Goal: Task Accomplishment & Management: Use online tool/utility

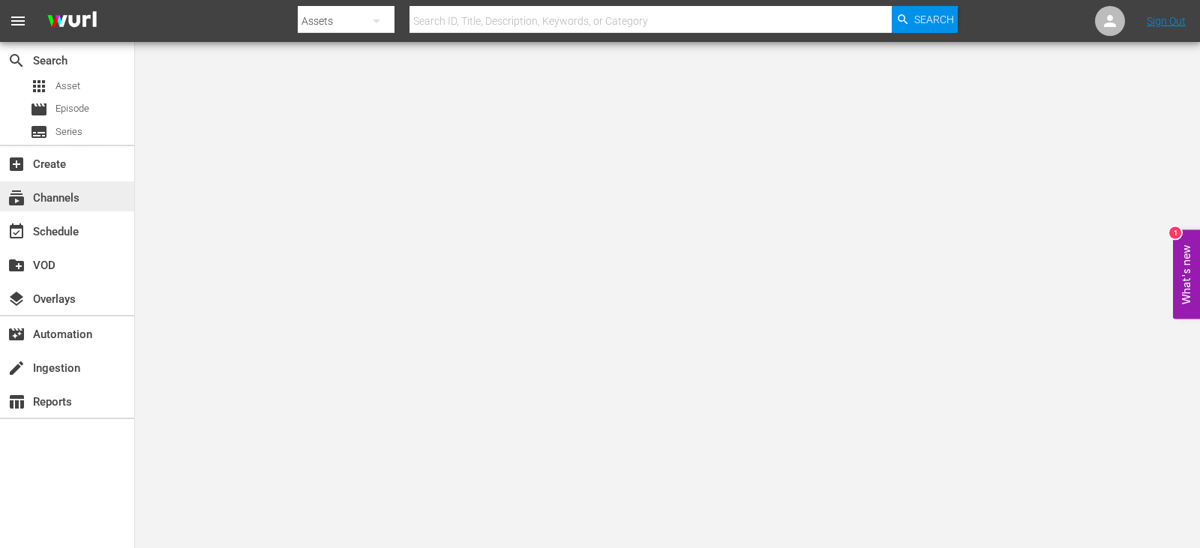
click at [88, 193] on div "subscriptions Channels" at bounding box center [67, 196] width 134 height 30
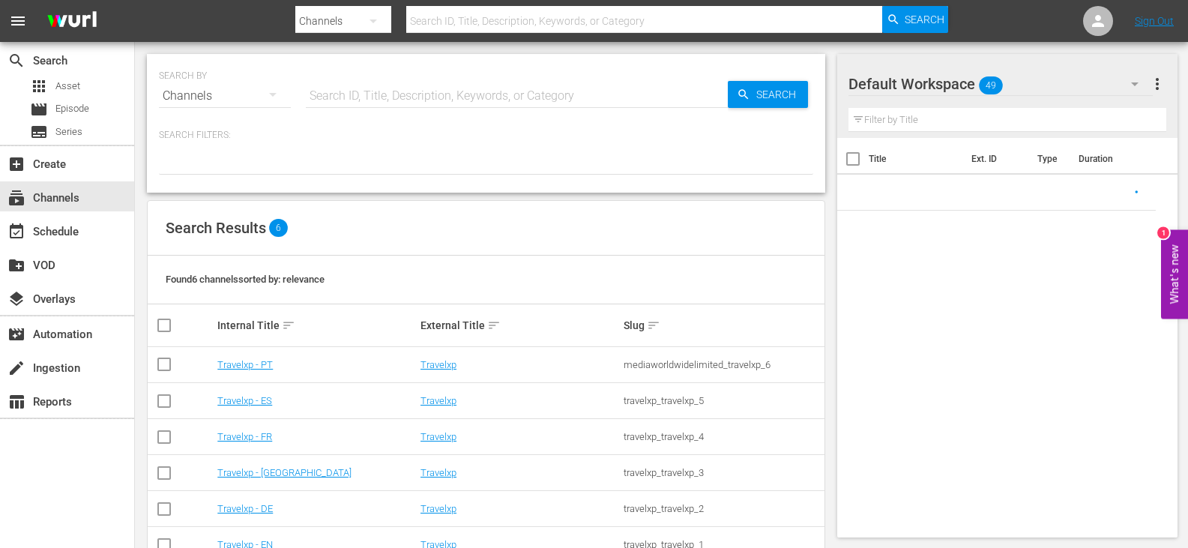
click at [244, 484] on td "Travelxp - [GEOGRAPHIC_DATA]" at bounding box center [316, 473] width 203 height 36
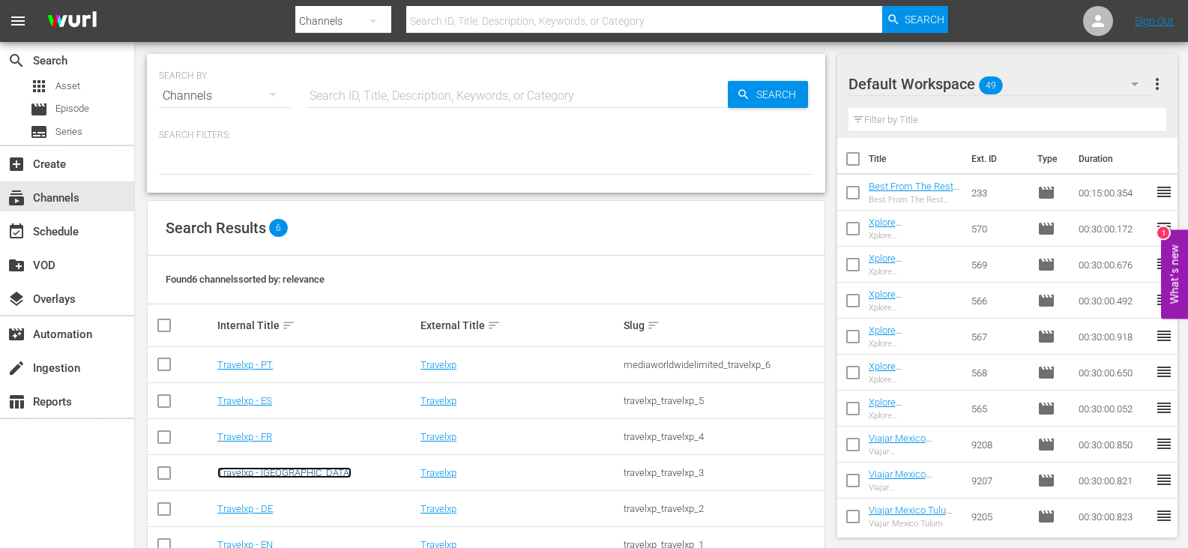
click at [245, 476] on link "Travelxp - [GEOGRAPHIC_DATA]" at bounding box center [284, 472] width 134 height 11
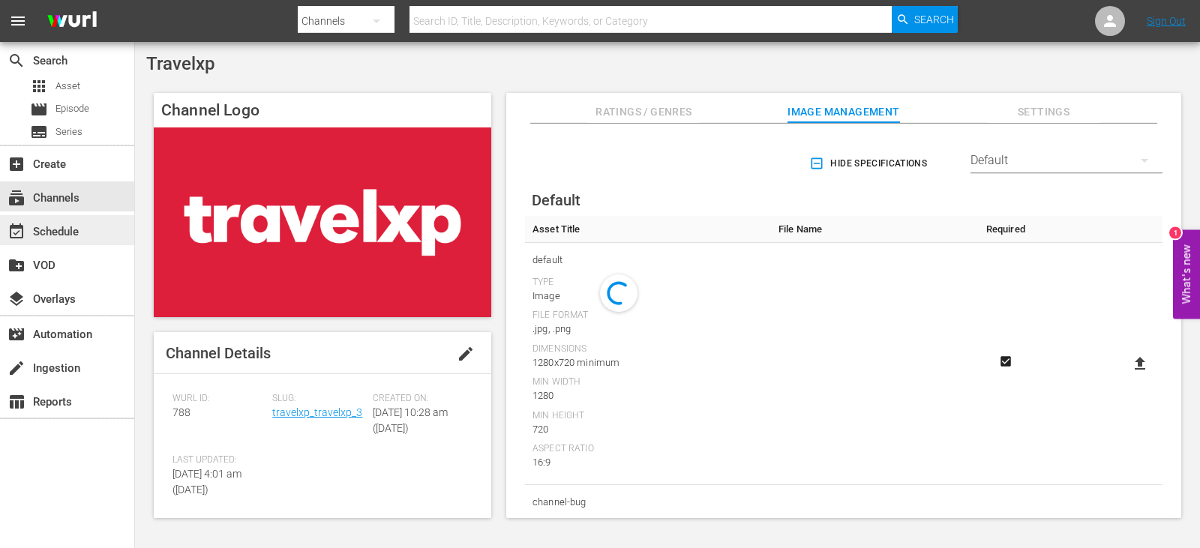
click at [80, 234] on div "event_available Schedule" at bounding box center [42, 229] width 84 height 13
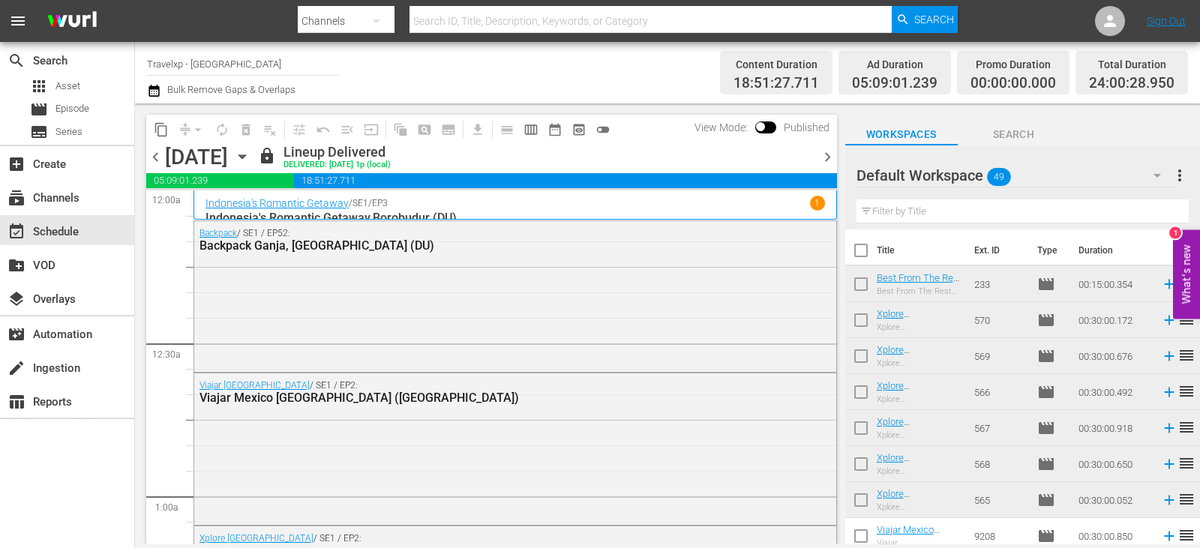
click at [825, 155] on span "chevron_right" at bounding box center [827, 157] width 19 height 19
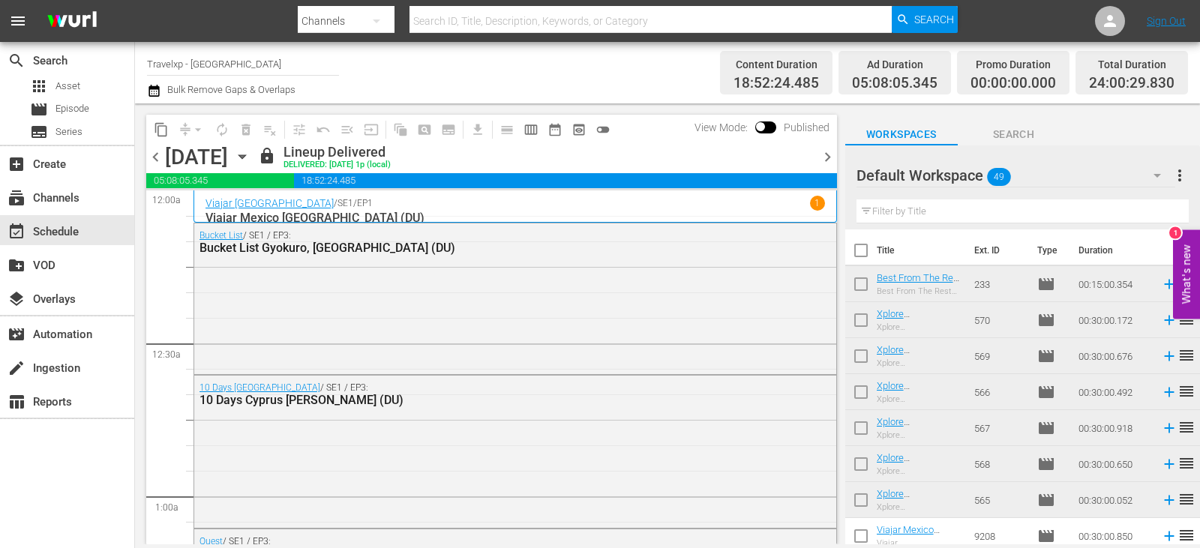
click at [822, 154] on span "chevron_right" at bounding box center [827, 157] width 19 height 19
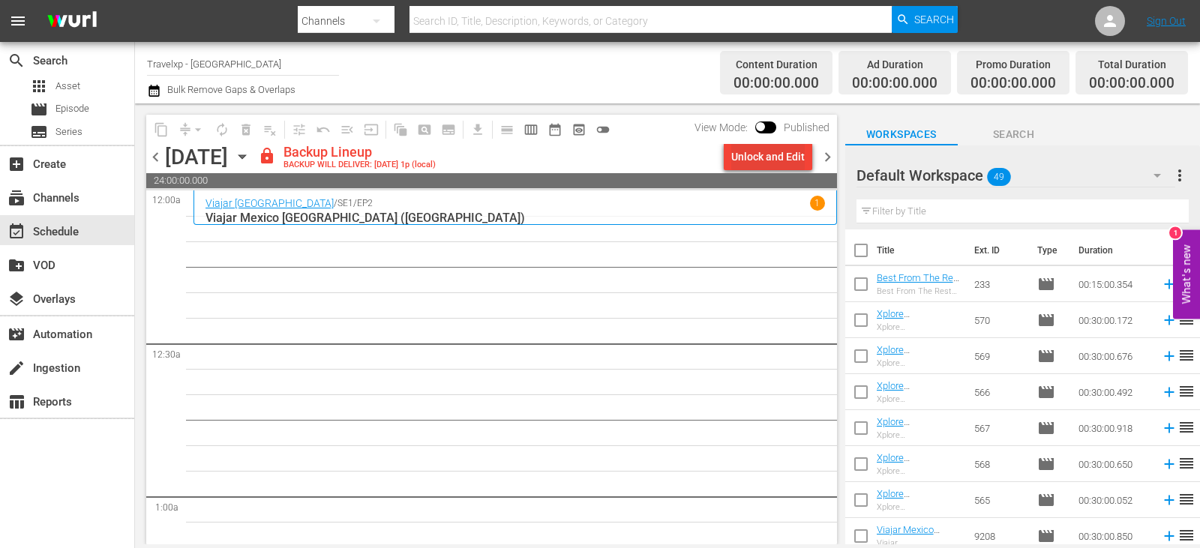
click at [782, 159] on div "Unlock and Edit" at bounding box center [767, 156] width 73 height 27
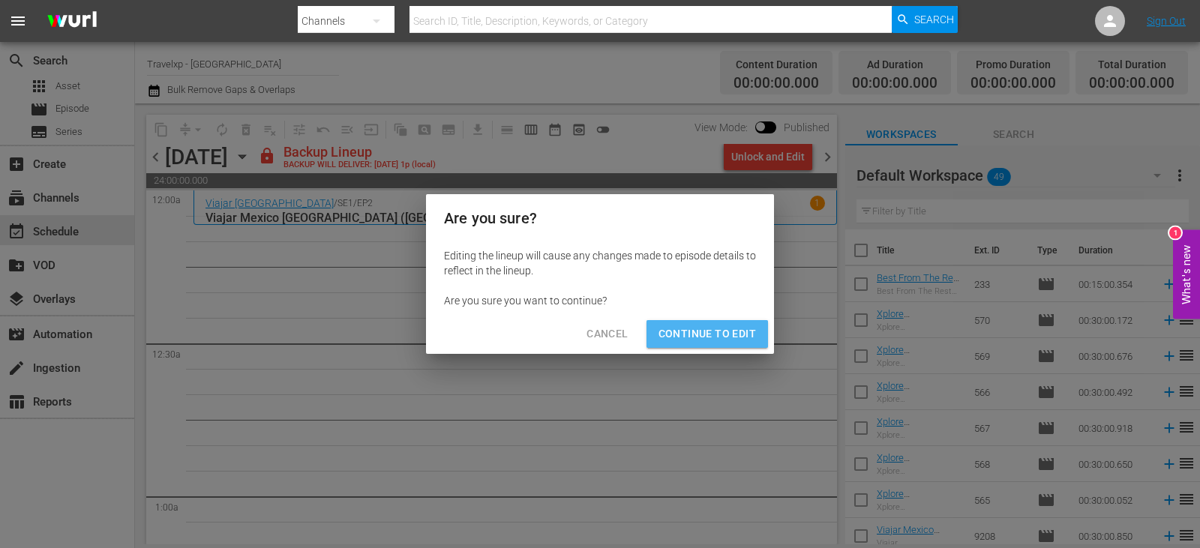
click at [718, 336] on span "Continue to Edit" at bounding box center [706, 334] width 97 height 19
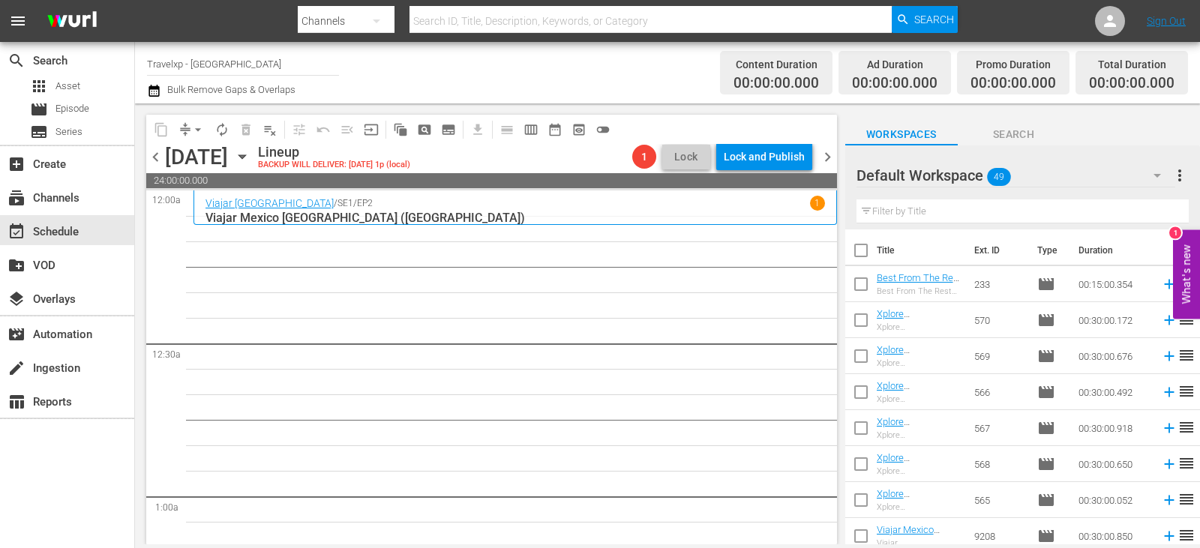
click at [942, 216] on input "text" at bounding box center [1022, 211] width 332 height 24
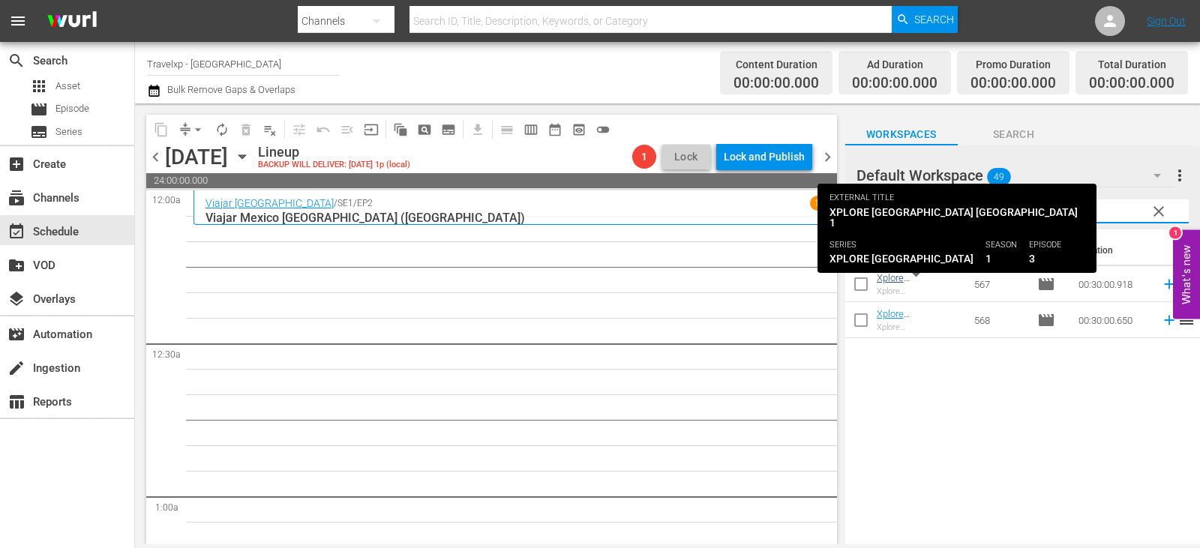
type input "antwe"
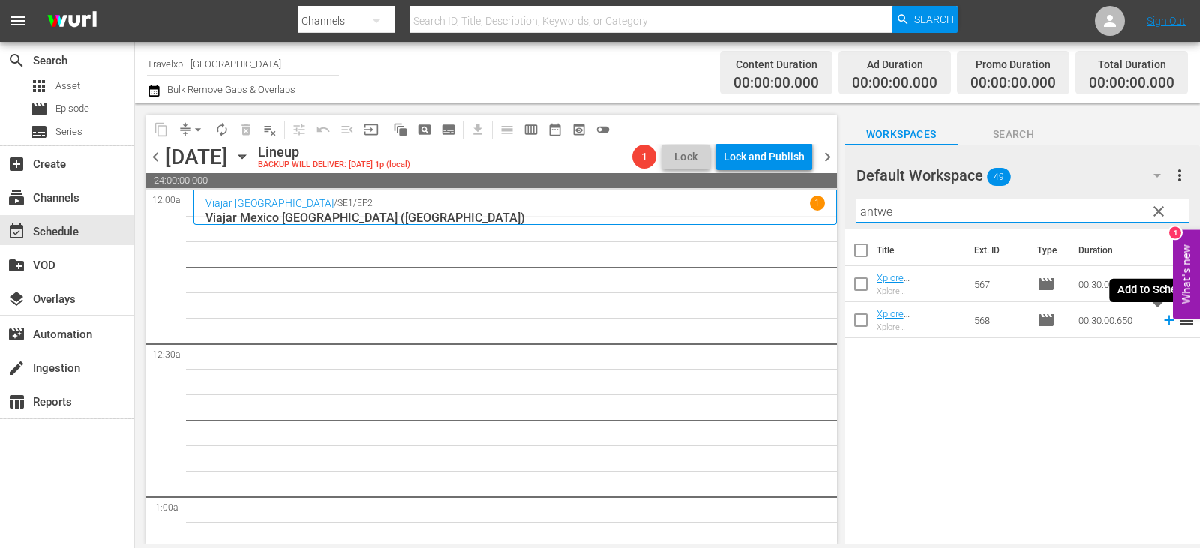
click at [1161, 324] on icon at bounding box center [1169, 320] width 16 height 16
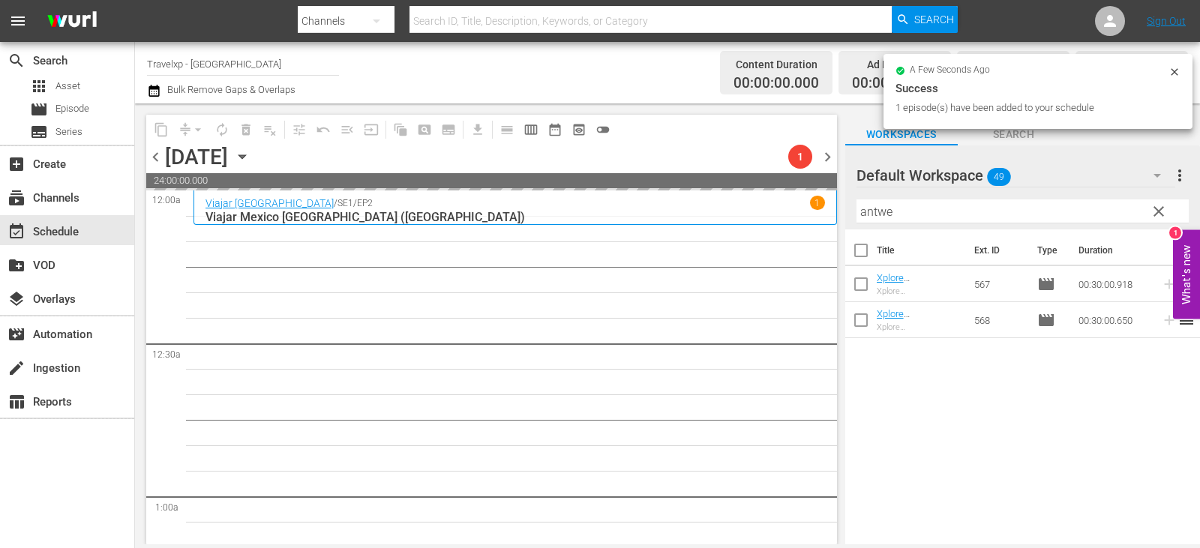
click at [1162, 212] on span "clear" at bounding box center [1158, 211] width 18 height 18
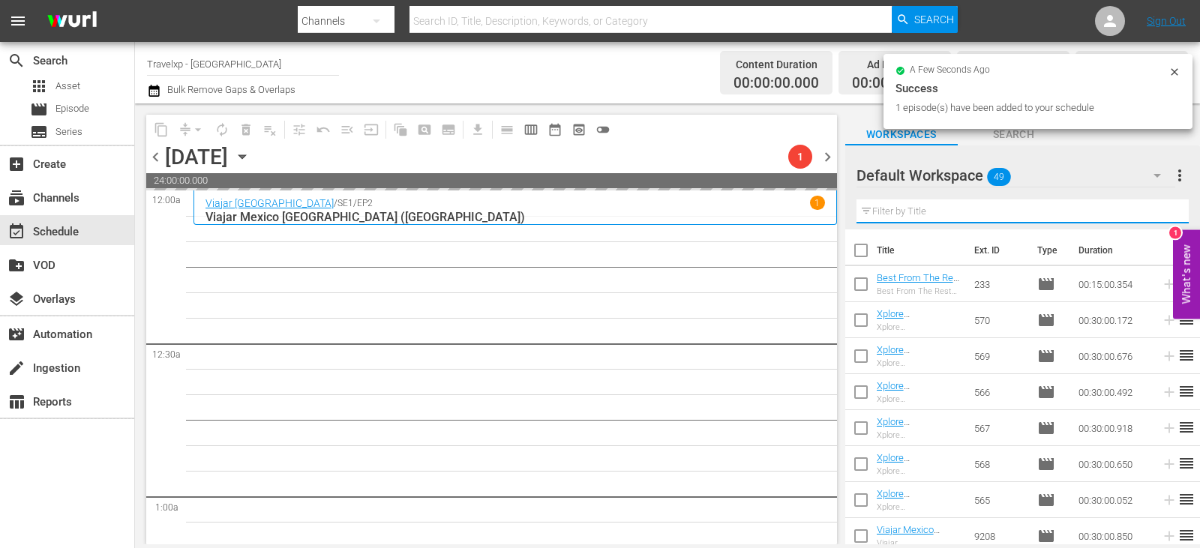
click at [1162, 212] on input "text" at bounding box center [1022, 211] width 332 height 24
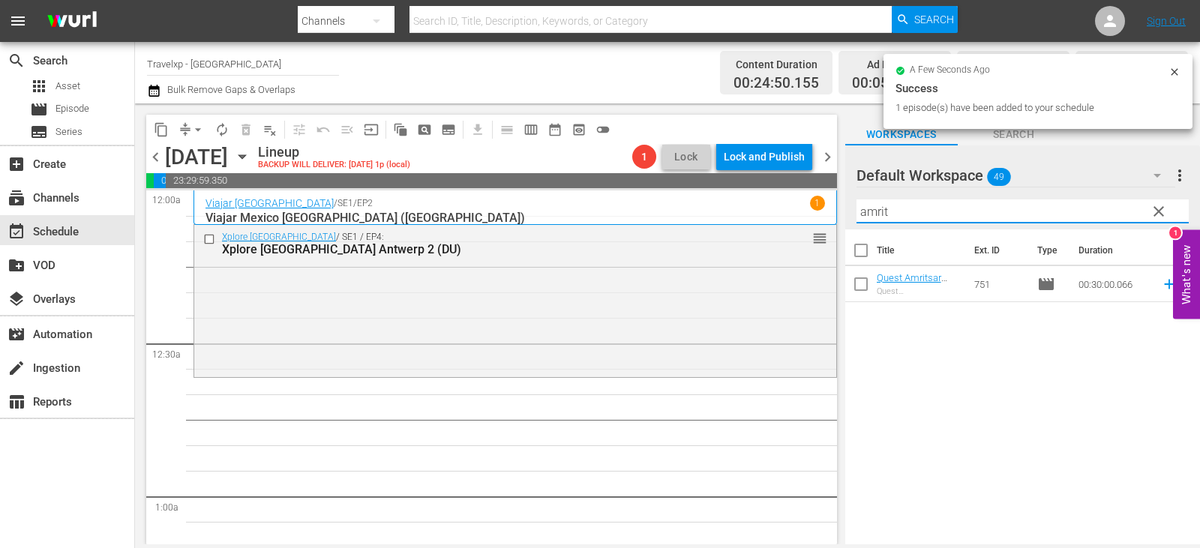
type input "amrit"
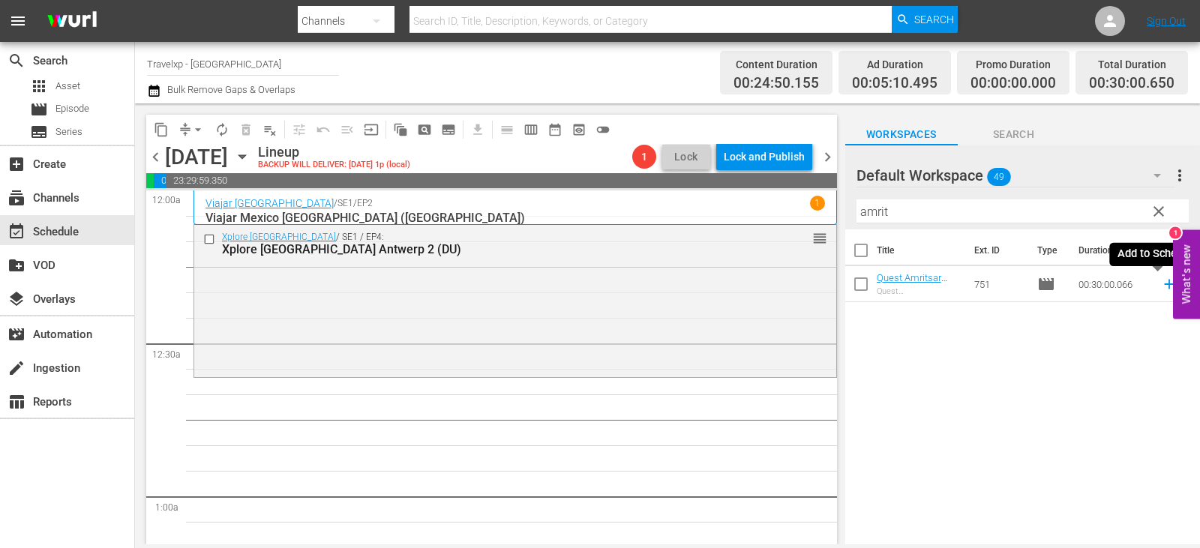
click at [1161, 290] on icon at bounding box center [1169, 284] width 16 height 16
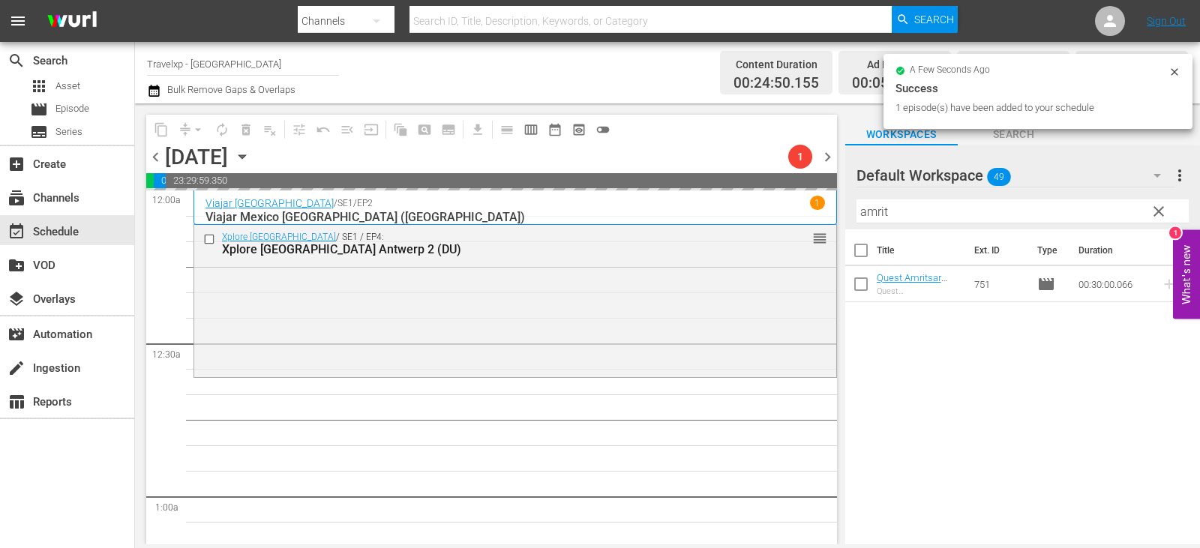
click at [1152, 208] on span "clear" at bounding box center [1158, 211] width 18 height 18
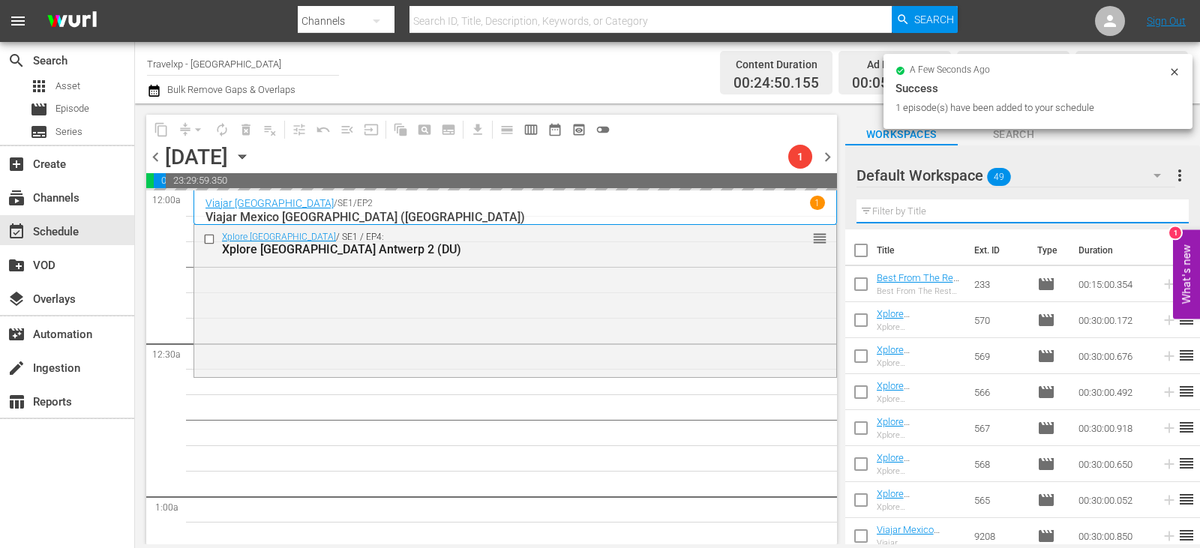
click at [1152, 208] on input "text" at bounding box center [1022, 211] width 332 height 24
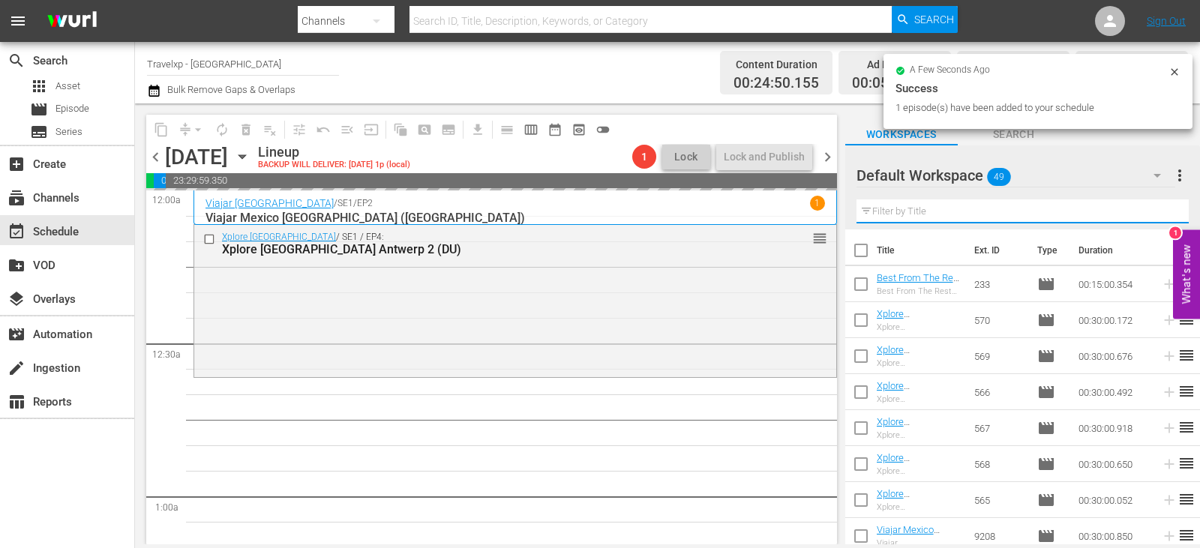
click at [1152, 208] on input "text" at bounding box center [1022, 211] width 332 height 24
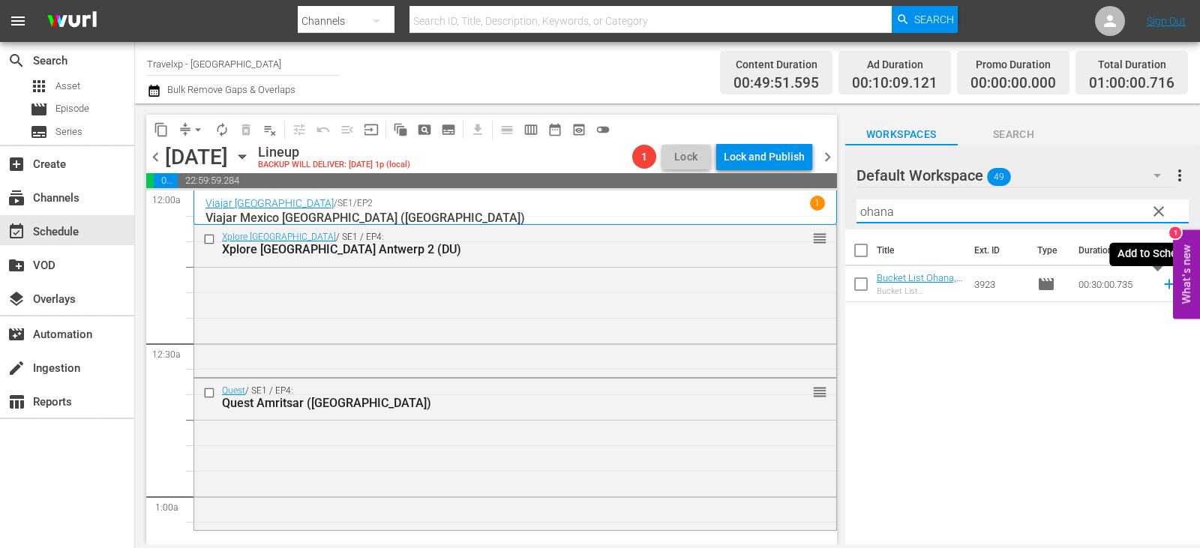
type input "ohana"
click at [1164, 285] on icon at bounding box center [1169, 285] width 10 height 10
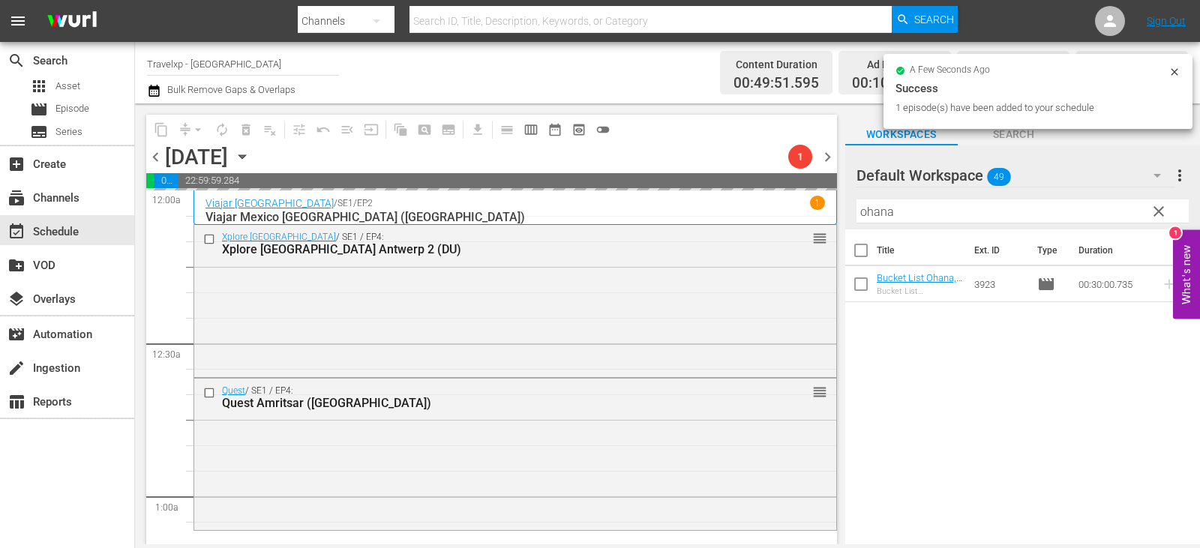
click at [1163, 213] on span "clear" at bounding box center [1158, 211] width 18 height 18
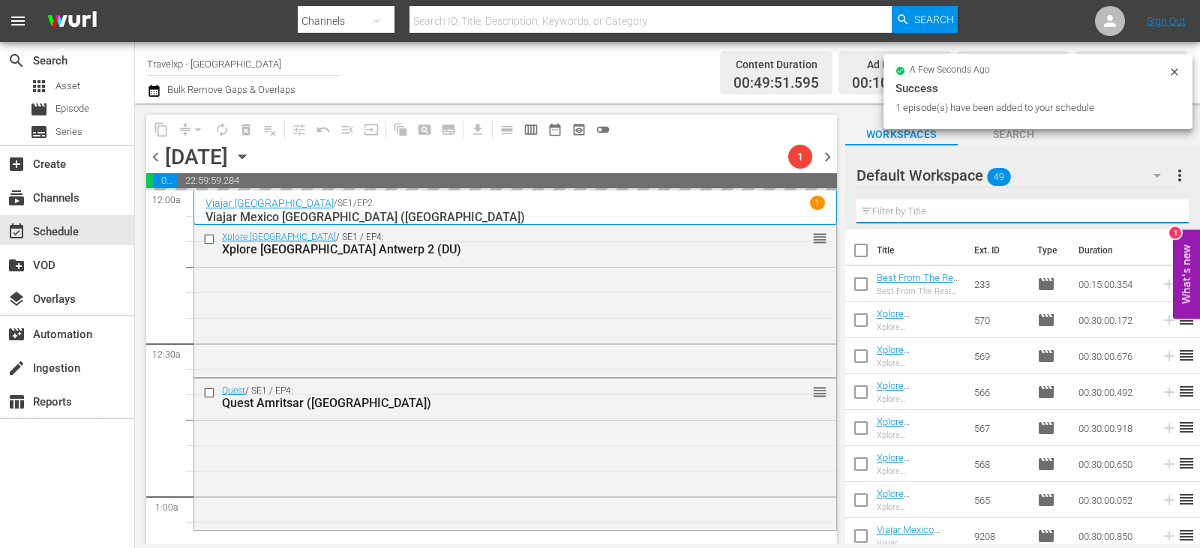
click at [1163, 213] on input "text" at bounding box center [1022, 211] width 332 height 24
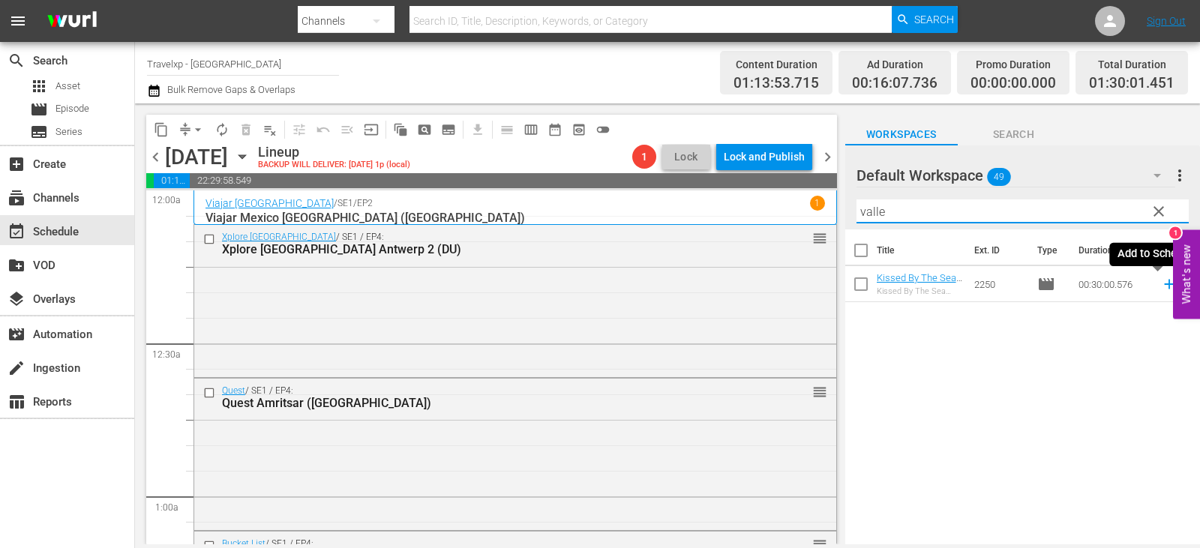
type input "valle"
click at [1164, 283] on icon at bounding box center [1169, 285] width 10 height 10
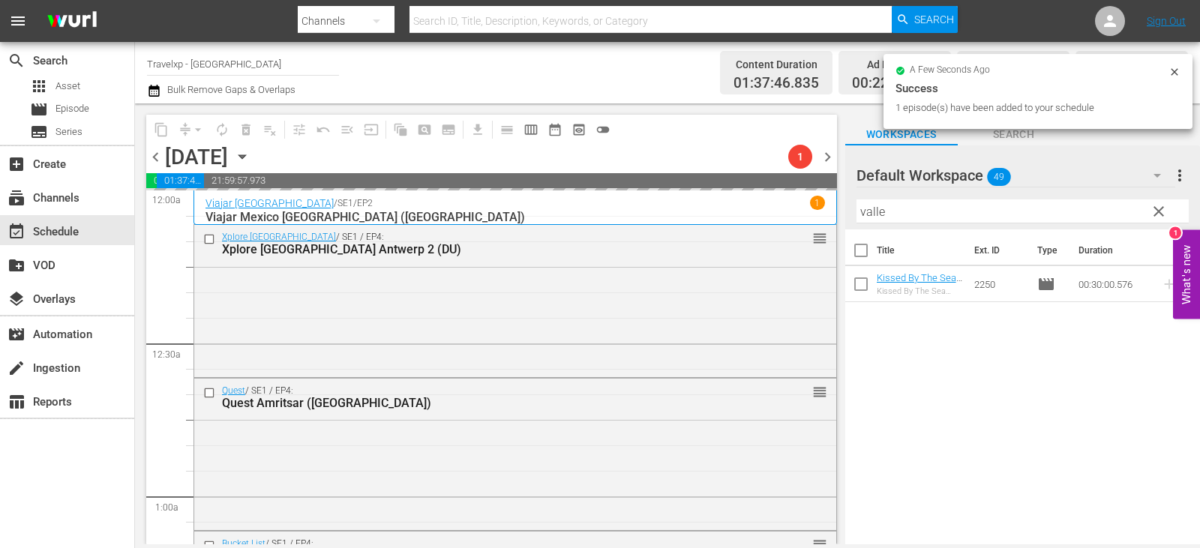
click at [1150, 215] on span "clear" at bounding box center [1158, 211] width 18 height 18
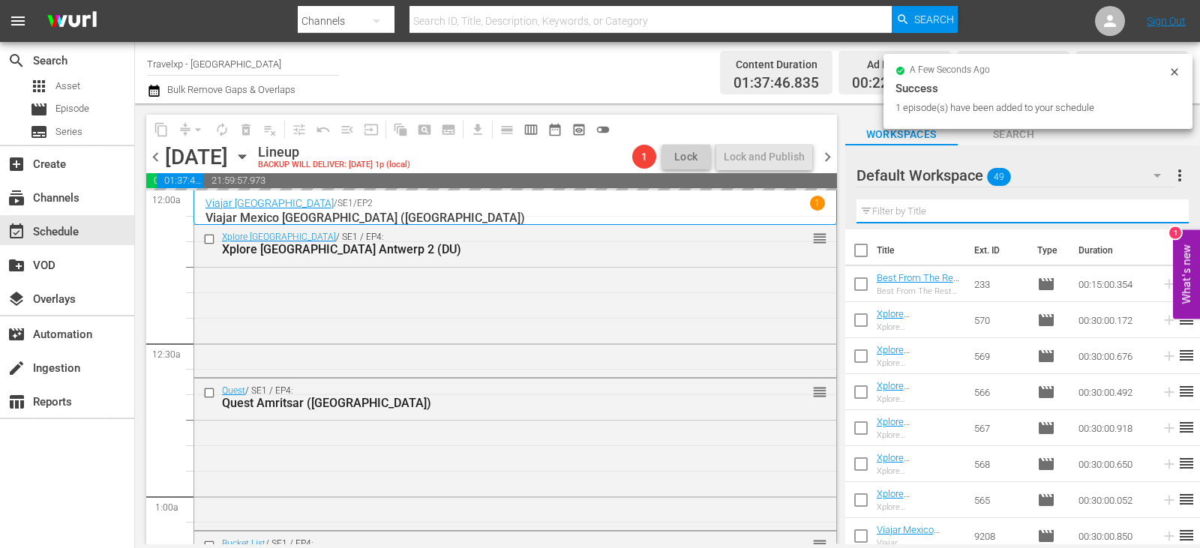
click at [1150, 215] on input "text" at bounding box center [1022, 211] width 332 height 24
click at [1151, 215] on input "text" at bounding box center [1022, 211] width 332 height 24
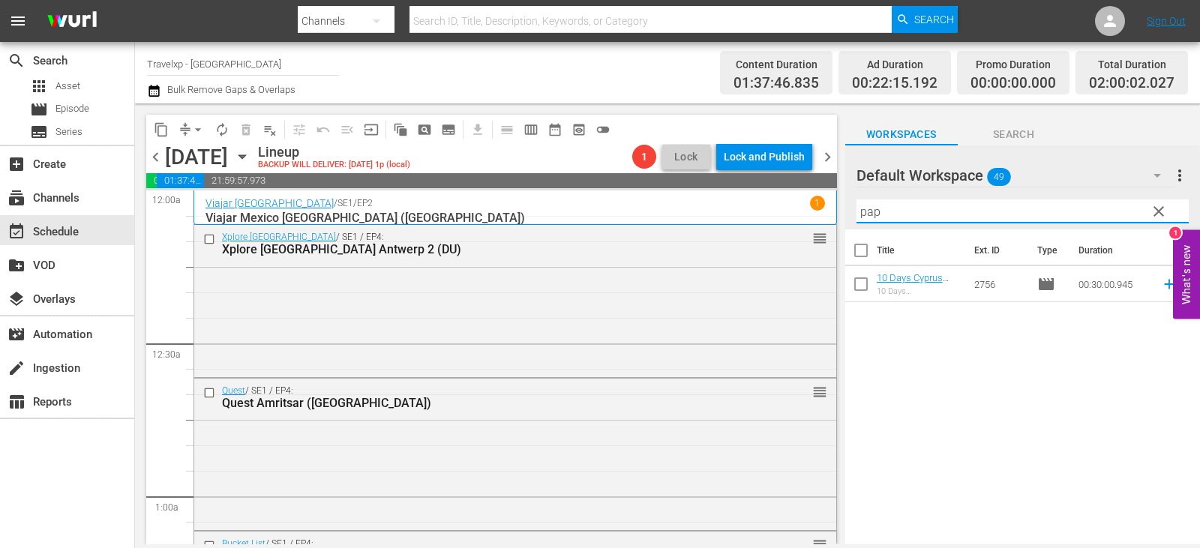
type input "pap"
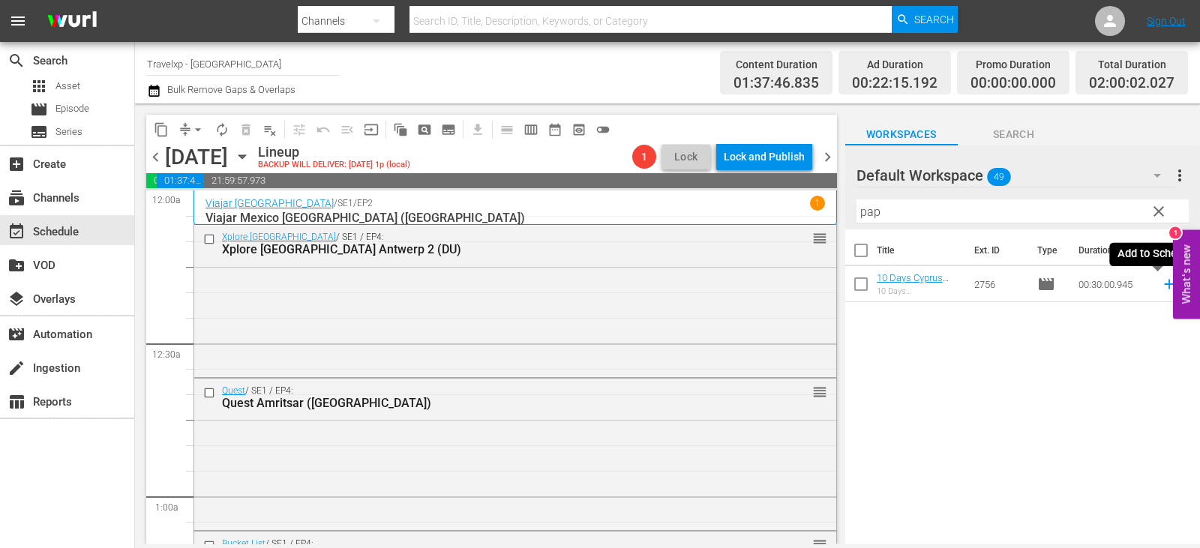
click at [1161, 286] on icon at bounding box center [1169, 284] width 16 height 16
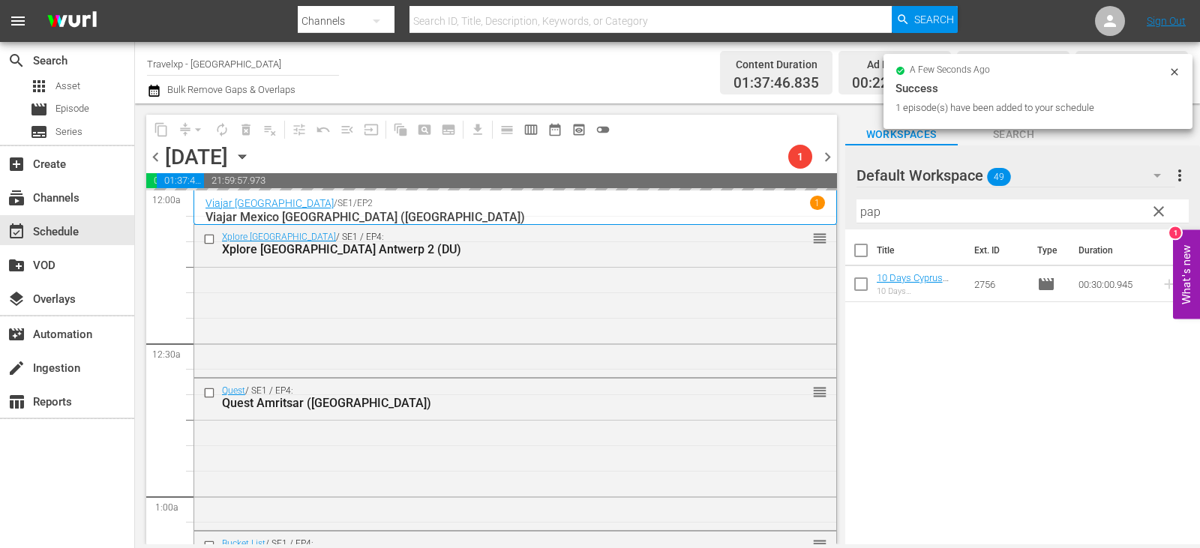
click at [1152, 211] on span "clear" at bounding box center [1158, 211] width 18 height 18
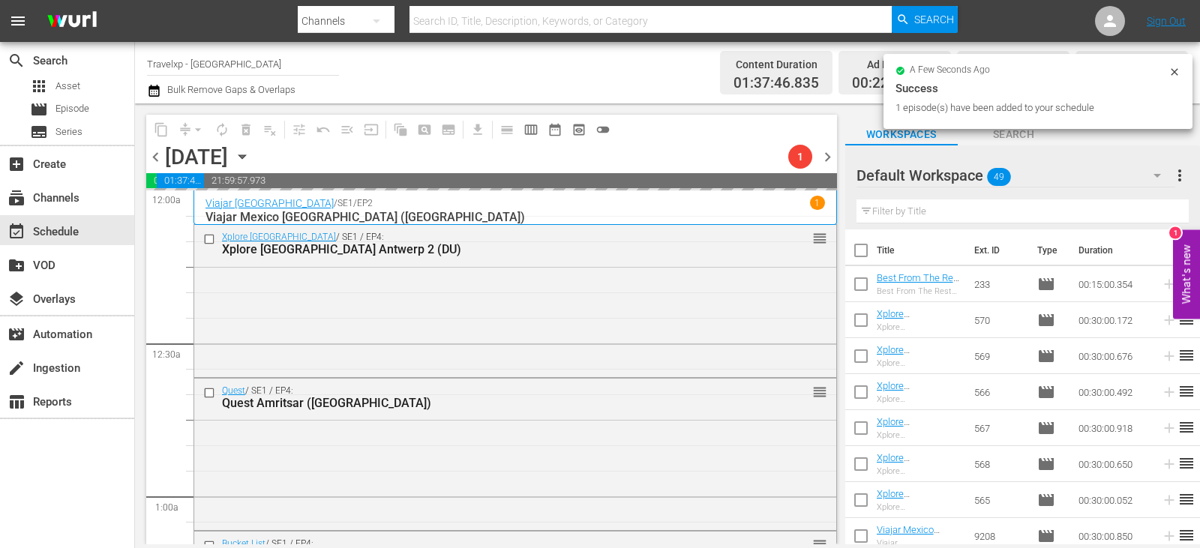
click at [1152, 211] on input "text" at bounding box center [1022, 211] width 332 height 24
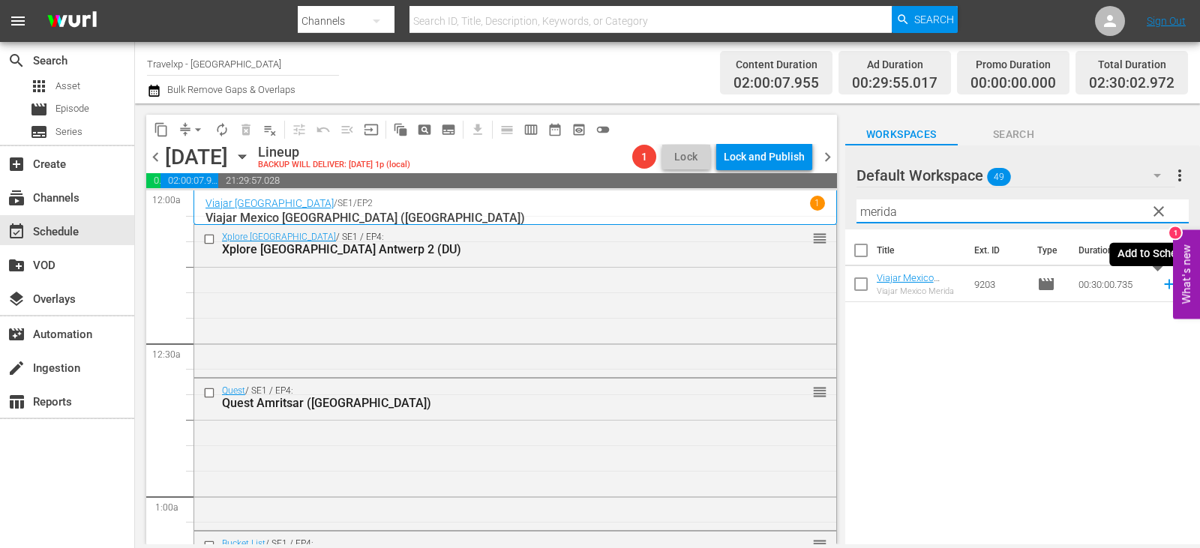
type input "merida"
click at [1161, 283] on icon at bounding box center [1169, 284] width 16 height 16
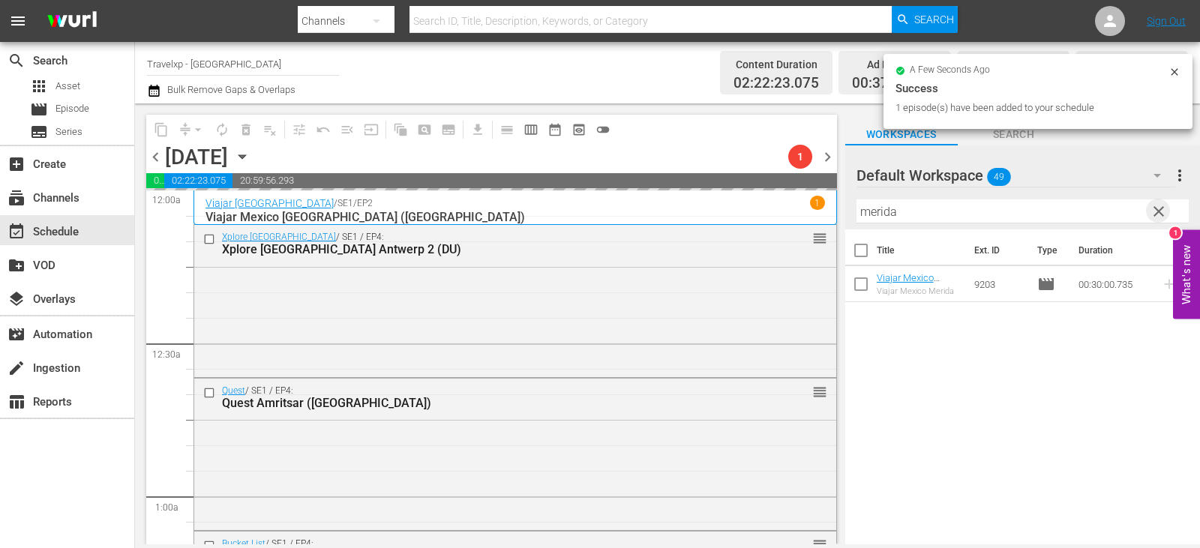
click at [1153, 210] on span "clear" at bounding box center [1158, 211] width 18 height 18
click at [1153, 210] on input "text" at bounding box center [1022, 211] width 332 height 24
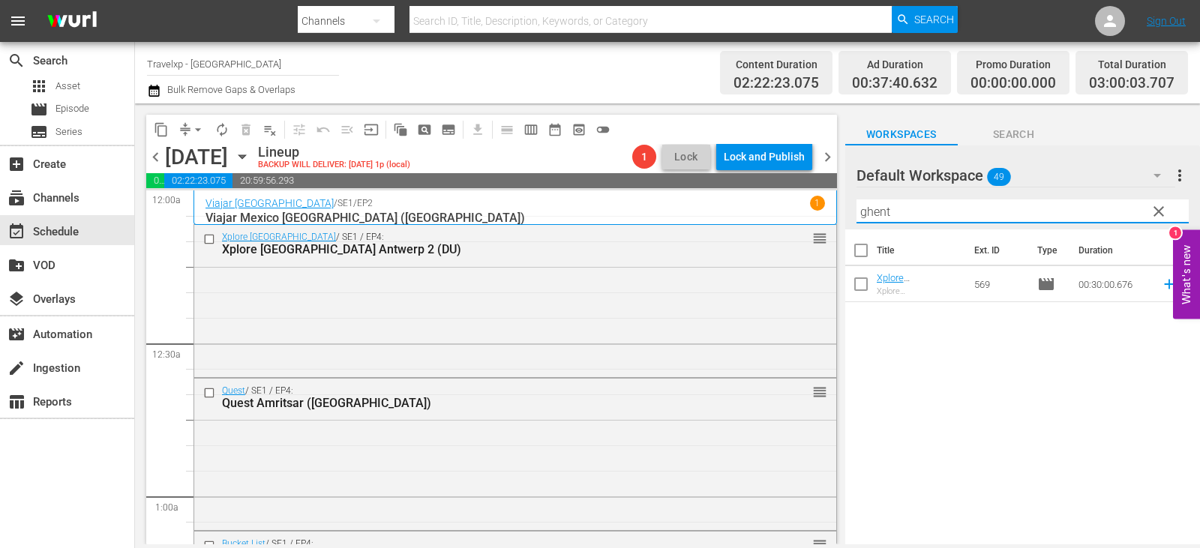
type input "ghent"
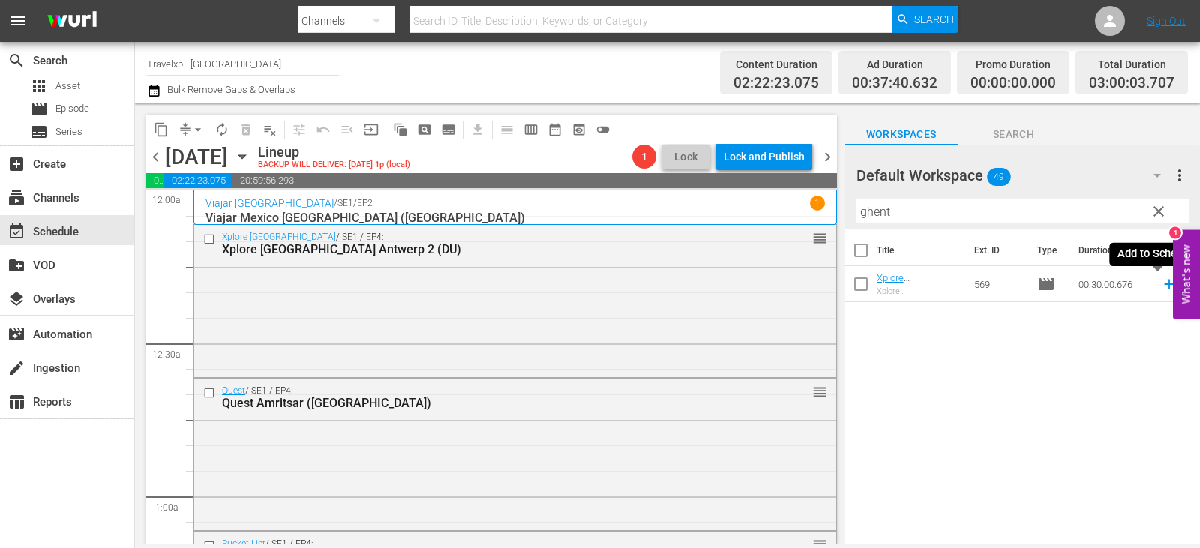
click at [1164, 285] on icon at bounding box center [1169, 285] width 10 height 10
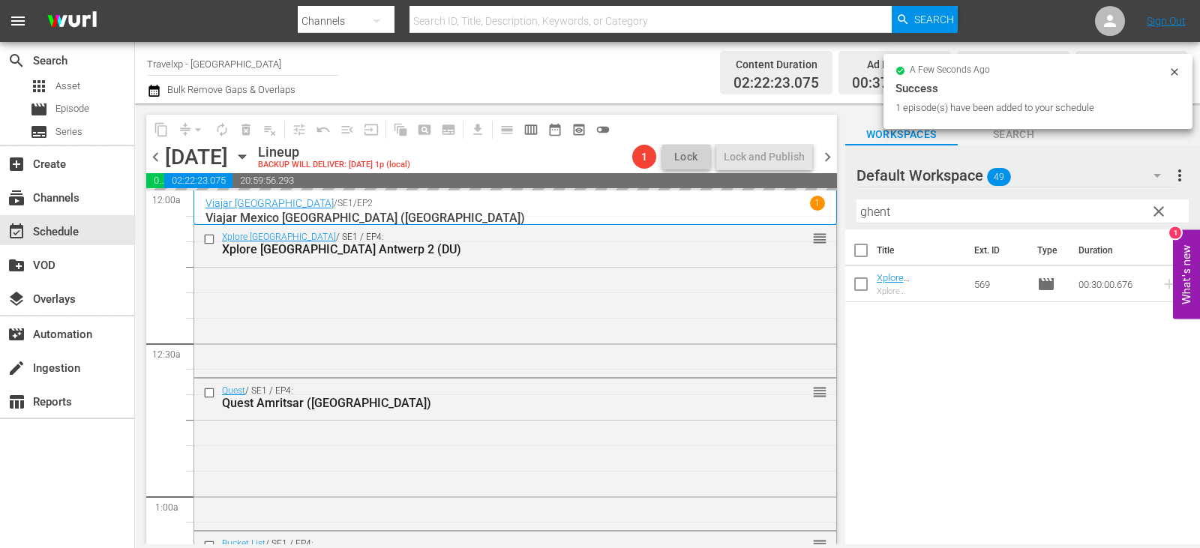
click at [1143, 217] on input "ghent" at bounding box center [1022, 211] width 332 height 24
click at [1166, 208] on span "clear" at bounding box center [1158, 211] width 18 height 18
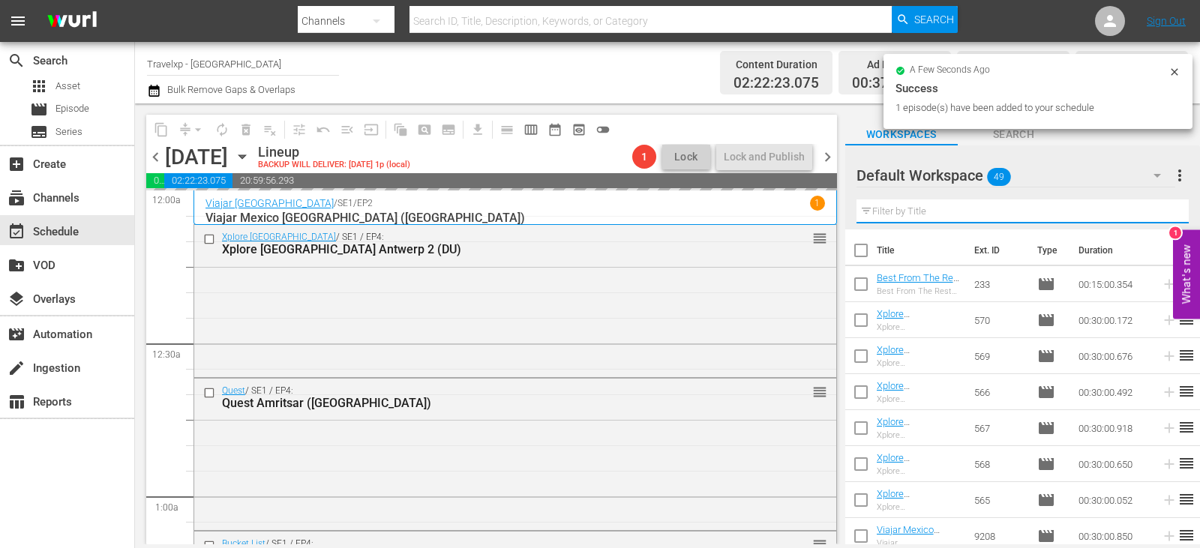
click at [1166, 208] on input "text" at bounding box center [1022, 211] width 332 height 24
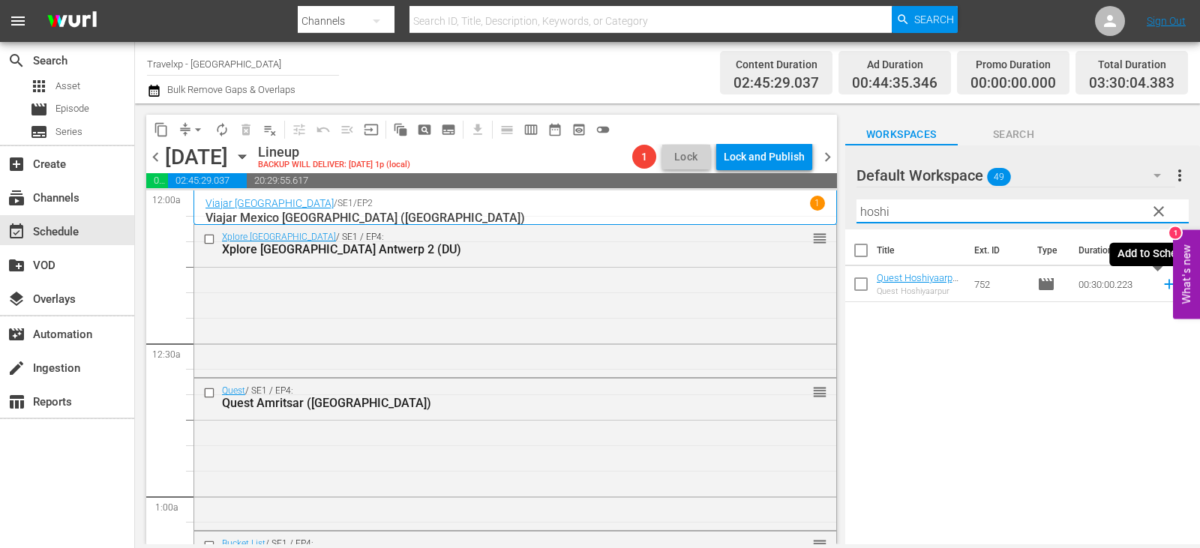
type input "hoshi"
click at [1164, 283] on icon at bounding box center [1169, 285] width 10 height 10
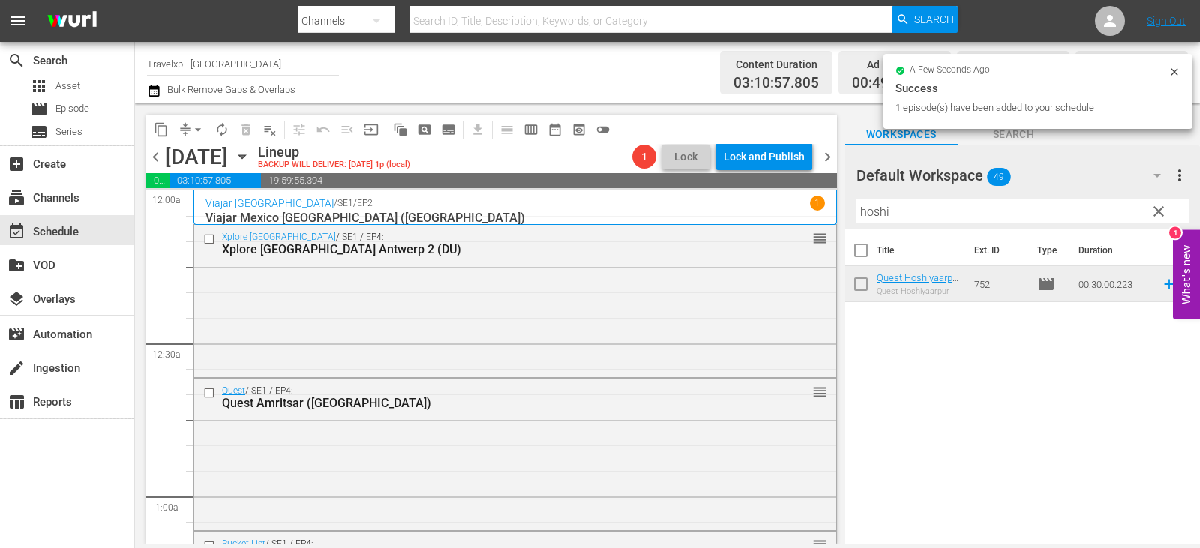
click at [1150, 209] on span "clear" at bounding box center [1158, 211] width 18 height 18
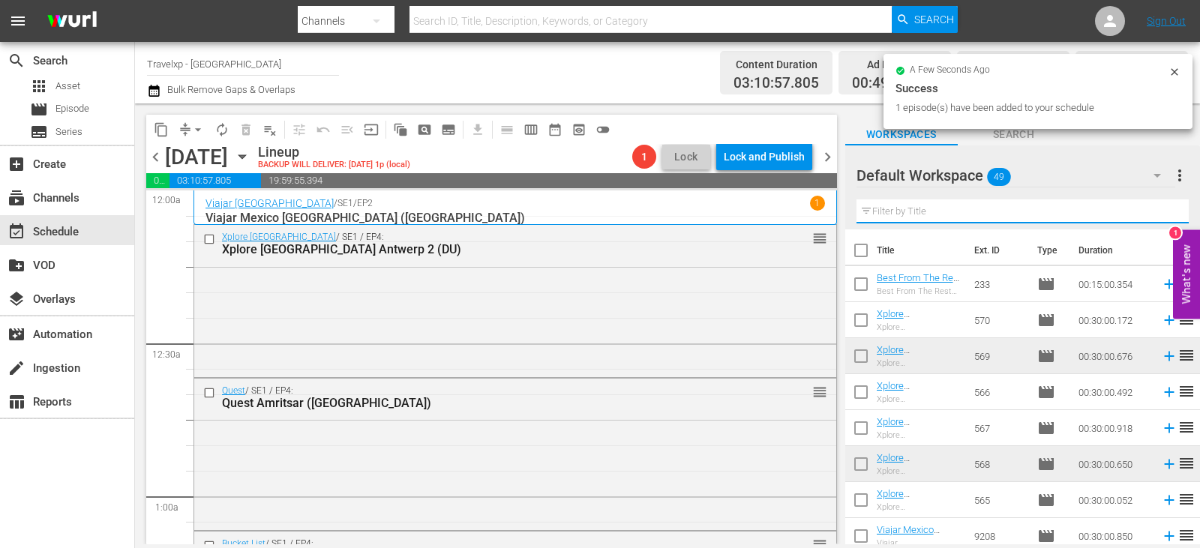
click at [1150, 209] on input "text" at bounding box center [1022, 211] width 332 height 24
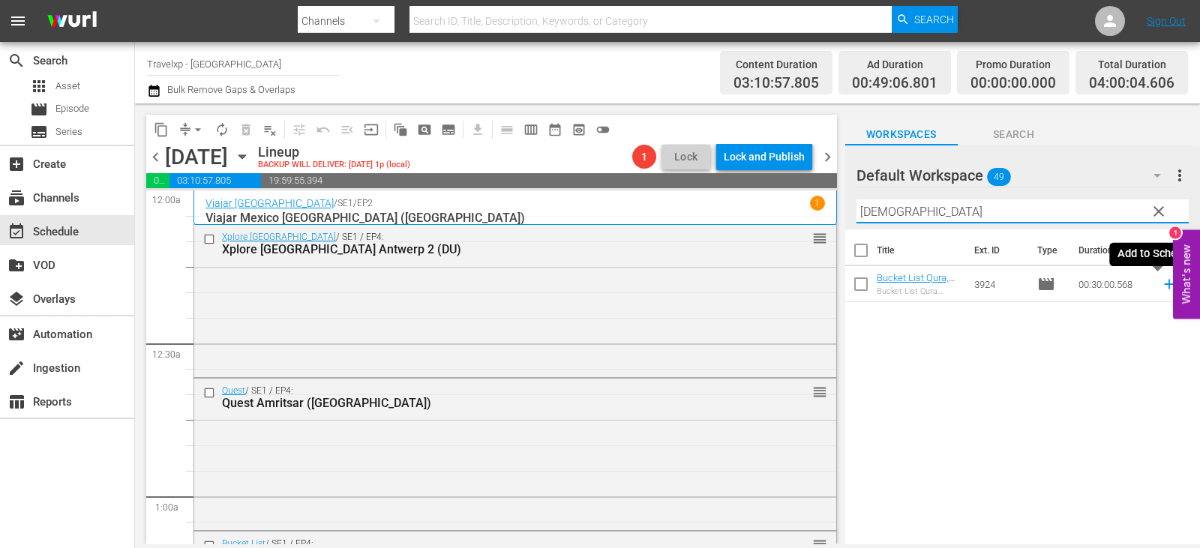
type input "[DEMOGRAPHIC_DATA]"
click at [1164, 285] on icon at bounding box center [1169, 285] width 10 height 10
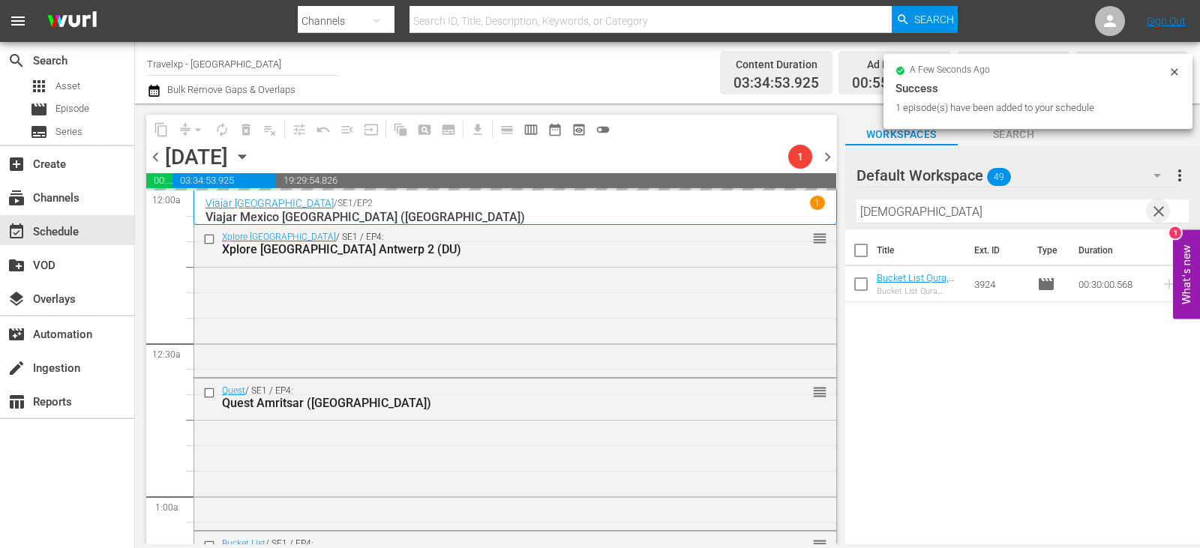
click at [1149, 214] on span "clear" at bounding box center [1158, 211] width 18 height 18
click at [1149, 214] on input "text" at bounding box center [1022, 211] width 332 height 24
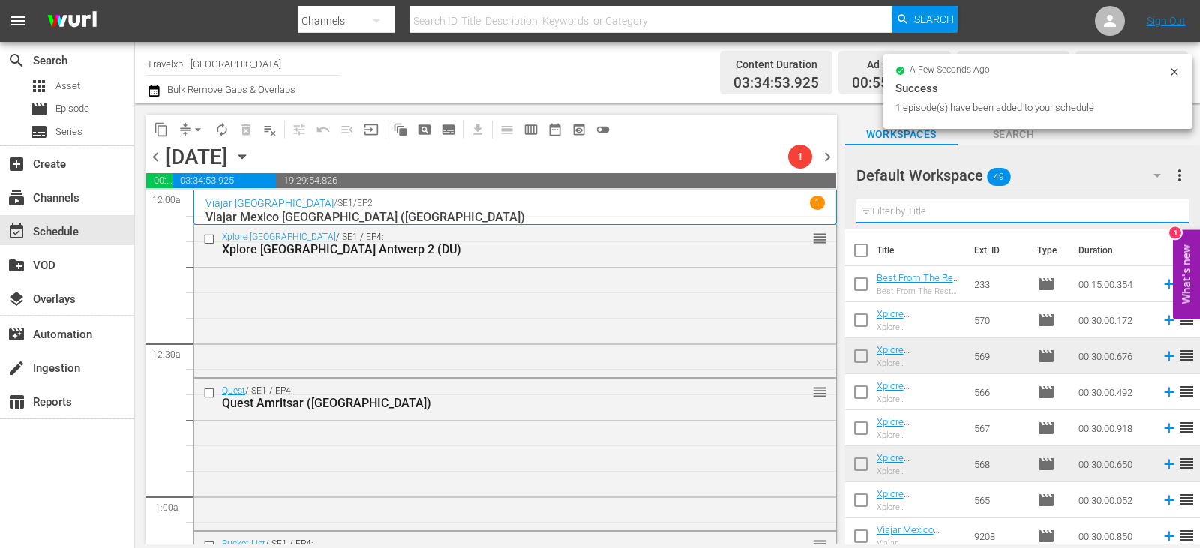
click at [1149, 214] on input "text" at bounding box center [1022, 211] width 332 height 24
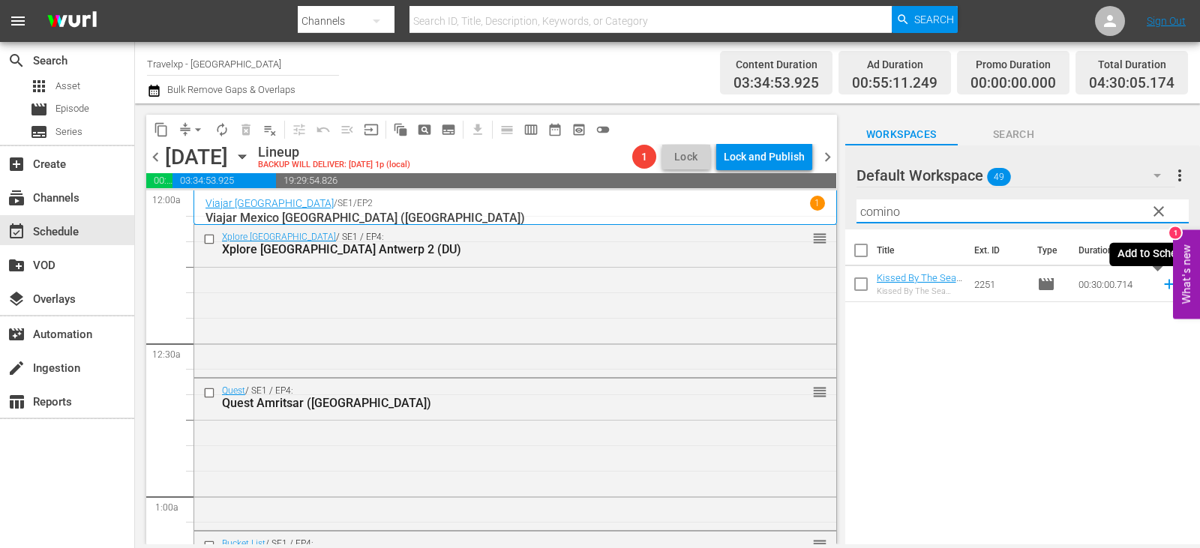
type input "comino"
click at [1161, 286] on icon at bounding box center [1169, 284] width 16 height 16
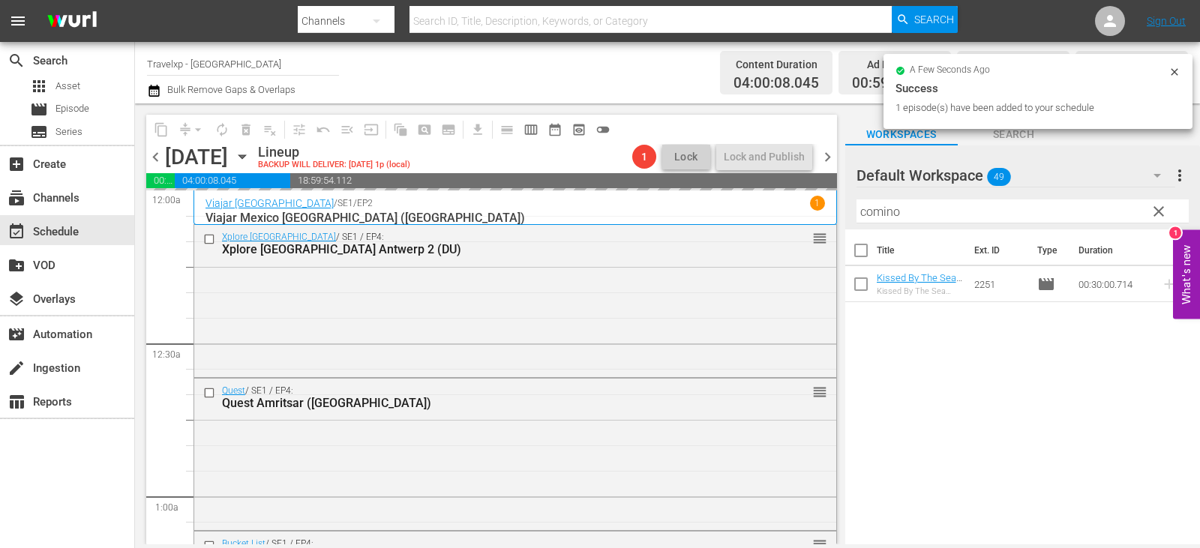
click at [1161, 207] on span "clear" at bounding box center [1158, 211] width 18 height 18
click at [1155, 214] on input "text" at bounding box center [1022, 211] width 332 height 24
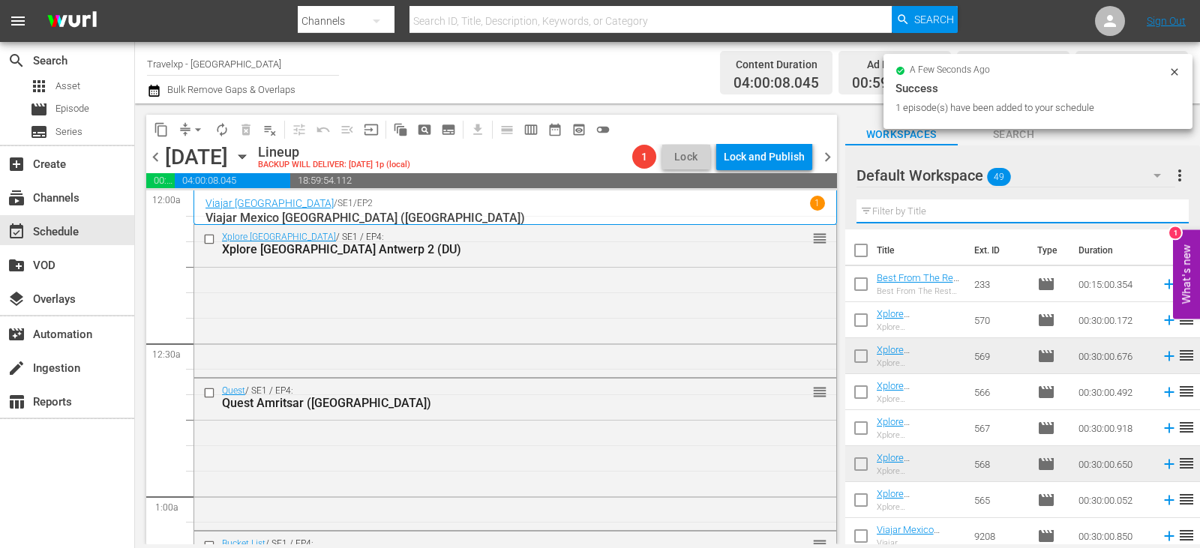
click at [1155, 214] on input "text" at bounding box center [1022, 211] width 332 height 24
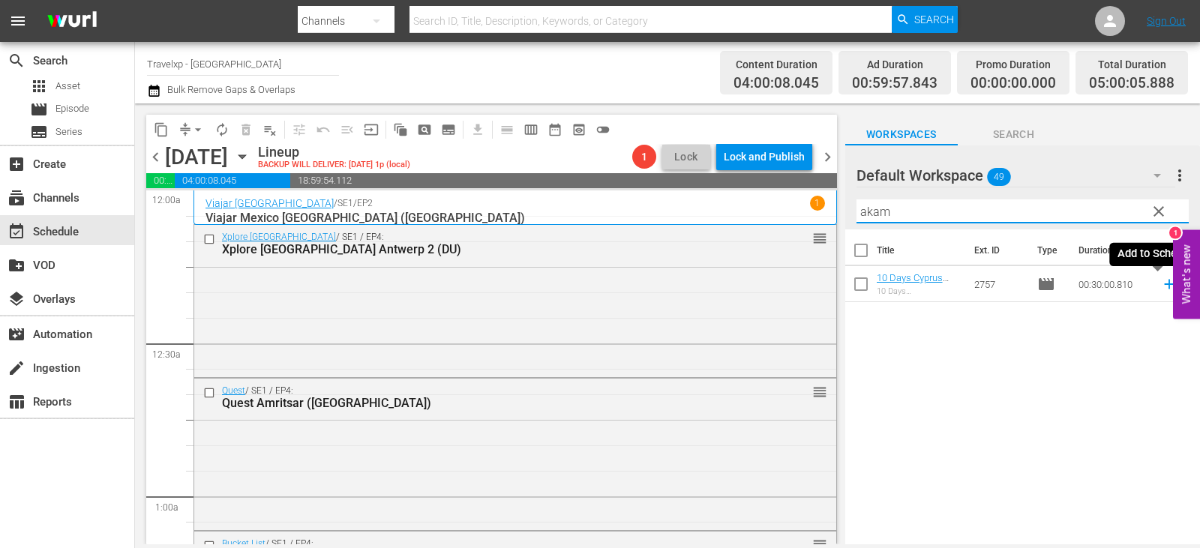
type input "akam"
click at [1163, 286] on icon at bounding box center [1169, 284] width 16 height 16
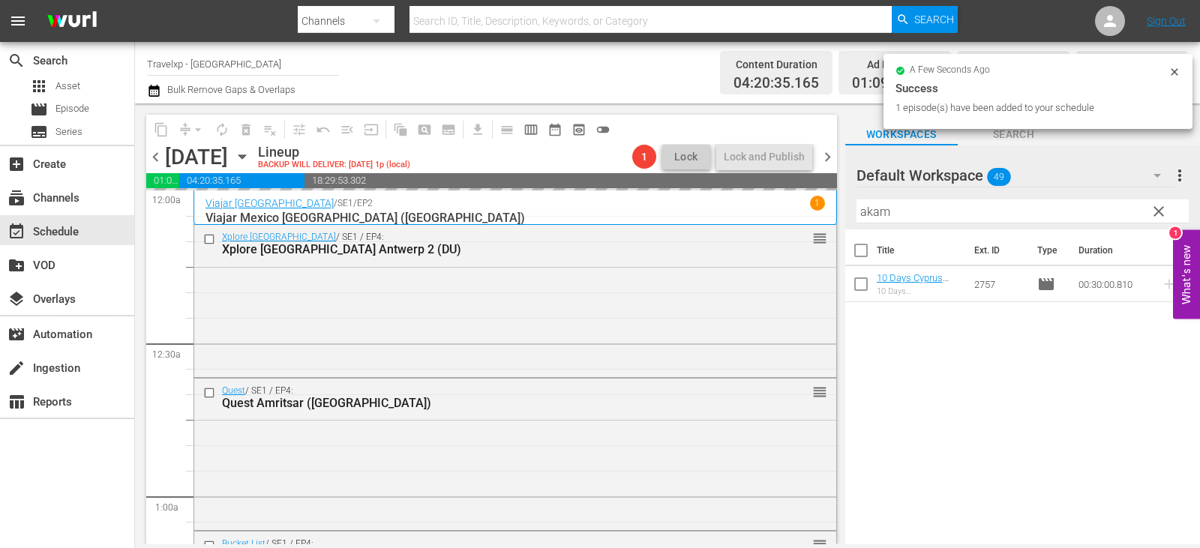
click at [1151, 211] on span "clear" at bounding box center [1158, 211] width 18 height 18
click at [1151, 211] on input "akam" at bounding box center [1022, 211] width 332 height 24
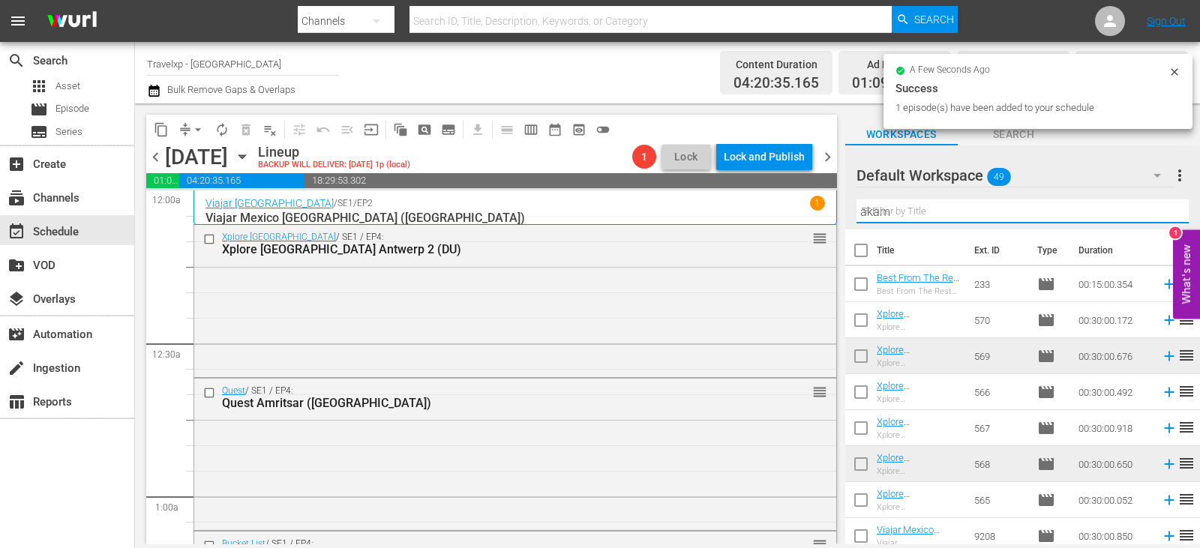
click at [1151, 211] on input "akam" at bounding box center [1022, 211] width 332 height 24
click at [1151, 211] on input "text" at bounding box center [1022, 211] width 332 height 24
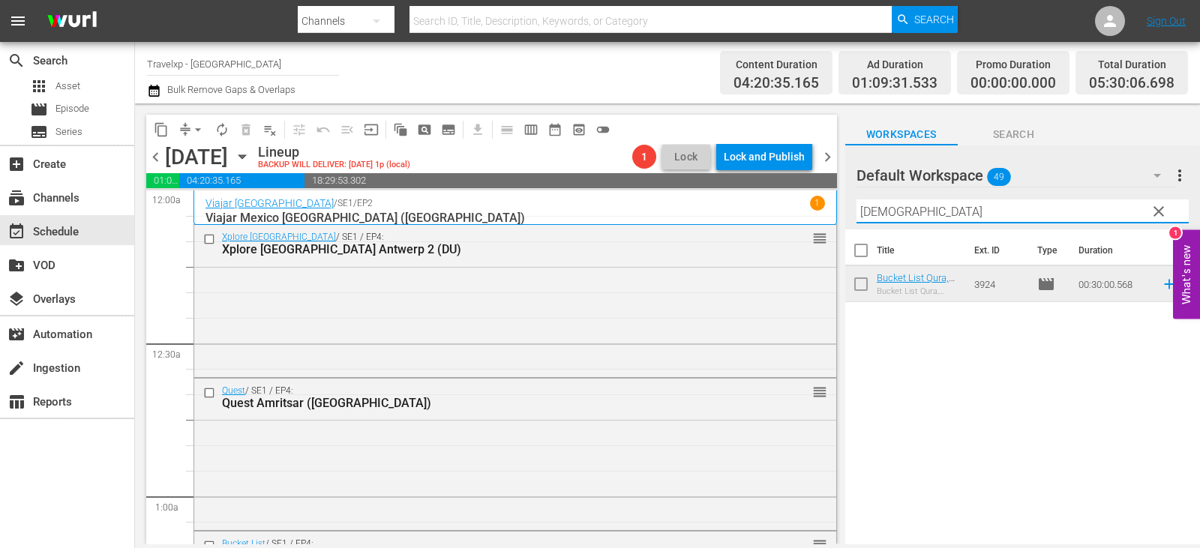
type input "[DEMOGRAPHIC_DATA]"
click at [1164, 285] on icon at bounding box center [1169, 285] width 10 height 10
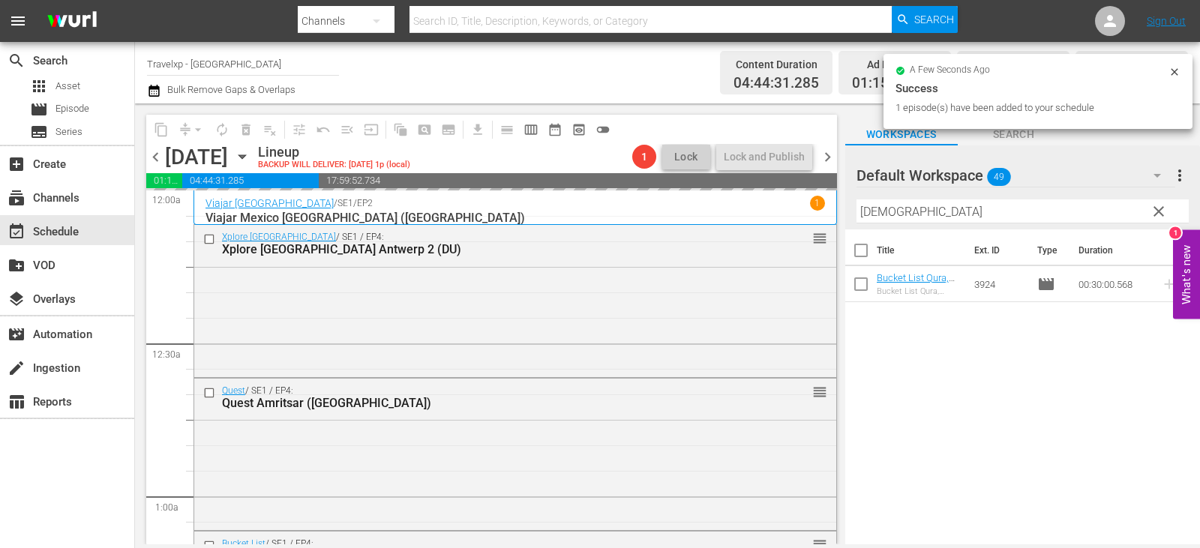
click at [1158, 210] on span "clear" at bounding box center [1158, 211] width 18 height 18
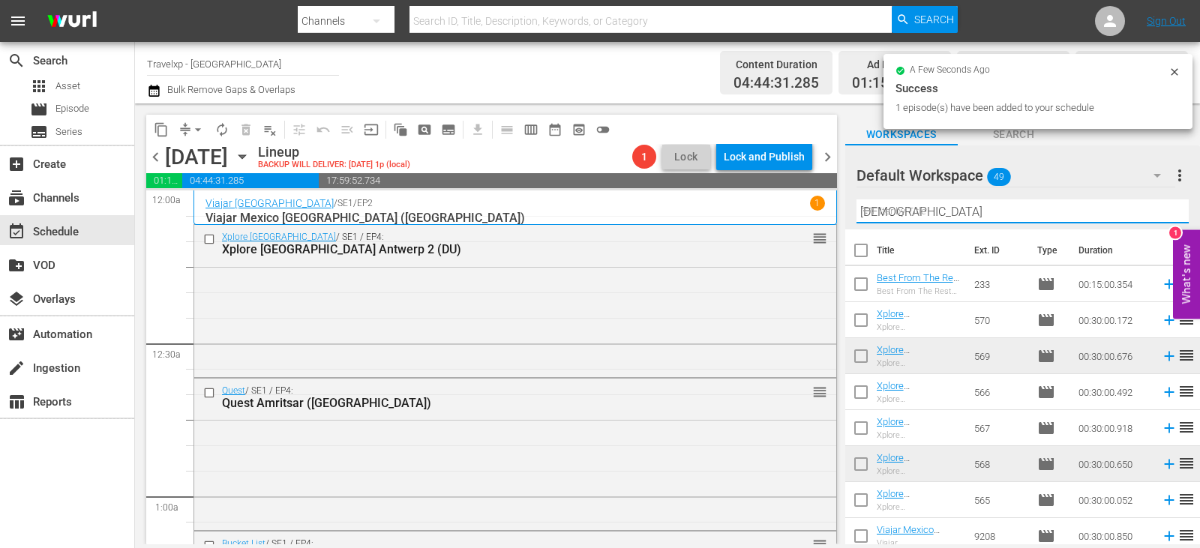
click at [1158, 210] on input "[DEMOGRAPHIC_DATA]" at bounding box center [1022, 211] width 332 height 24
click at [1158, 210] on input "text" at bounding box center [1022, 211] width 332 height 24
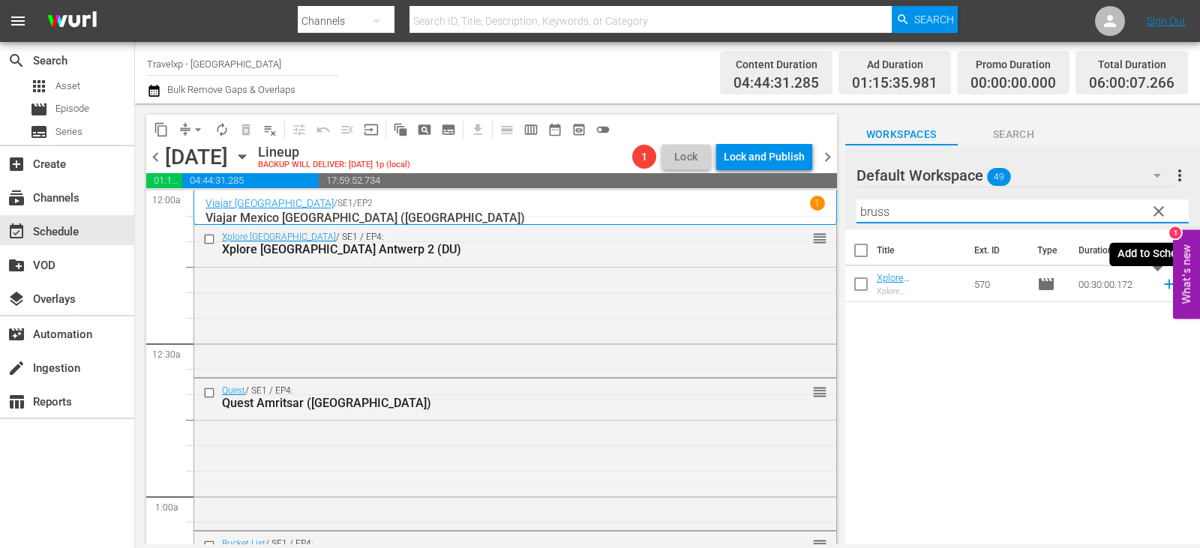
type input "bruss"
click at [1161, 280] on icon at bounding box center [1169, 284] width 16 height 16
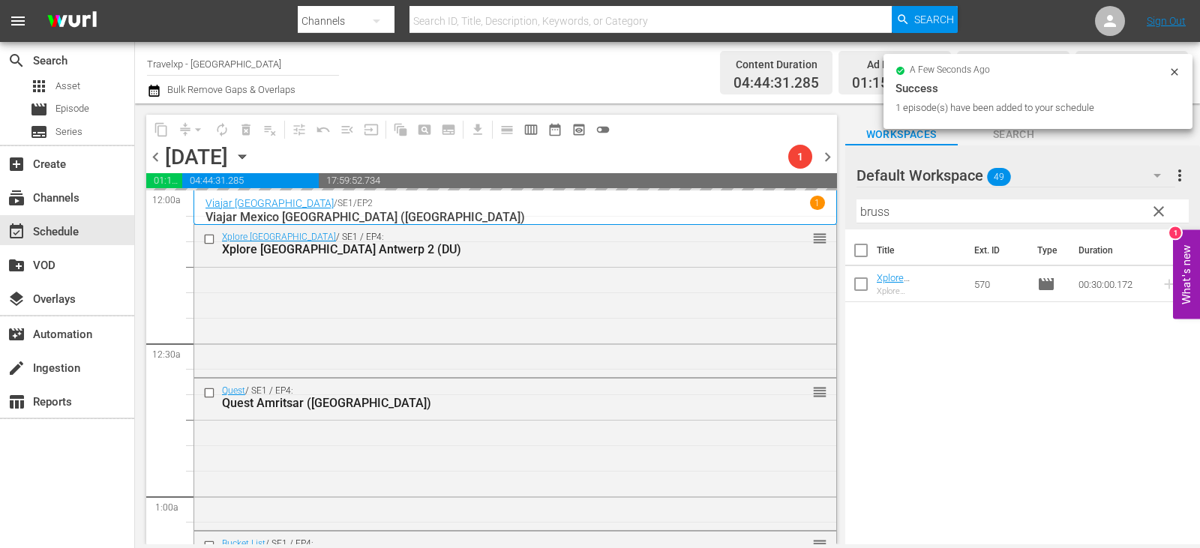
click at [1154, 210] on span "clear" at bounding box center [1158, 211] width 18 height 18
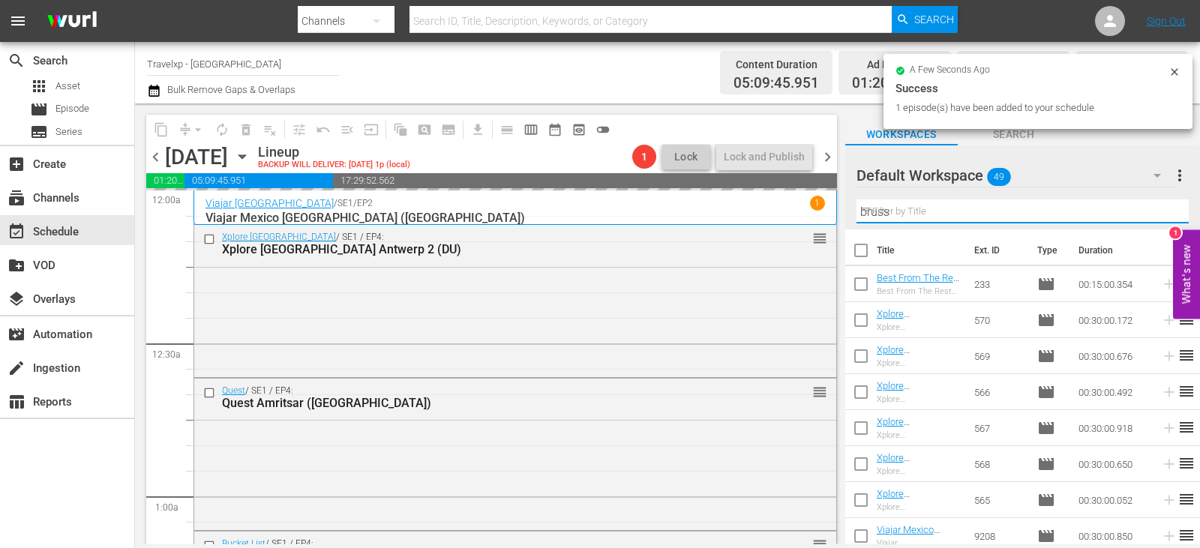
click at [1154, 210] on input "bruss" at bounding box center [1022, 211] width 332 height 24
click at [1154, 210] on input "text" at bounding box center [1022, 211] width 332 height 24
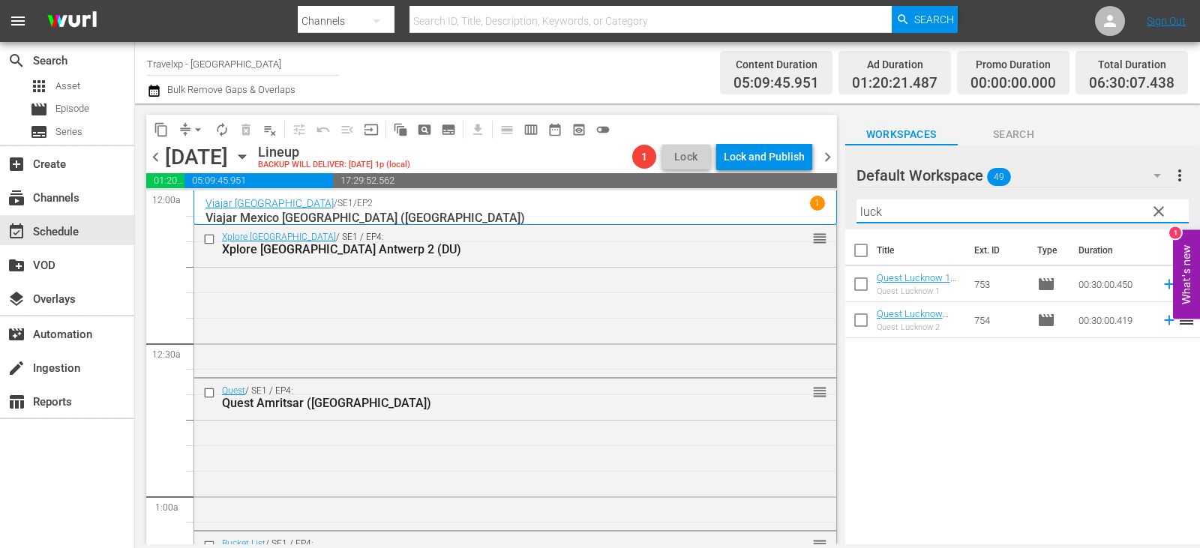
type input "luck"
click at [976, 491] on div "Title Ext. ID Type Duration Quest Lucknow 1 (DU) Quest Lucknow 1 753 movie 00:3…" at bounding box center [1022, 387] width 355 height 317
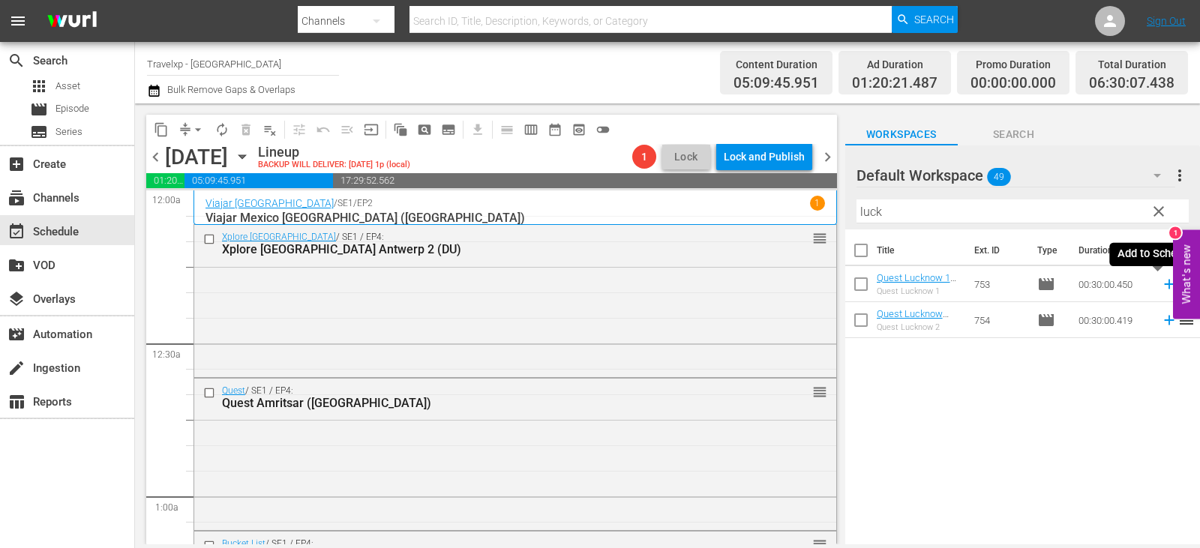
click at [1177, 286] on span "reorder" at bounding box center [1186, 283] width 18 height 18
click at [1164, 286] on icon at bounding box center [1169, 285] width 10 height 10
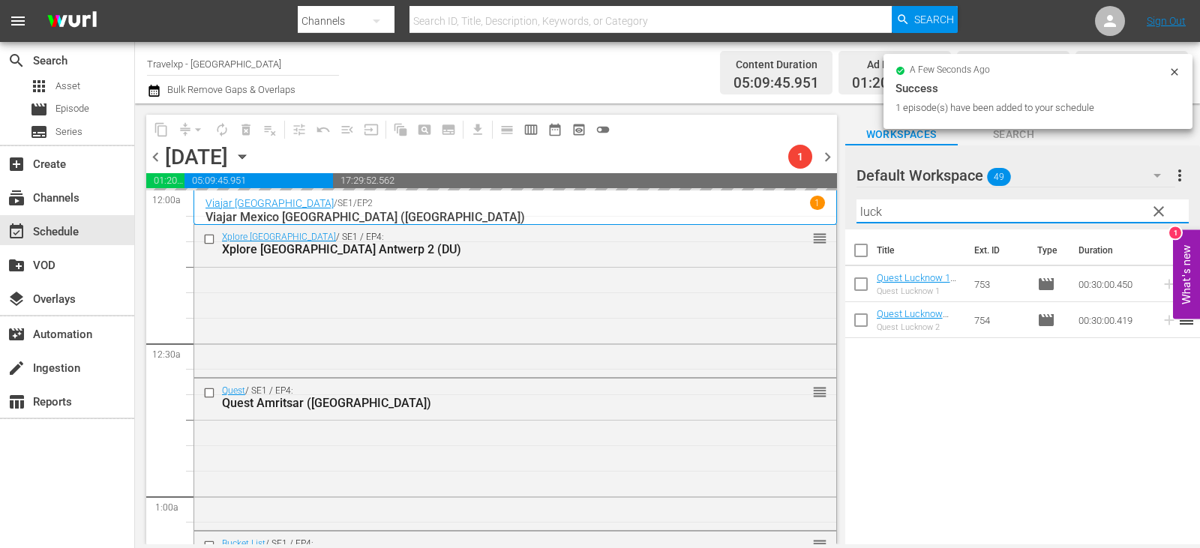
drag, startPoint x: 1170, startPoint y: 207, endPoint x: 1164, endPoint y: 214, distance: 9.0
click at [1170, 207] on input "luck" at bounding box center [1022, 211] width 332 height 24
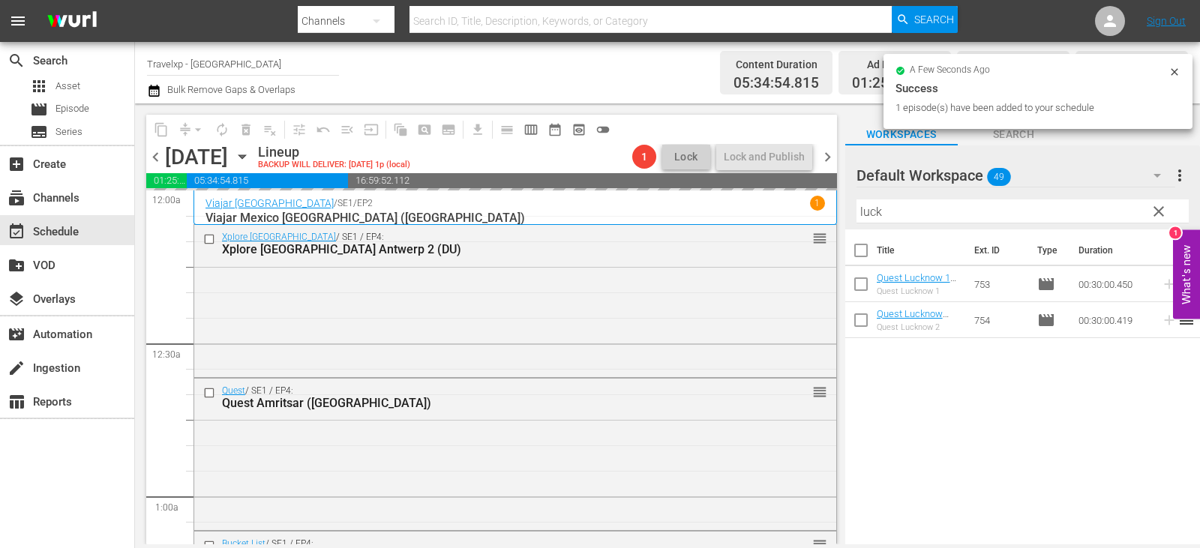
click at [1158, 221] on button "clear" at bounding box center [1158, 211] width 24 height 24
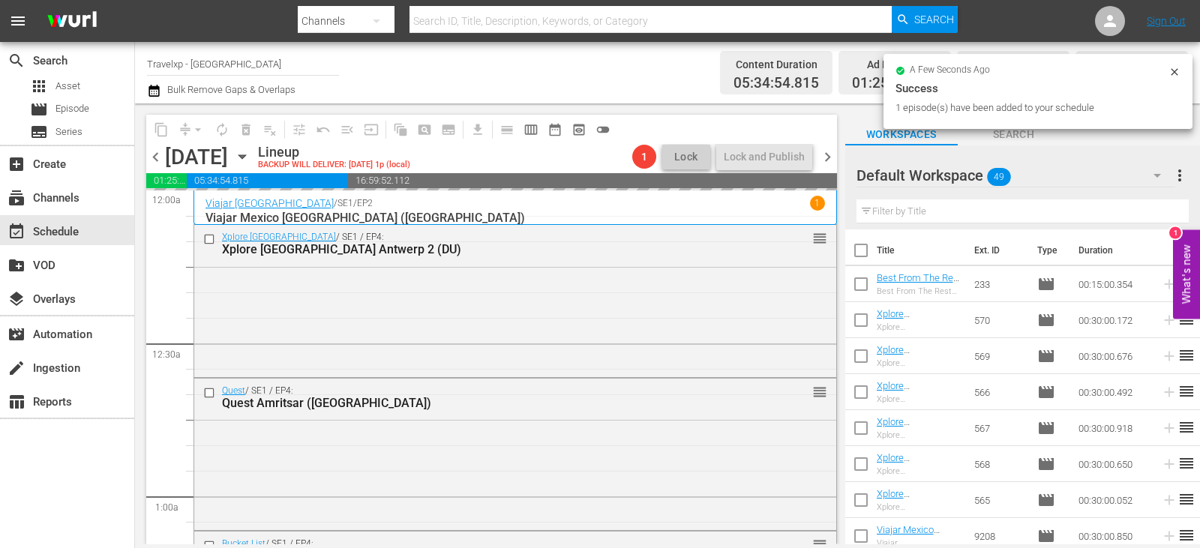
click at [1158, 216] on input "text" at bounding box center [1022, 211] width 332 height 24
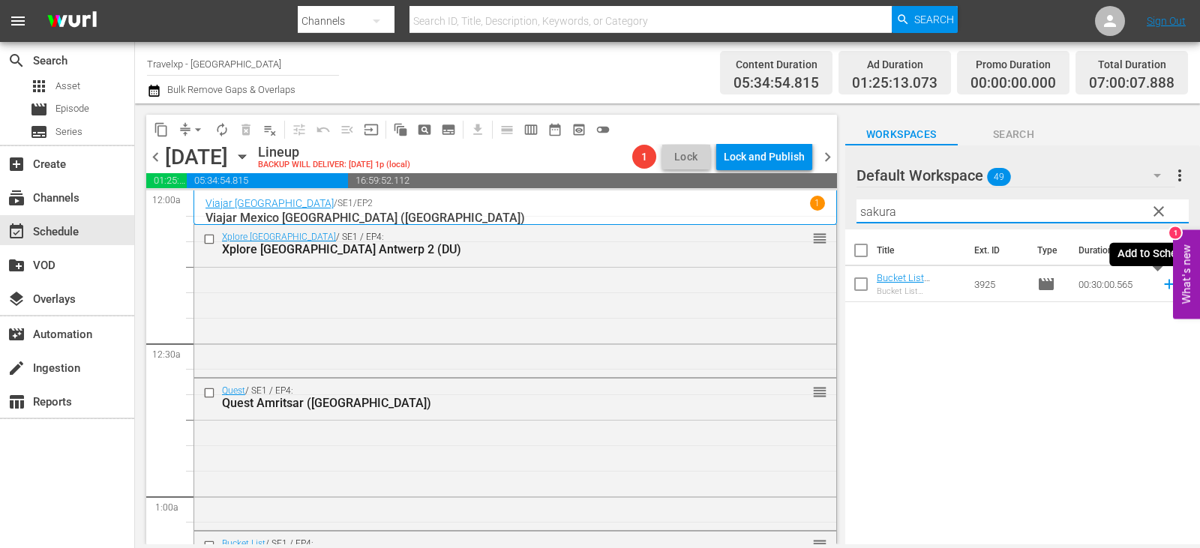
type input "sakura"
click at [1161, 283] on icon at bounding box center [1169, 284] width 16 height 16
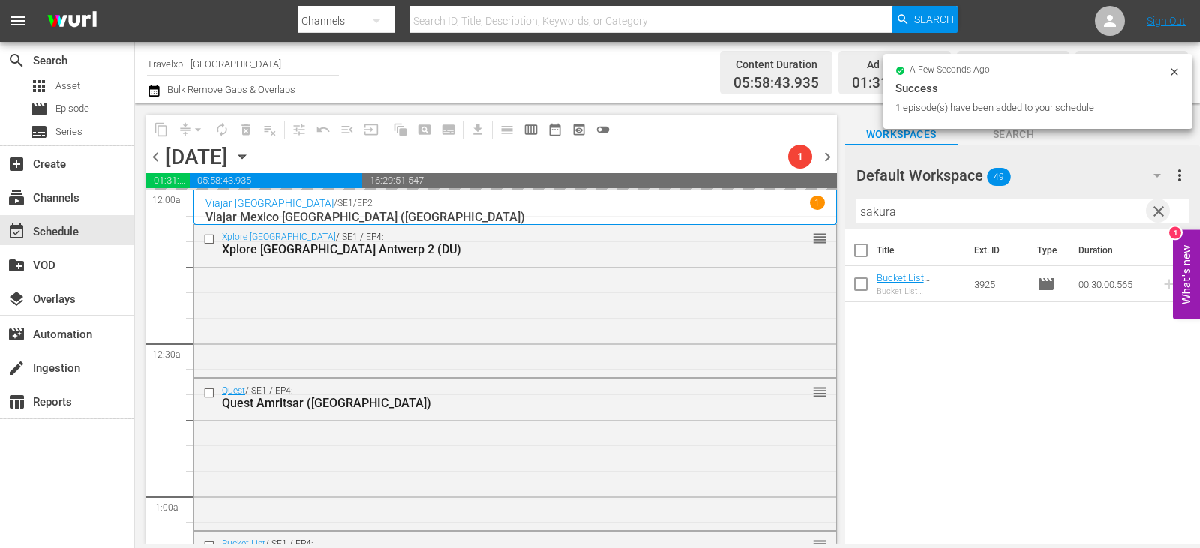
click at [1155, 214] on span "clear" at bounding box center [1158, 211] width 18 height 18
click at [1155, 214] on input "sakura" at bounding box center [1022, 211] width 332 height 24
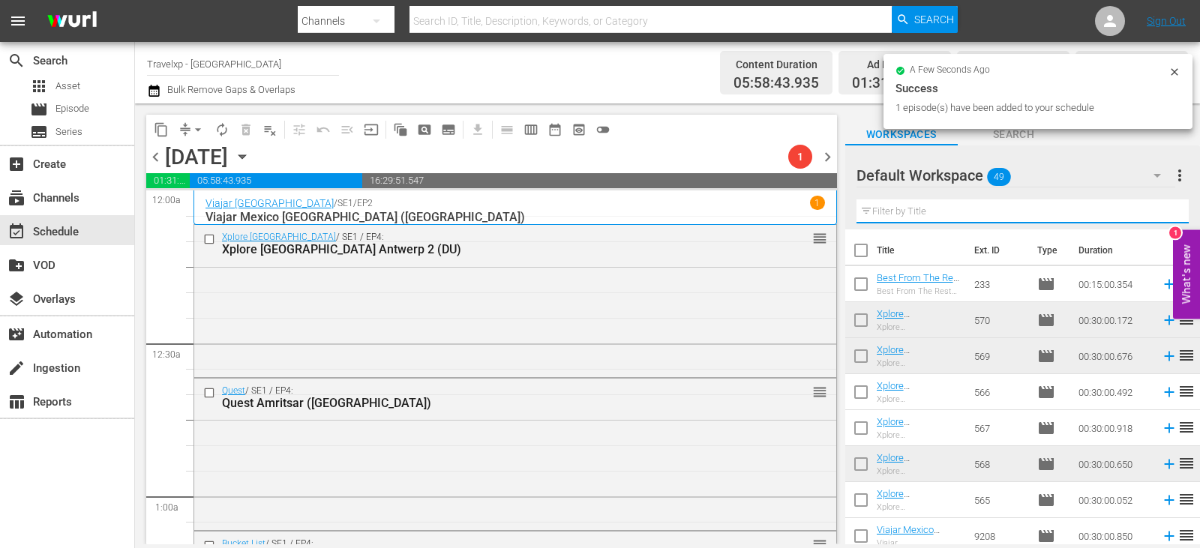
click at [1155, 214] on input "text" at bounding box center [1022, 211] width 332 height 24
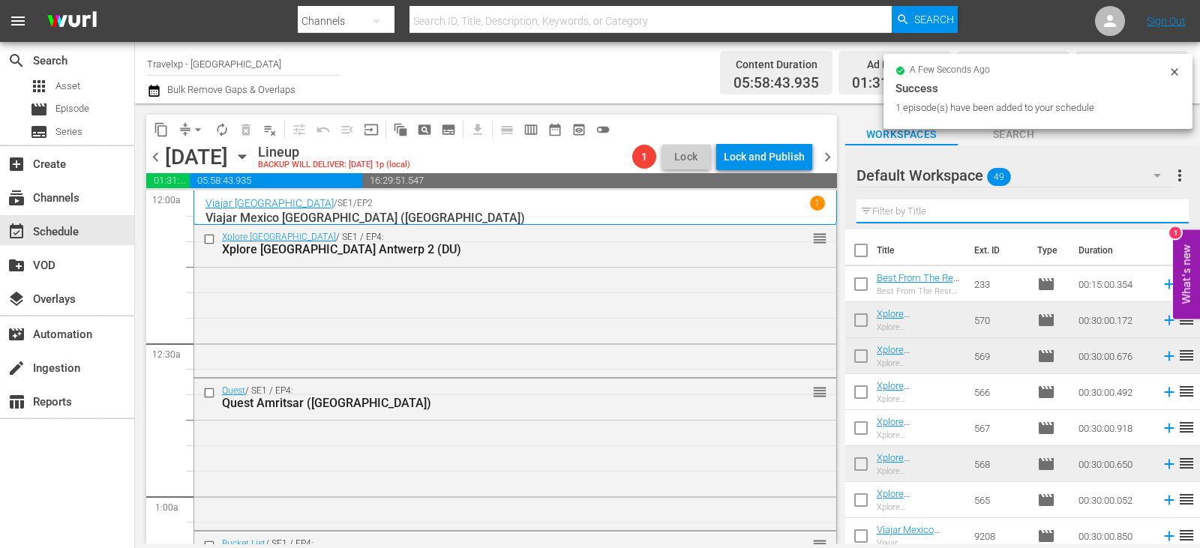
click at [1155, 214] on input "text" at bounding box center [1022, 211] width 332 height 24
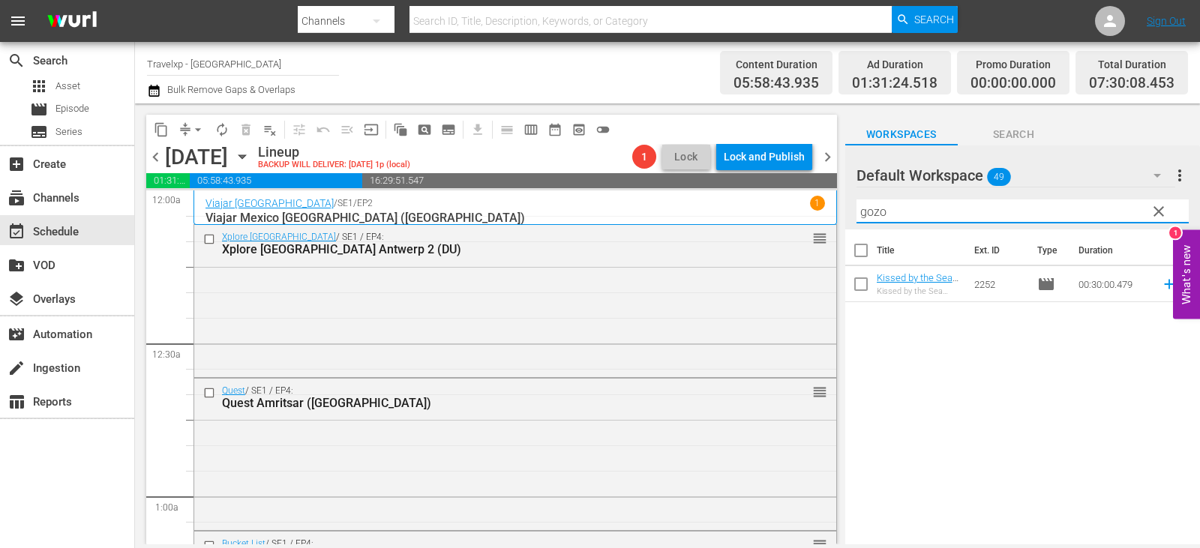
type input "gozo"
click at [1161, 284] on icon at bounding box center [1169, 284] width 16 height 16
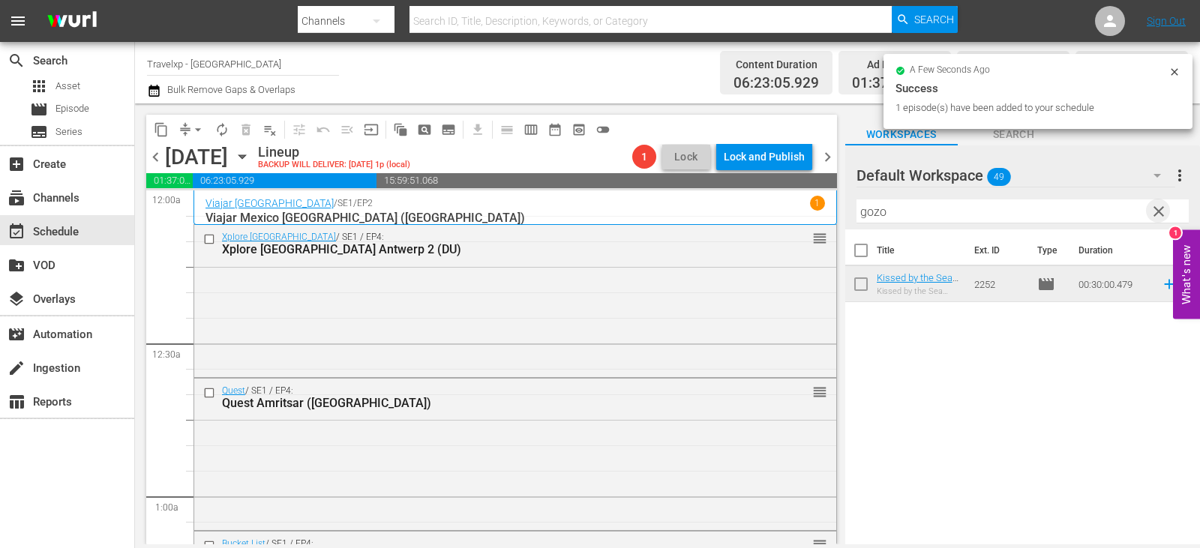
click at [1156, 210] on span "clear" at bounding box center [1158, 211] width 18 height 18
click at [1156, 210] on input "text" at bounding box center [1022, 211] width 332 height 24
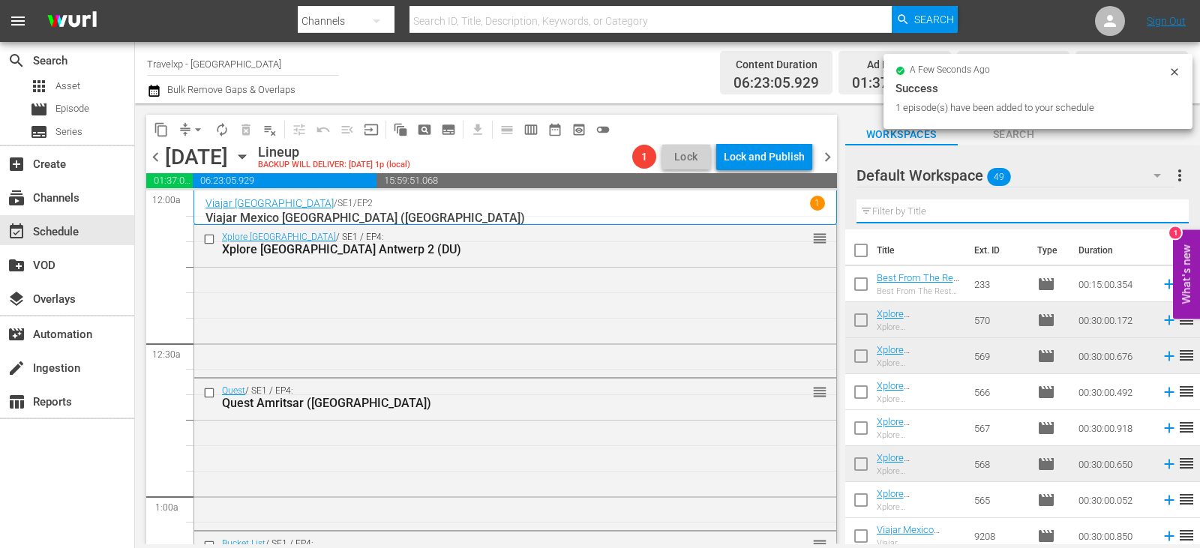
click at [1156, 210] on input "text" at bounding box center [1022, 211] width 332 height 24
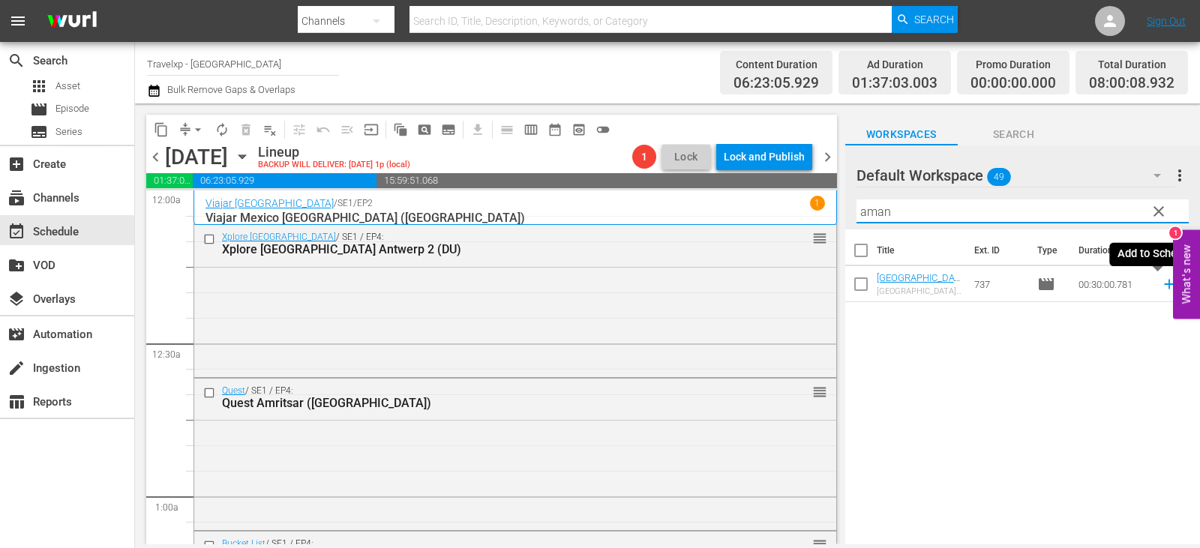
type input "aman"
click at [1161, 280] on icon at bounding box center [1169, 284] width 16 height 16
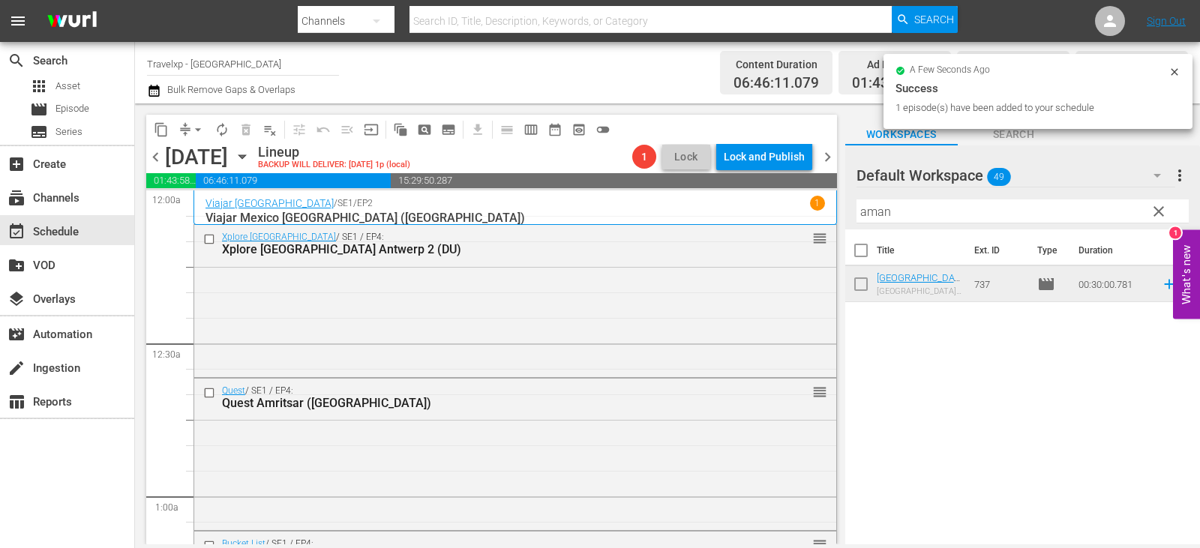
click at [1154, 210] on span "clear" at bounding box center [1158, 211] width 18 height 18
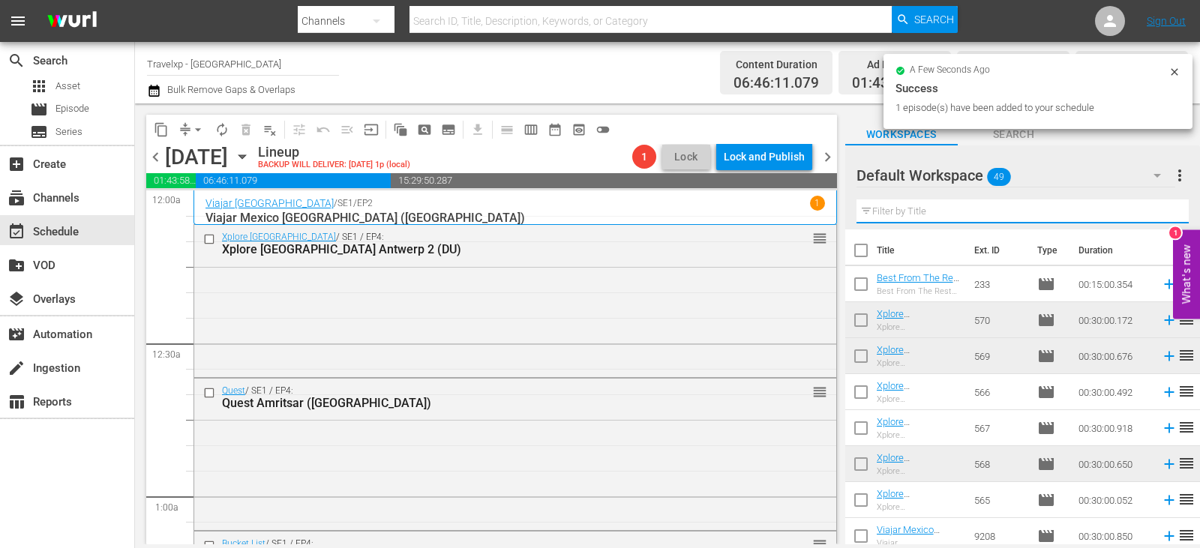
click at [1154, 210] on input "text" at bounding box center [1022, 211] width 332 height 24
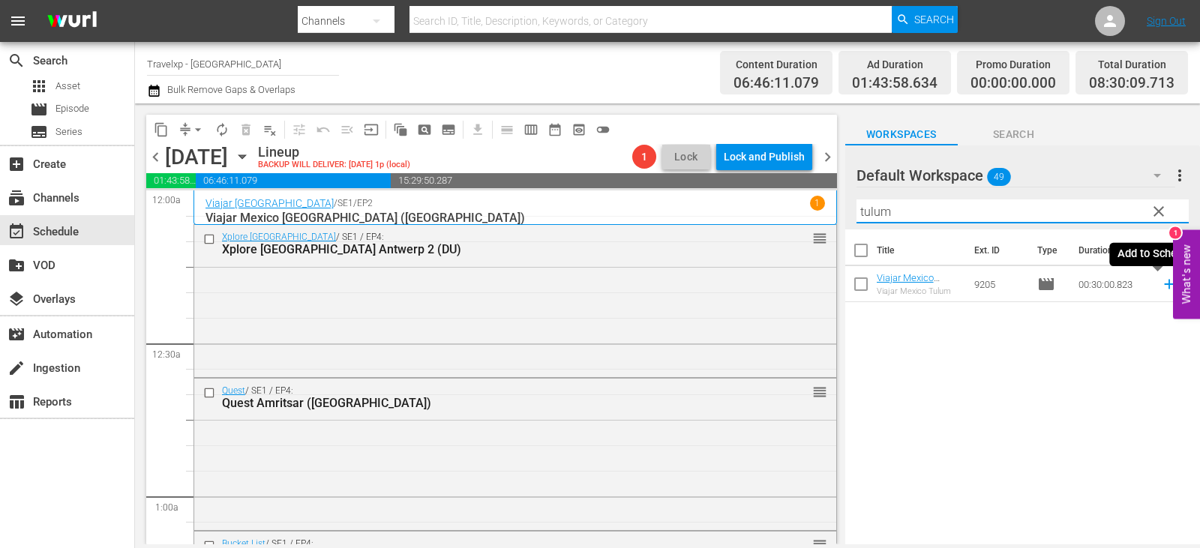
type input "tulum"
click at [1161, 288] on icon at bounding box center [1169, 284] width 16 height 16
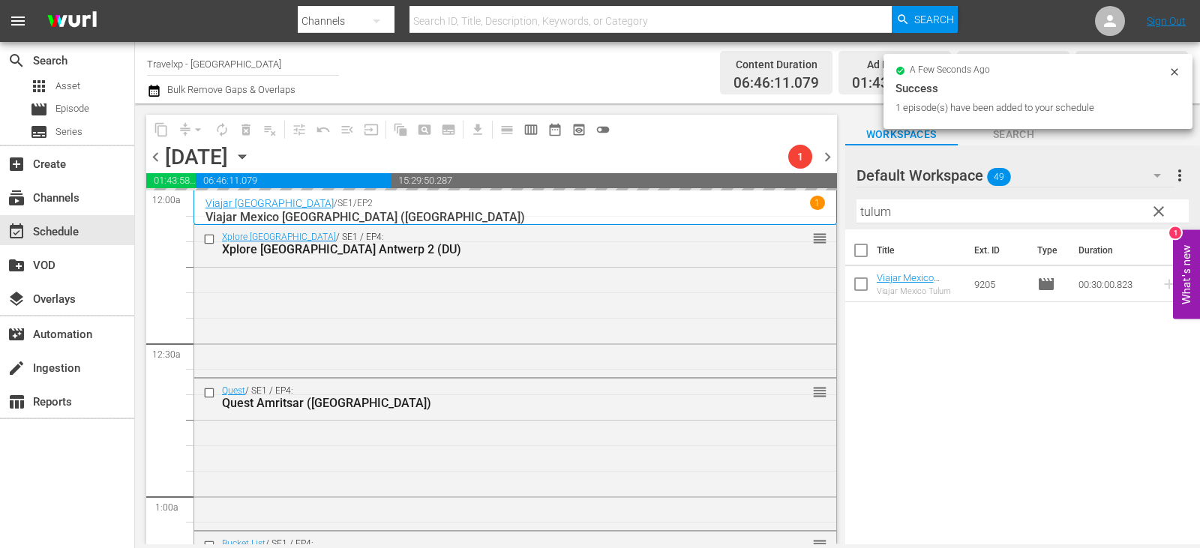
click at [1155, 210] on span "clear" at bounding box center [1158, 211] width 18 height 18
click at [1155, 210] on input "tulum" at bounding box center [1022, 211] width 332 height 24
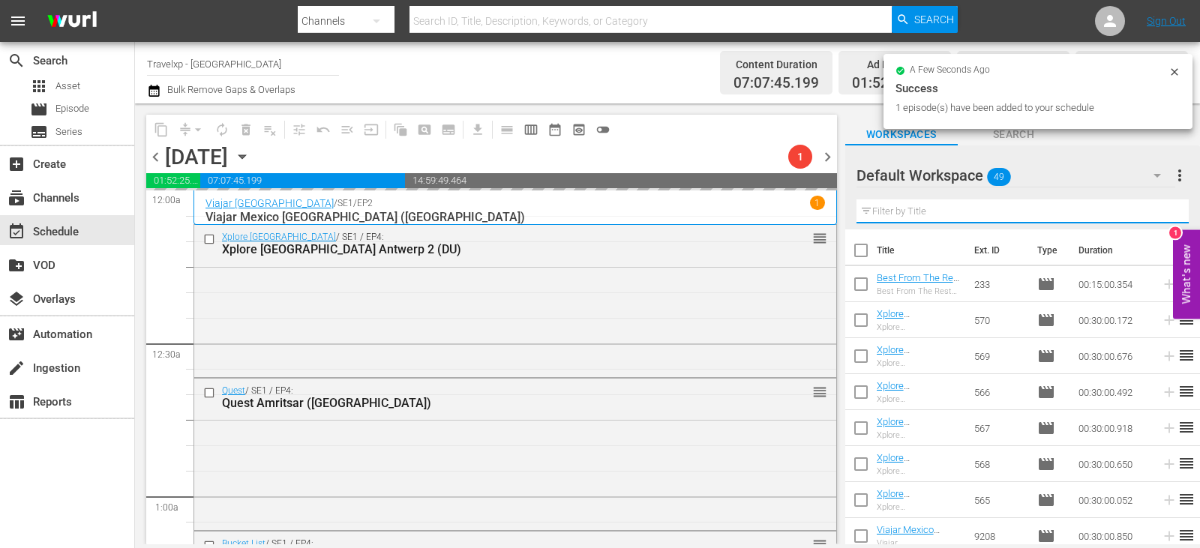
click at [1155, 210] on input "text" at bounding box center [1022, 211] width 332 height 24
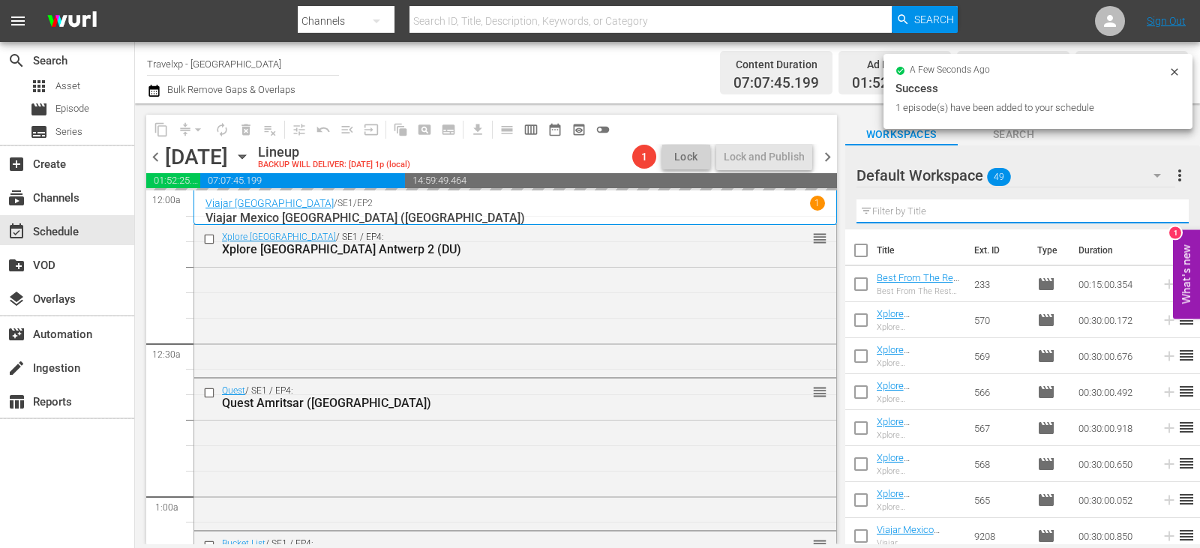
click at [1155, 210] on input "text" at bounding box center [1022, 211] width 332 height 24
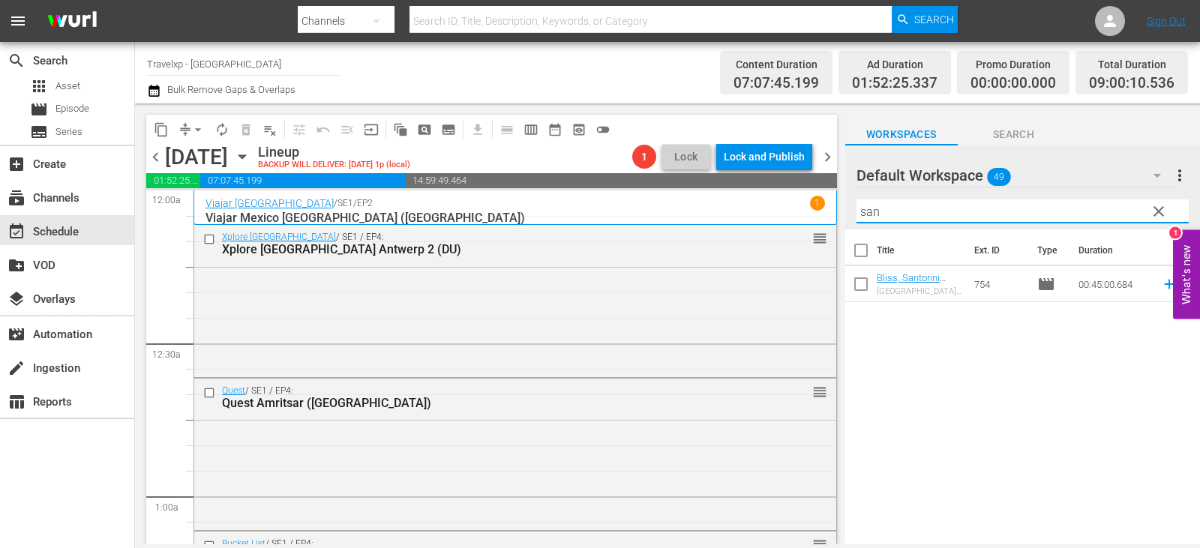
type input "san"
click at [1161, 284] on icon at bounding box center [1169, 284] width 16 height 16
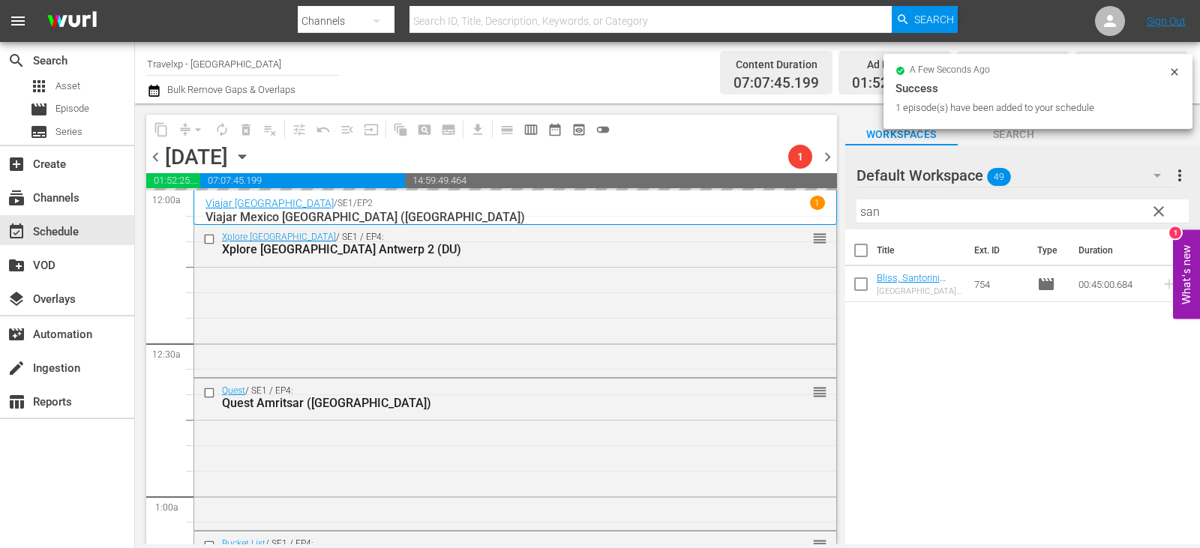
click at [1157, 214] on span "clear" at bounding box center [1158, 211] width 18 height 18
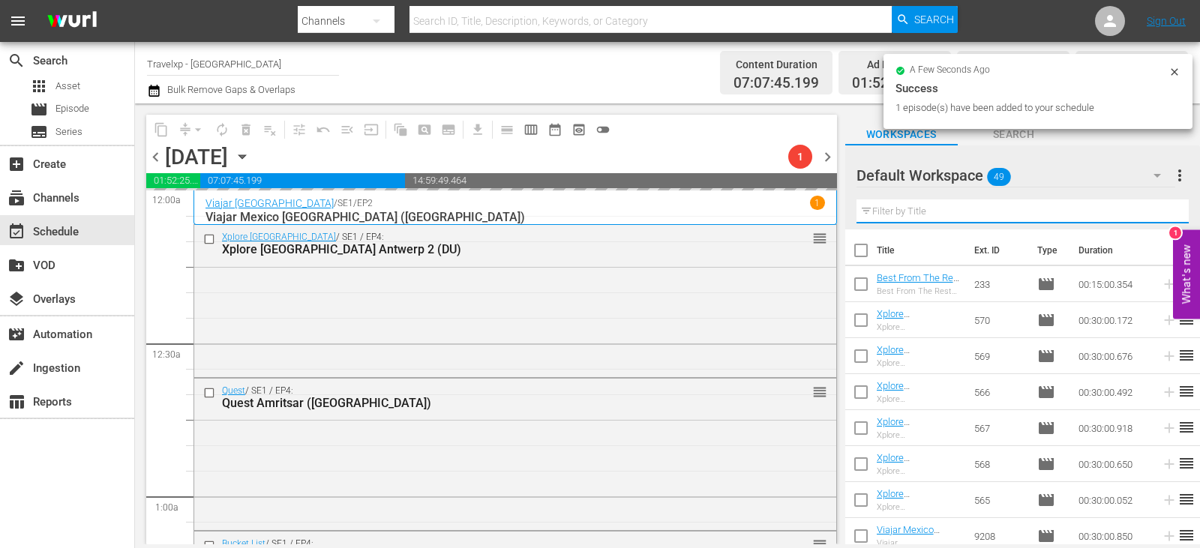
click at [1157, 214] on input "text" at bounding box center [1022, 211] width 332 height 24
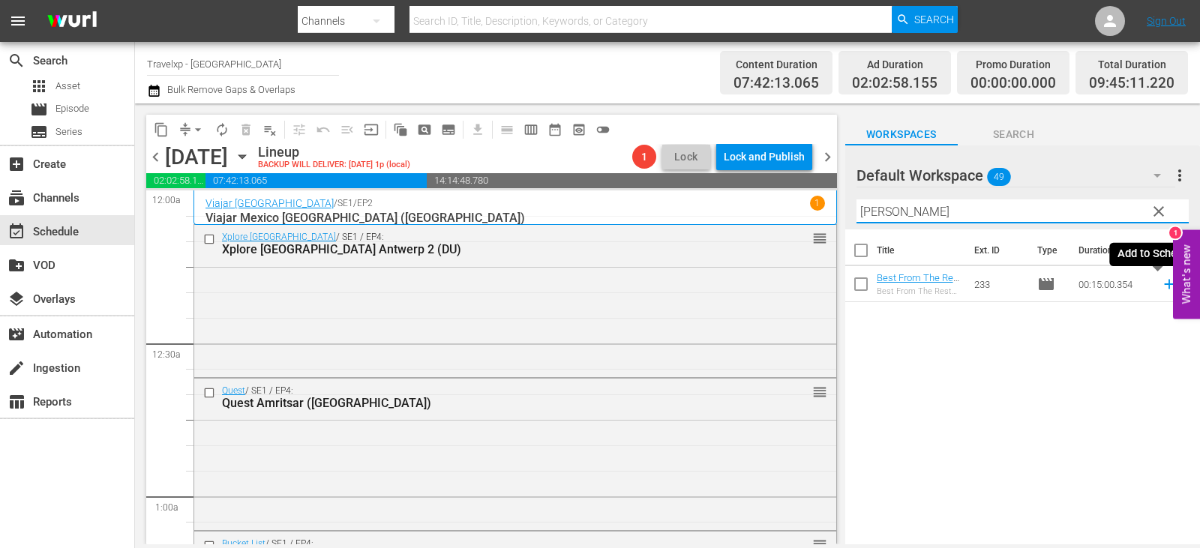
type input "[PERSON_NAME]"
click at [1161, 286] on icon at bounding box center [1169, 284] width 16 height 16
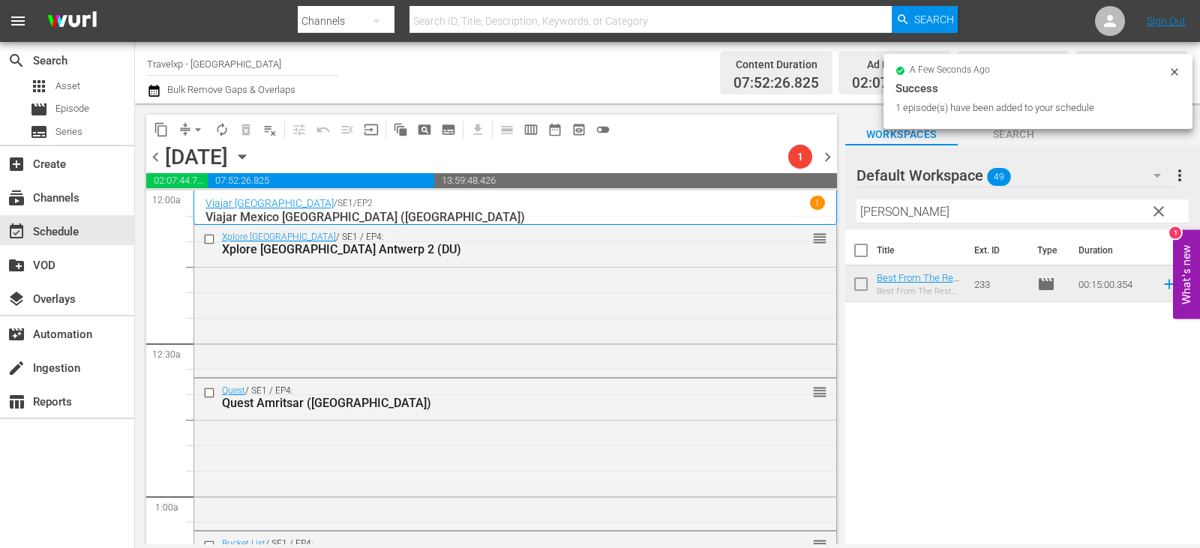
click at [1157, 214] on span "clear" at bounding box center [1158, 211] width 18 height 18
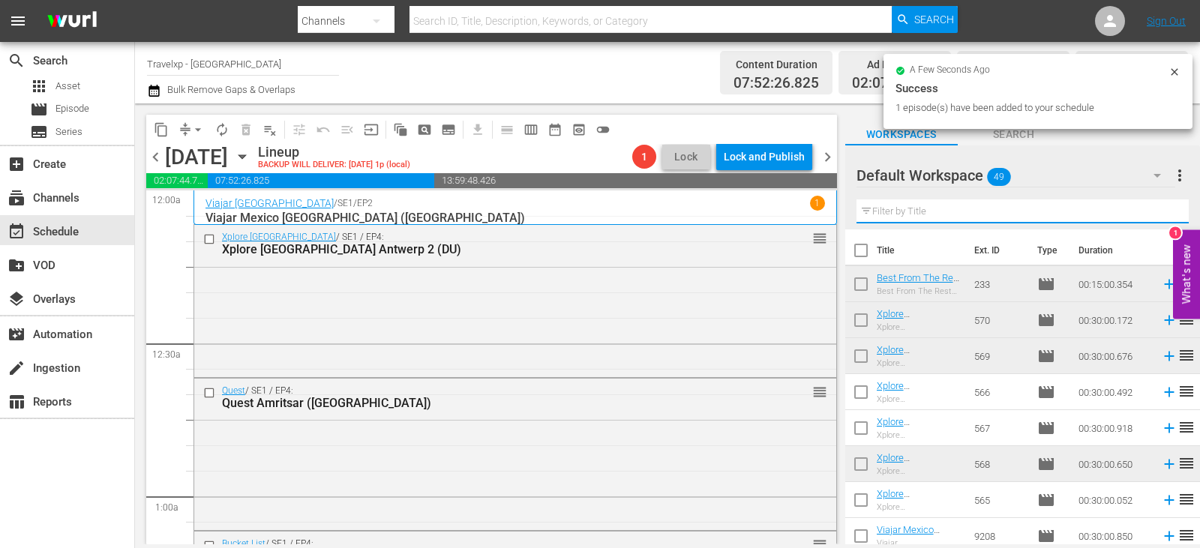
click at [1157, 214] on input "text" at bounding box center [1022, 211] width 332 height 24
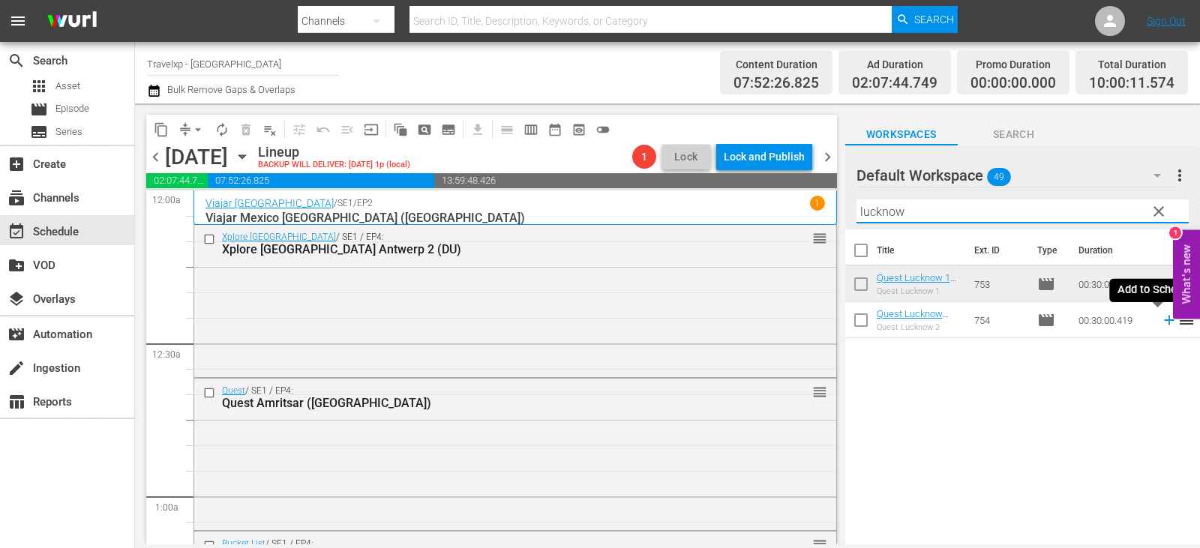
type input "lucknow"
click at [1161, 322] on icon at bounding box center [1169, 320] width 16 height 16
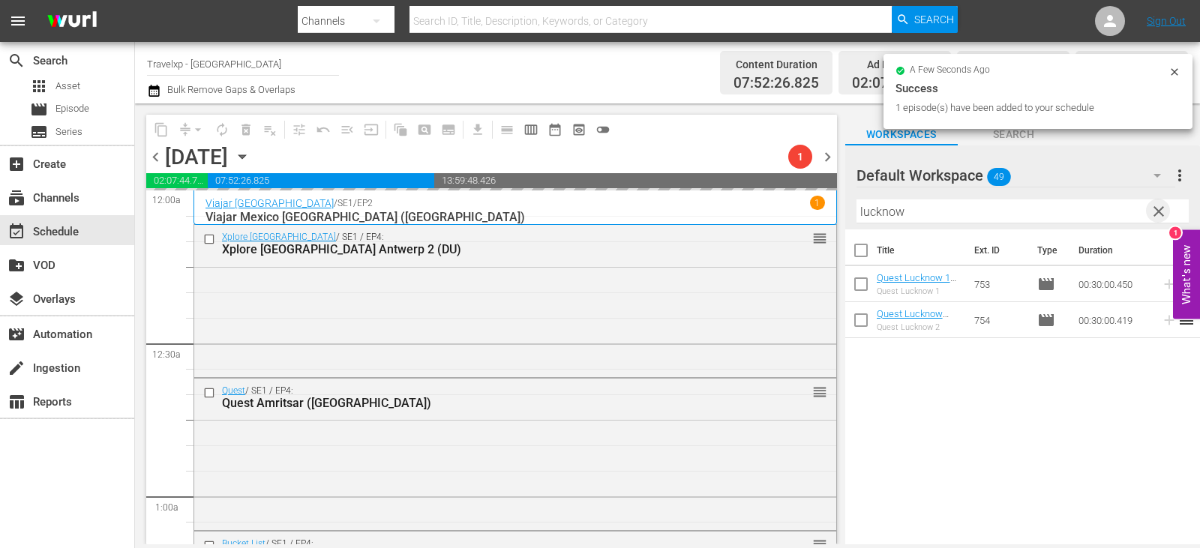
click at [1164, 213] on span "clear" at bounding box center [1158, 211] width 18 height 18
click at [1164, 213] on input "lucknow" at bounding box center [1022, 211] width 332 height 24
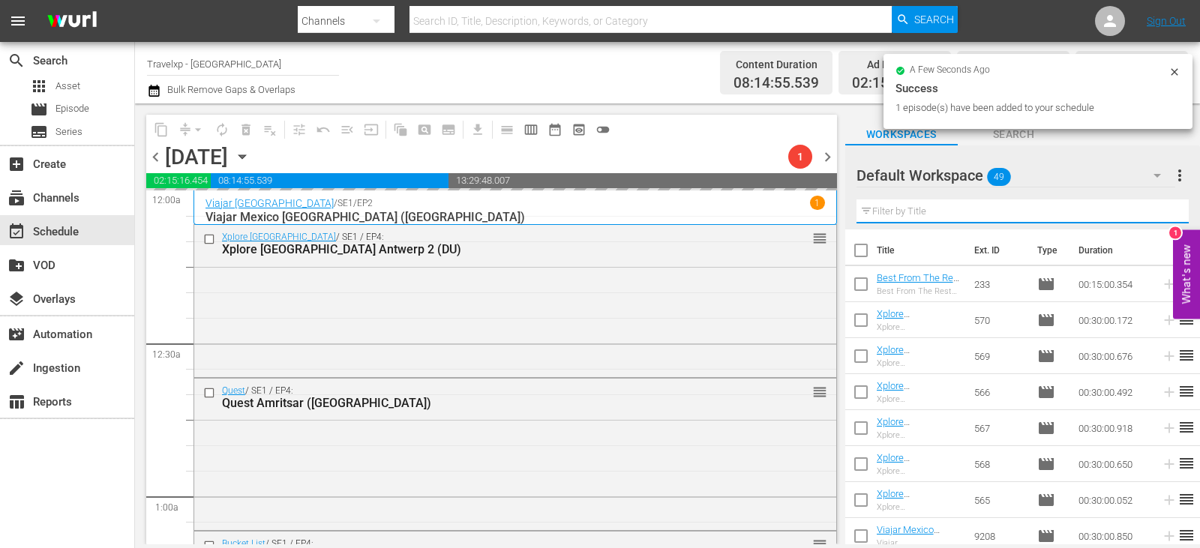
click at [1164, 213] on input "text" at bounding box center [1022, 211] width 332 height 24
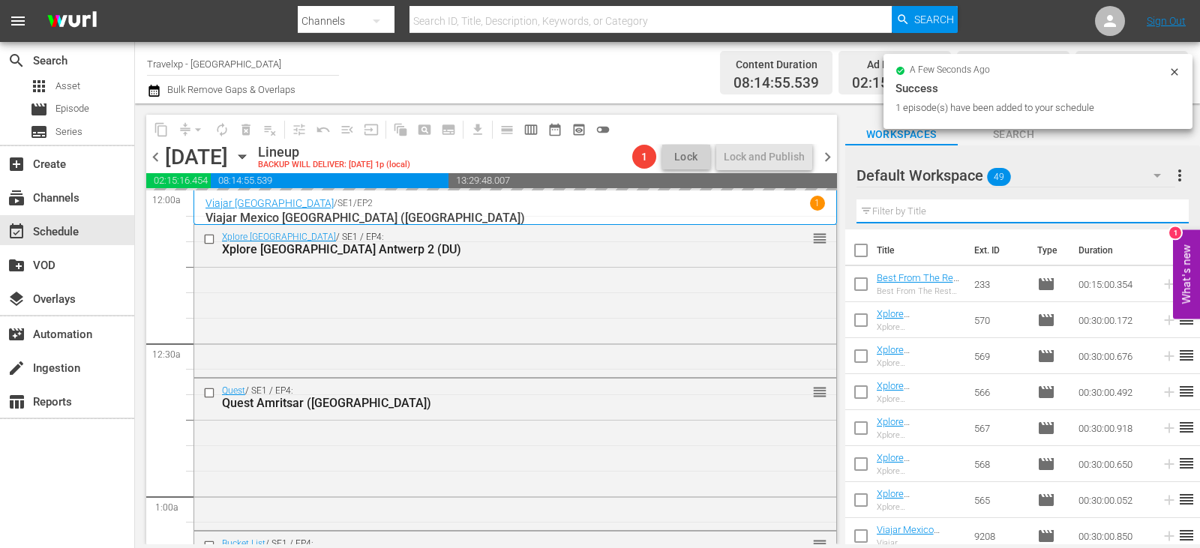
click at [1164, 213] on input "text" at bounding box center [1022, 211] width 332 height 24
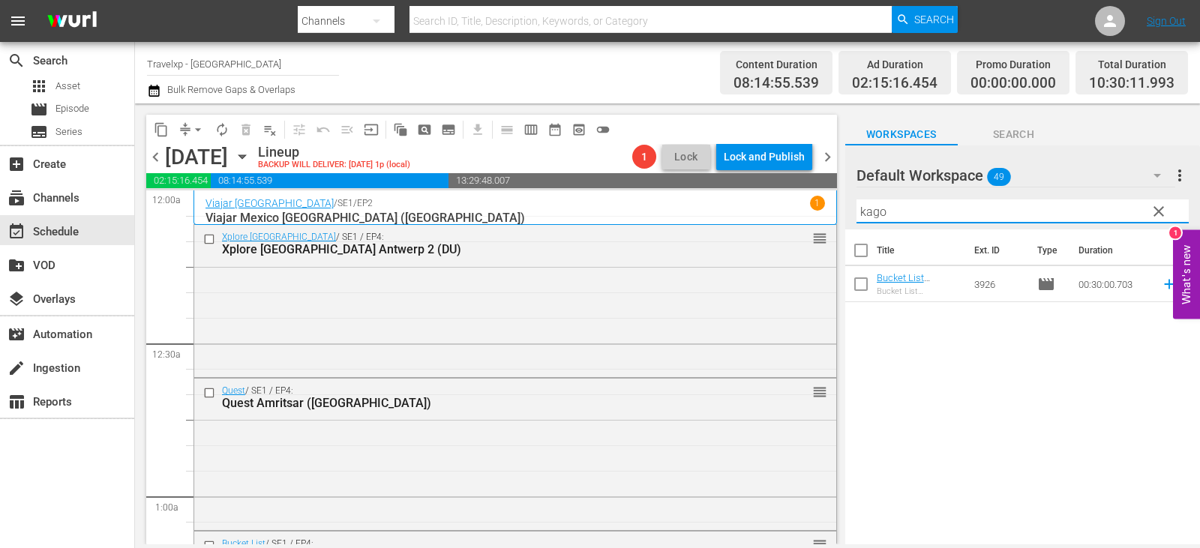
type input "kagos"
type input "kagoshi"
click at [1161, 286] on icon at bounding box center [1169, 284] width 16 height 16
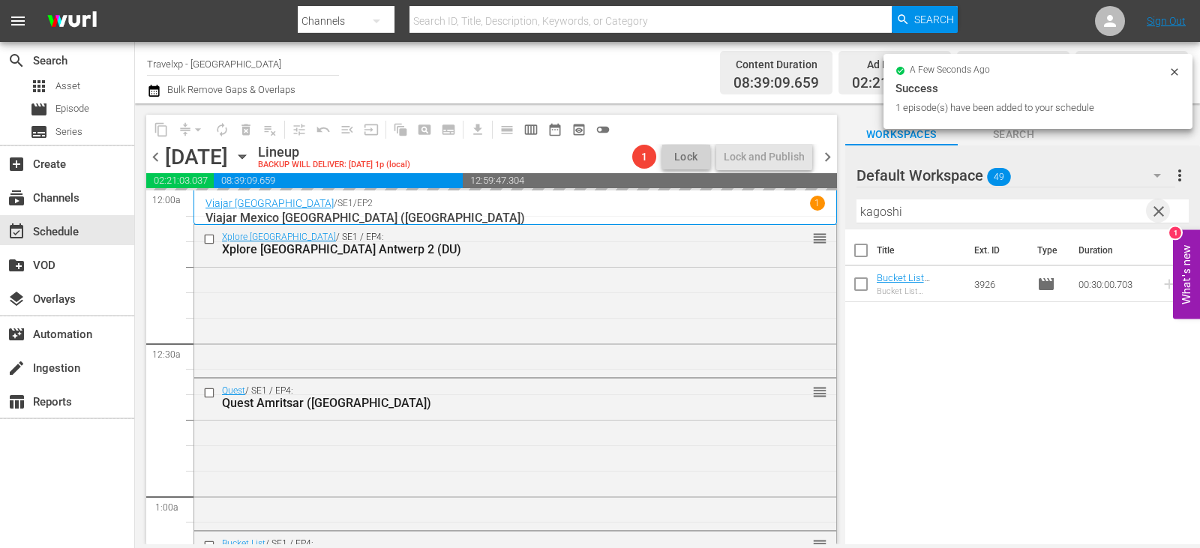
click at [1161, 212] on span "clear" at bounding box center [1158, 211] width 18 height 18
click at [1161, 212] on input "text" at bounding box center [1022, 211] width 332 height 24
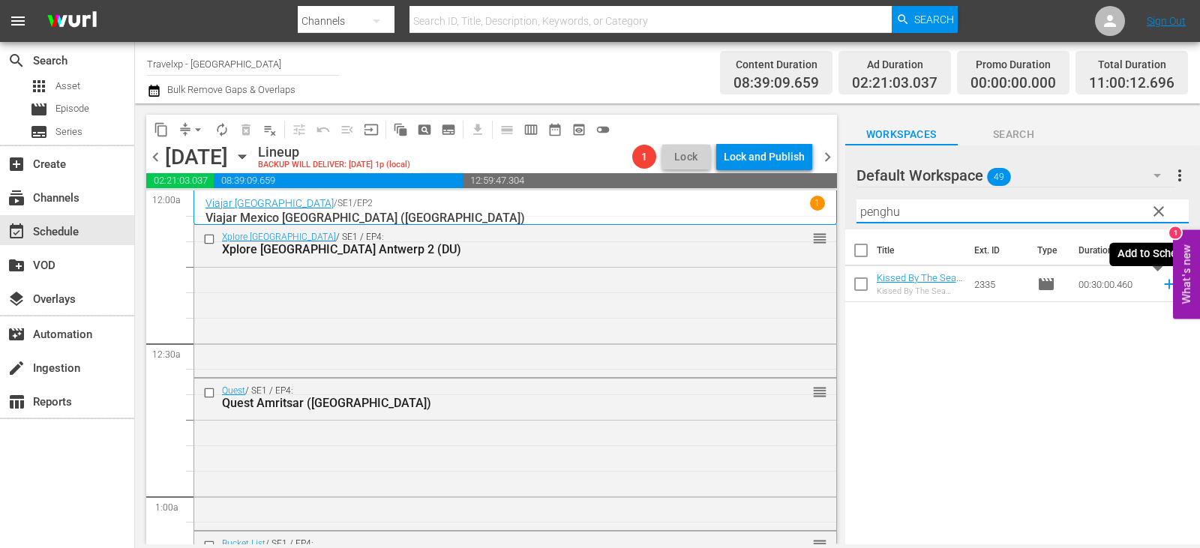
type input "penghu"
click at [1164, 286] on icon at bounding box center [1169, 284] width 16 height 16
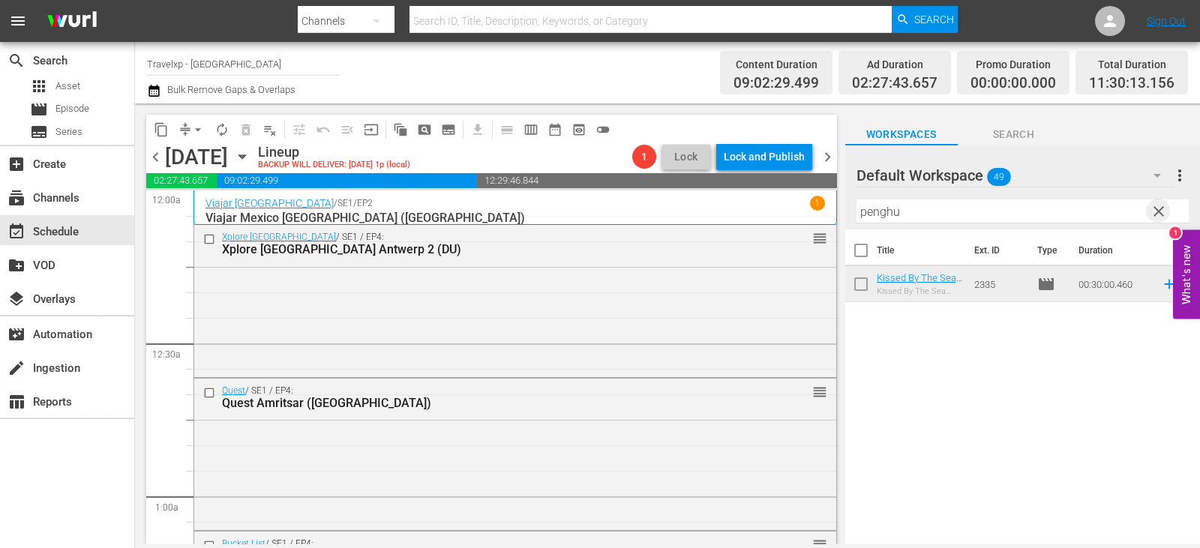
click at [1160, 208] on span "clear" at bounding box center [1158, 211] width 18 height 18
click at [1160, 208] on input "text" at bounding box center [1022, 211] width 332 height 24
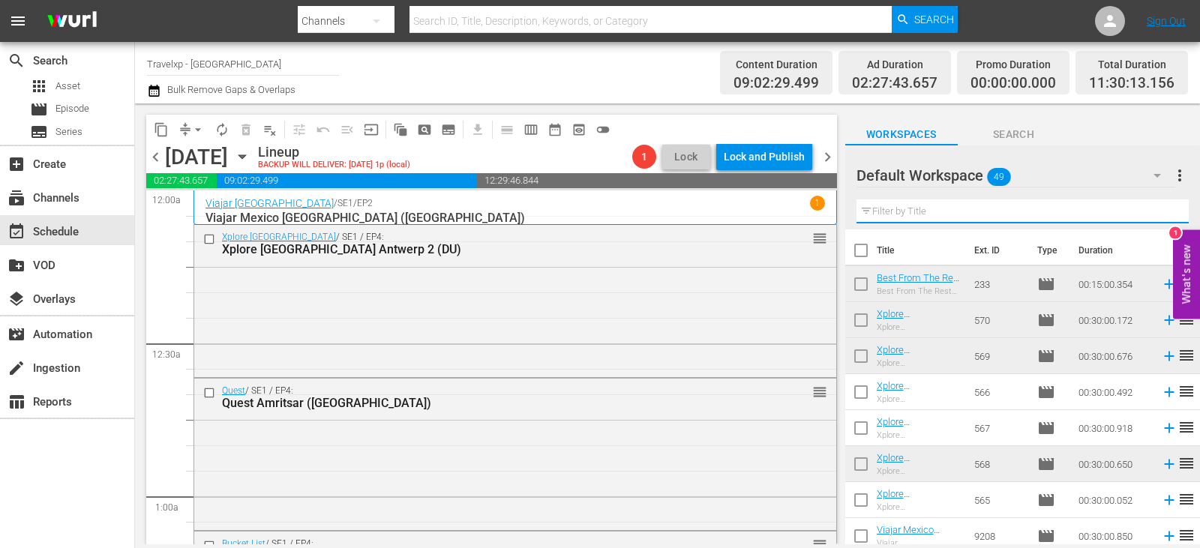
click at [1160, 208] on input "text" at bounding box center [1022, 211] width 332 height 24
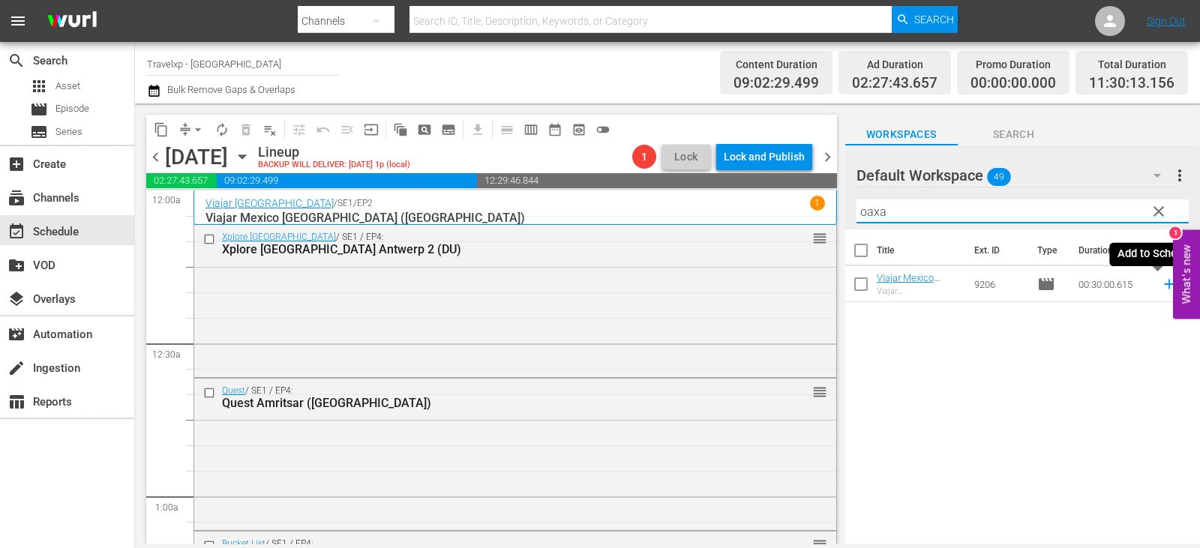
type input "oaxa"
click at [1161, 280] on icon at bounding box center [1169, 284] width 16 height 16
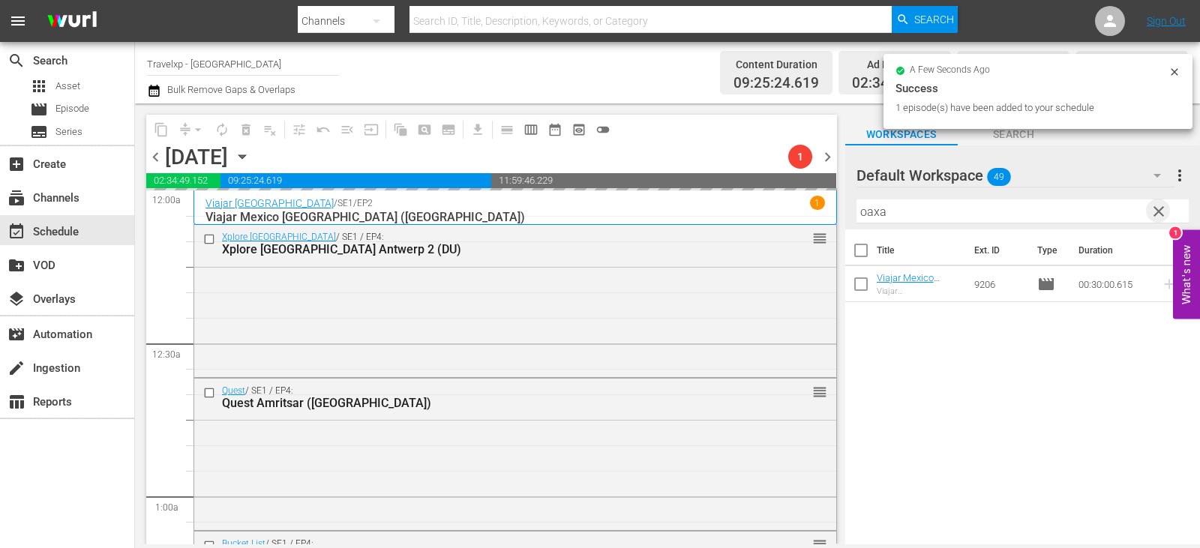
click at [1167, 208] on span "clear" at bounding box center [1158, 211] width 18 height 18
click at [1167, 208] on input "oaxa" at bounding box center [1022, 211] width 332 height 24
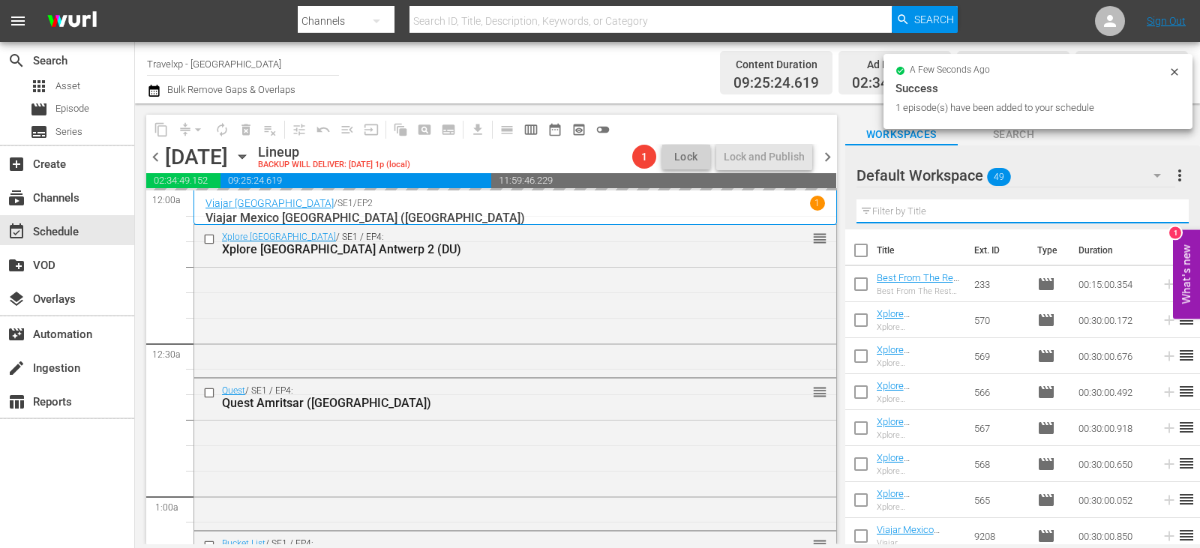
click at [1167, 208] on input "text" at bounding box center [1022, 211] width 332 height 24
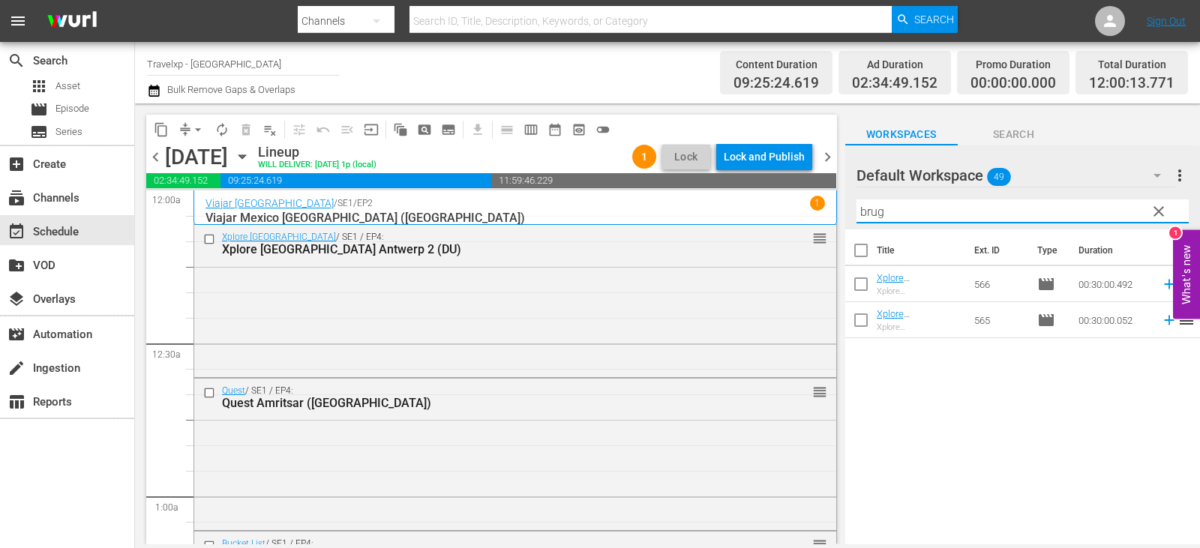
type input "brug"
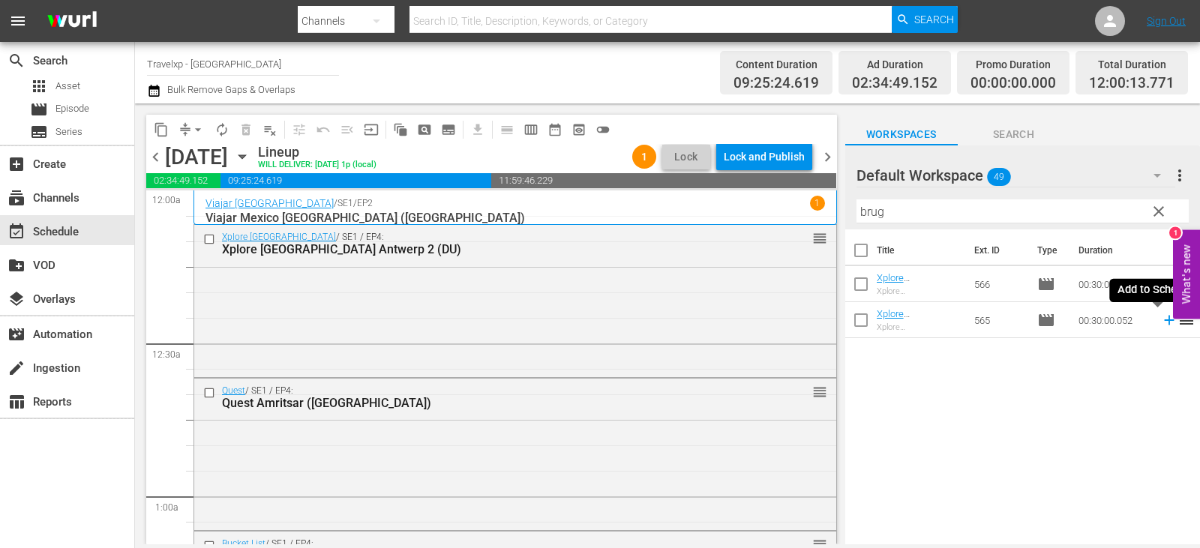
click at [1164, 321] on icon at bounding box center [1169, 321] width 10 height 10
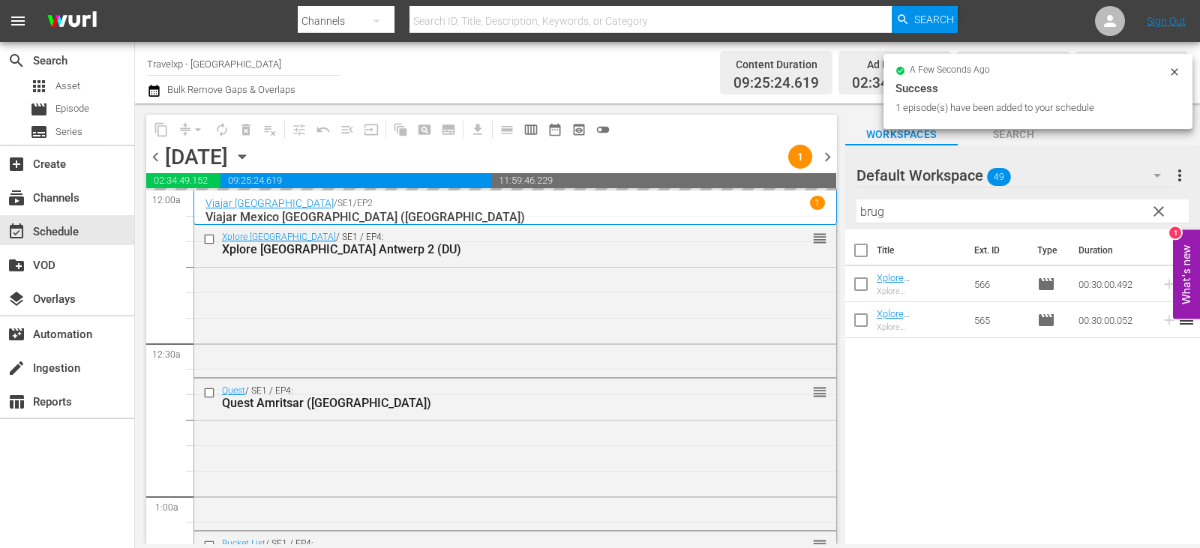
click at [1151, 207] on span "clear" at bounding box center [1158, 211] width 18 height 18
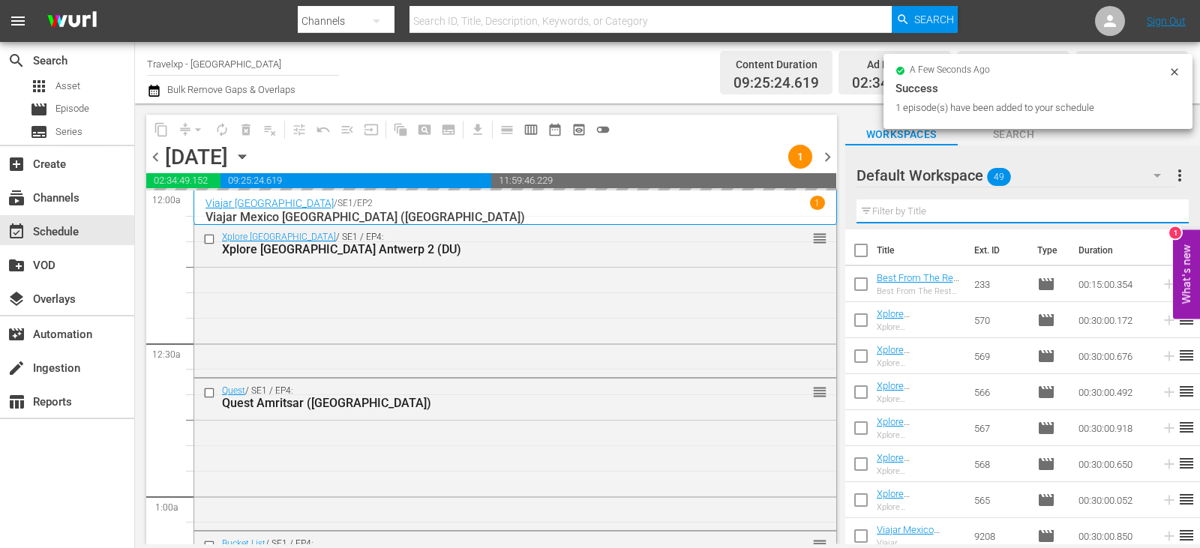
click at [1151, 207] on input "text" at bounding box center [1022, 211] width 332 height 24
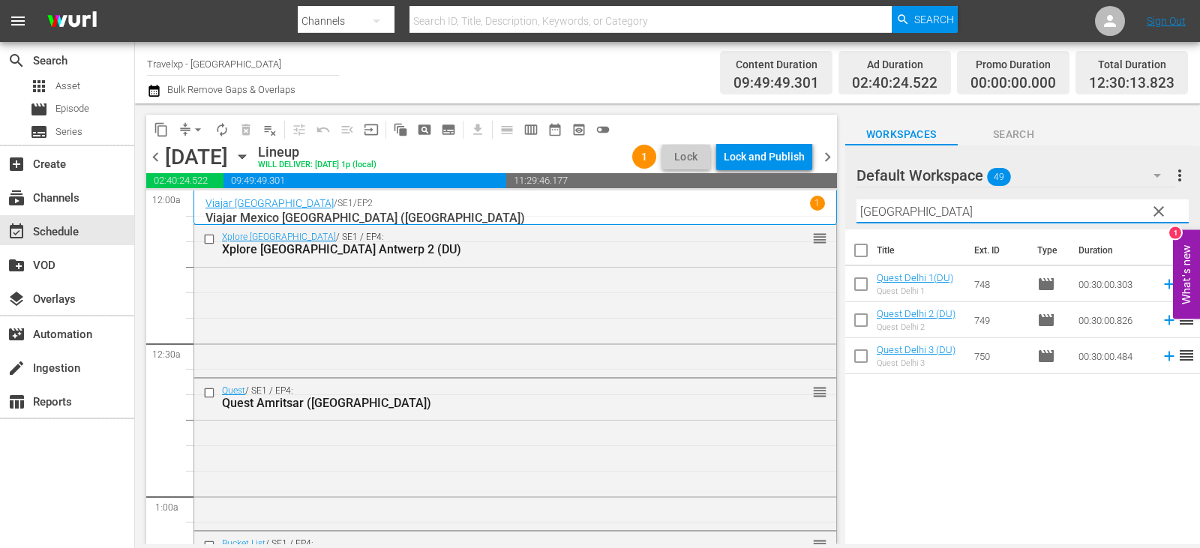
type input "delhi"
click at [1164, 281] on icon at bounding box center [1169, 284] width 16 height 16
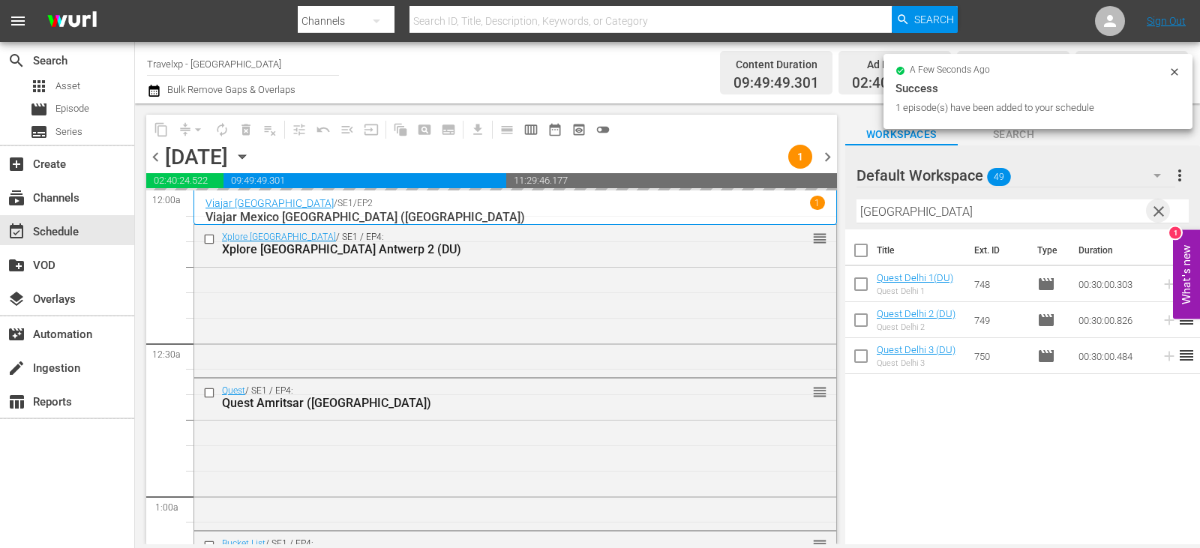
click at [1157, 205] on span "clear" at bounding box center [1158, 211] width 18 height 18
click at [1157, 205] on input "text" at bounding box center [1022, 211] width 332 height 24
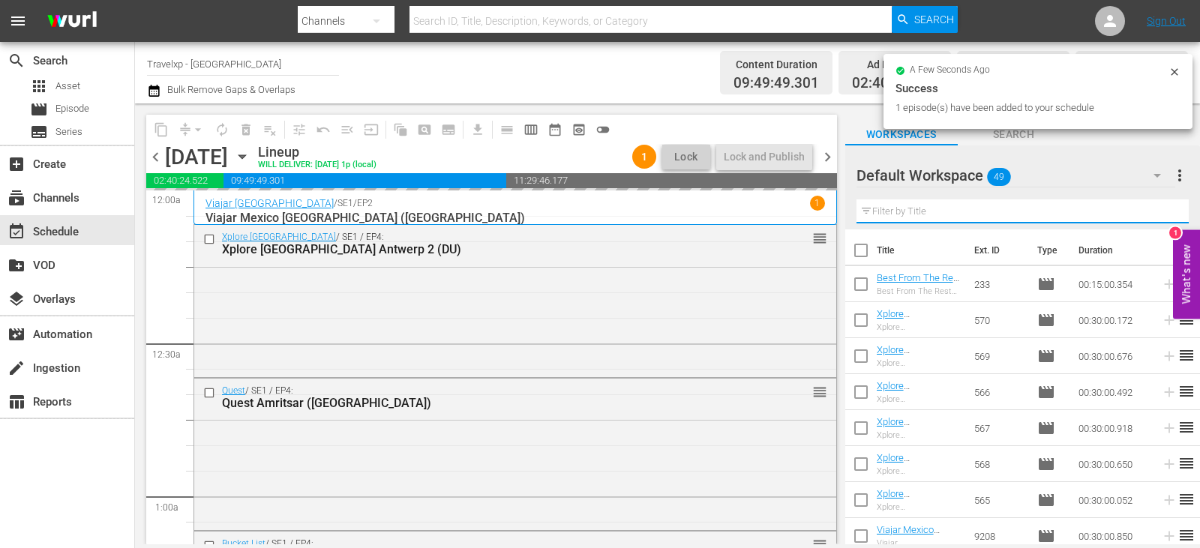
click at [1157, 205] on input "text" at bounding box center [1022, 211] width 332 height 24
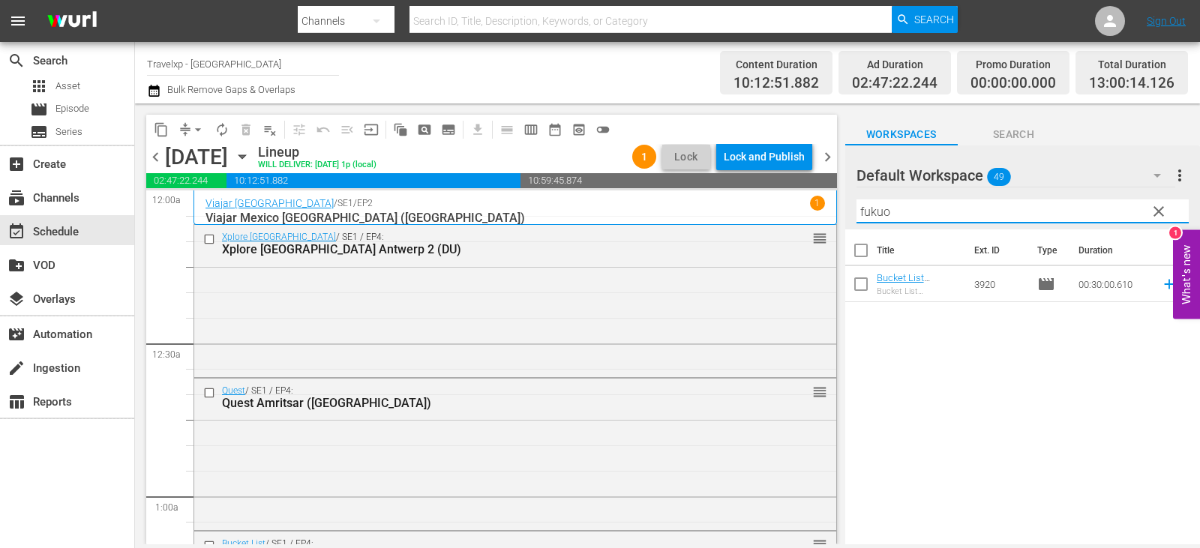
type input "fukuo"
click at [1161, 283] on icon at bounding box center [1169, 284] width 16 height 16
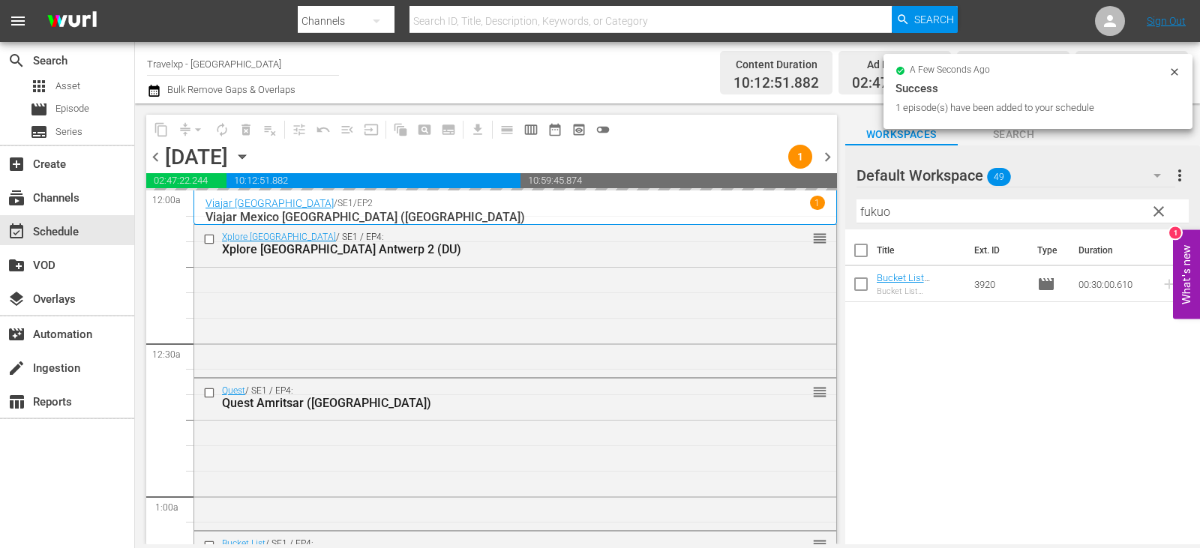
click at [1165, 216] on span "clear" at bounding box center [1158, 211] width 18 height 18
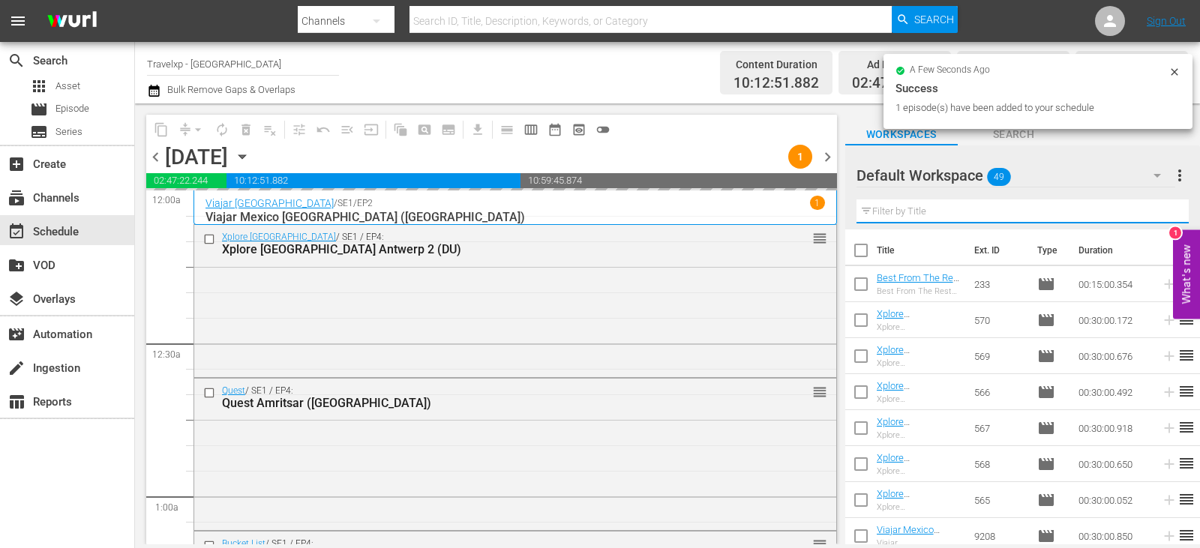
click at [1165, 216] on input "text" at bounding box center [1022, 211] width 332 height 24
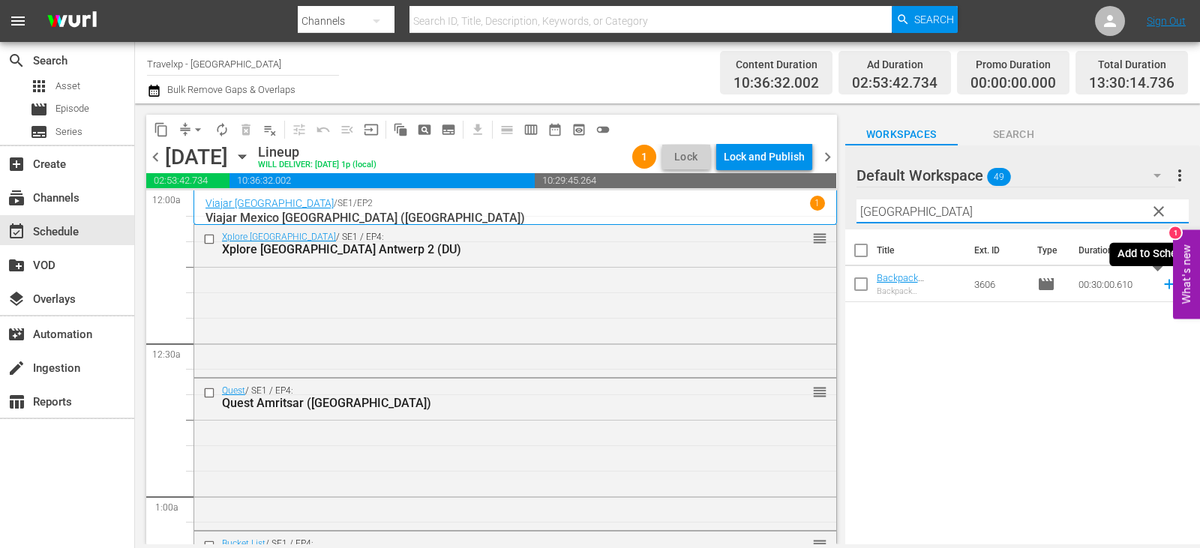
type input "baku"
click at [1161, 286] on icon at bounding box center [1169, 284] width 16 height 16
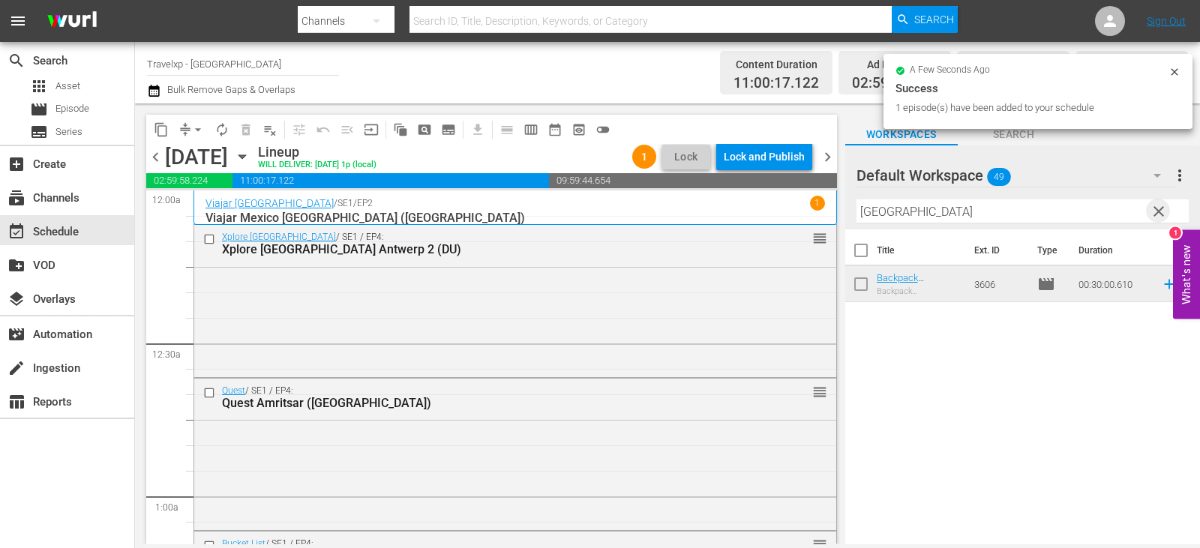
click at [1155, 203] on span "clear" at bounding box center [1158, 211] width 18 height 18
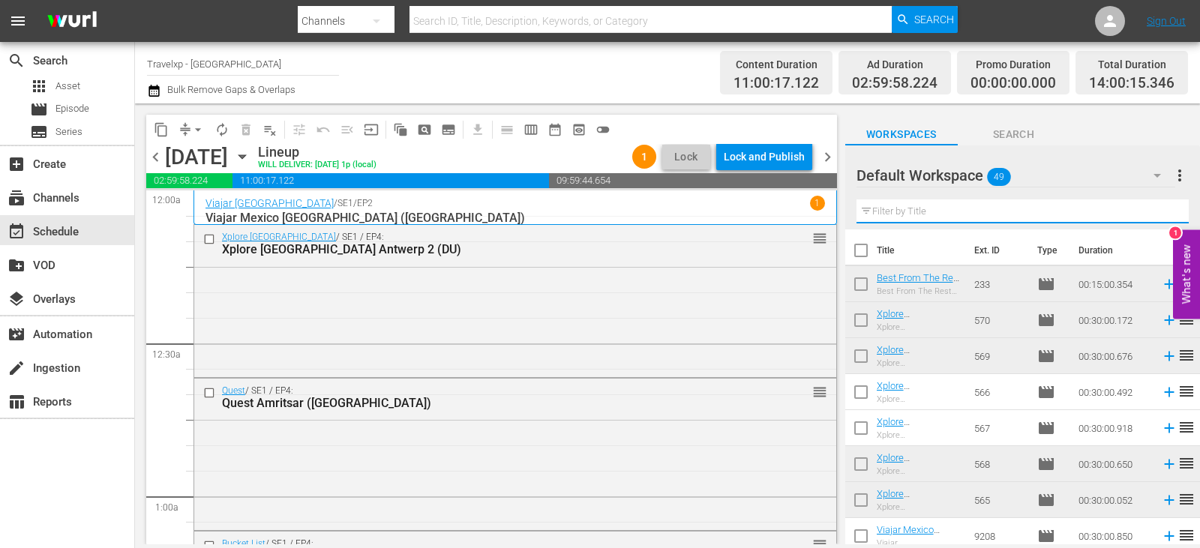
click at [1155, 209] on input "text" at bounding box center [1022, 211] width 332 height 24
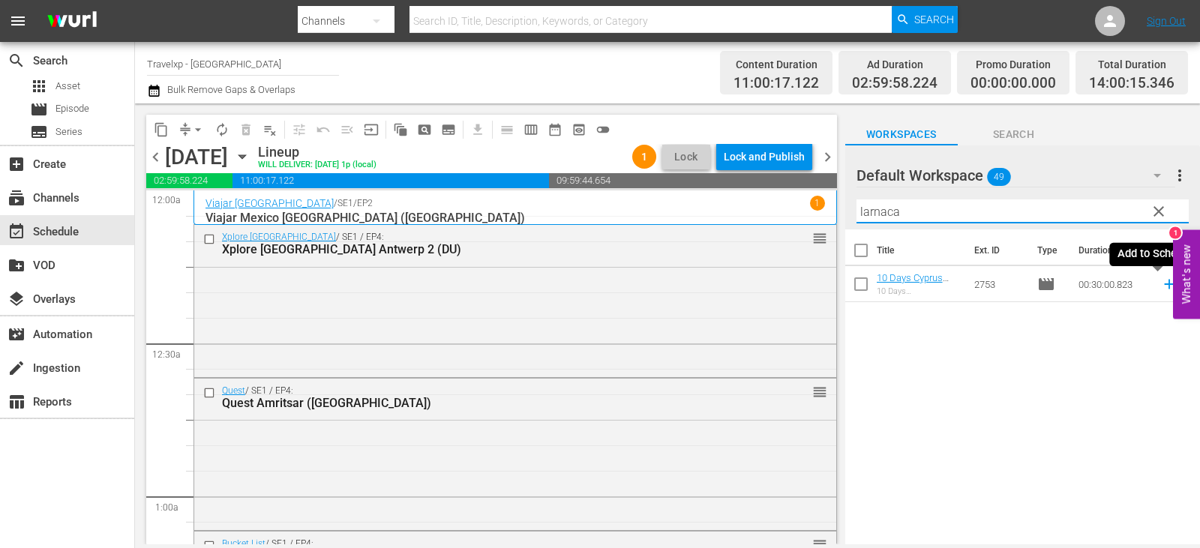
type input "larnaca"
click at [1164, 285] on icon at bounding box center [1169, 285] width 10 height 10
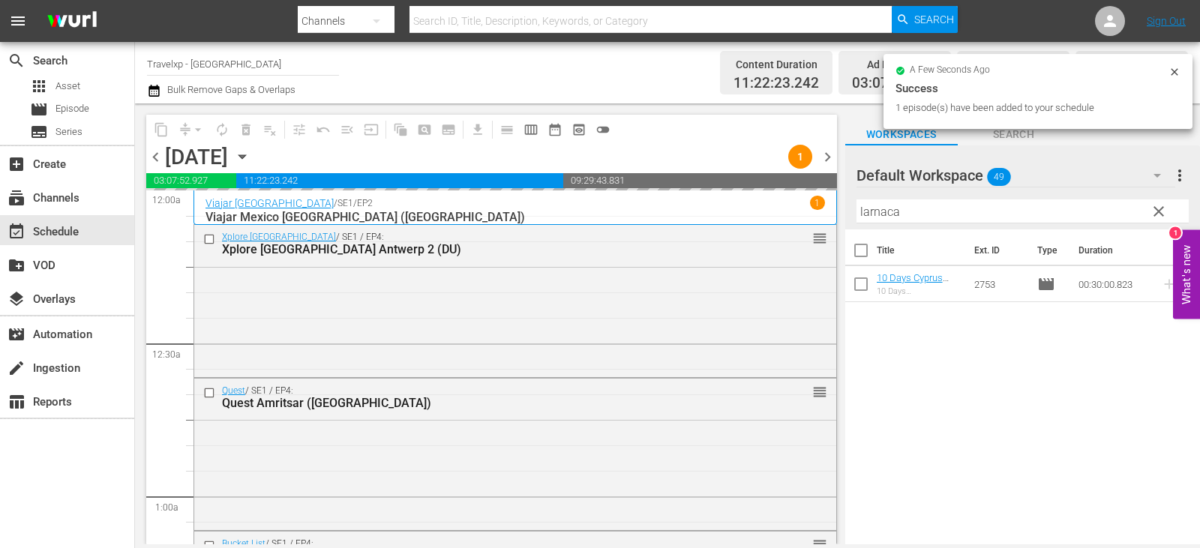
click at [1165, 211] on span "clear" at bounding box center [1158, 211] width 18 height 18
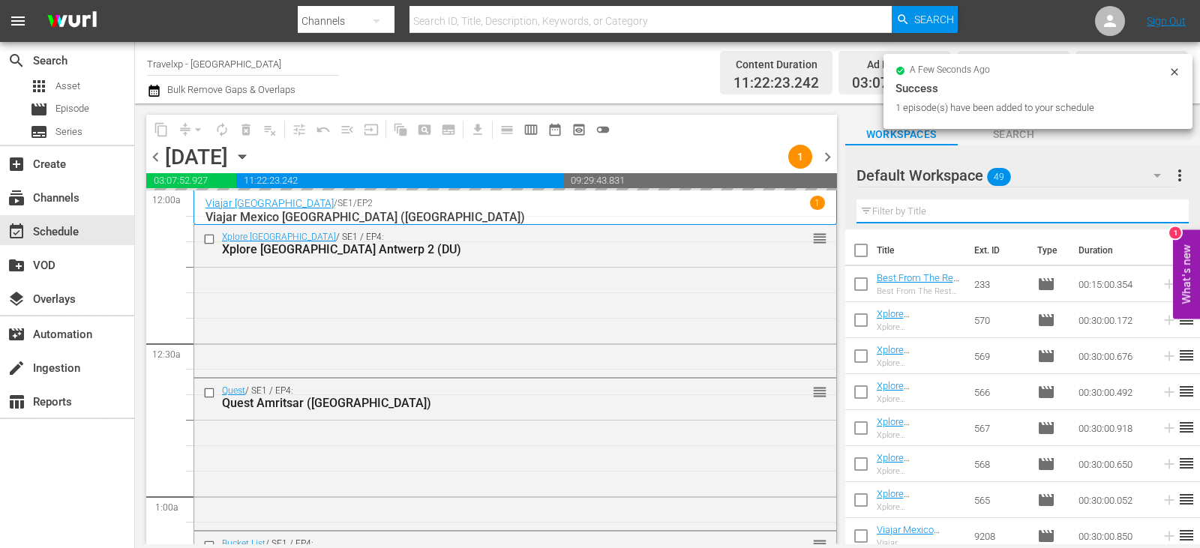
click at [1165, 211] on input "text" at bounding box center [1022, 211] width 332 height 24
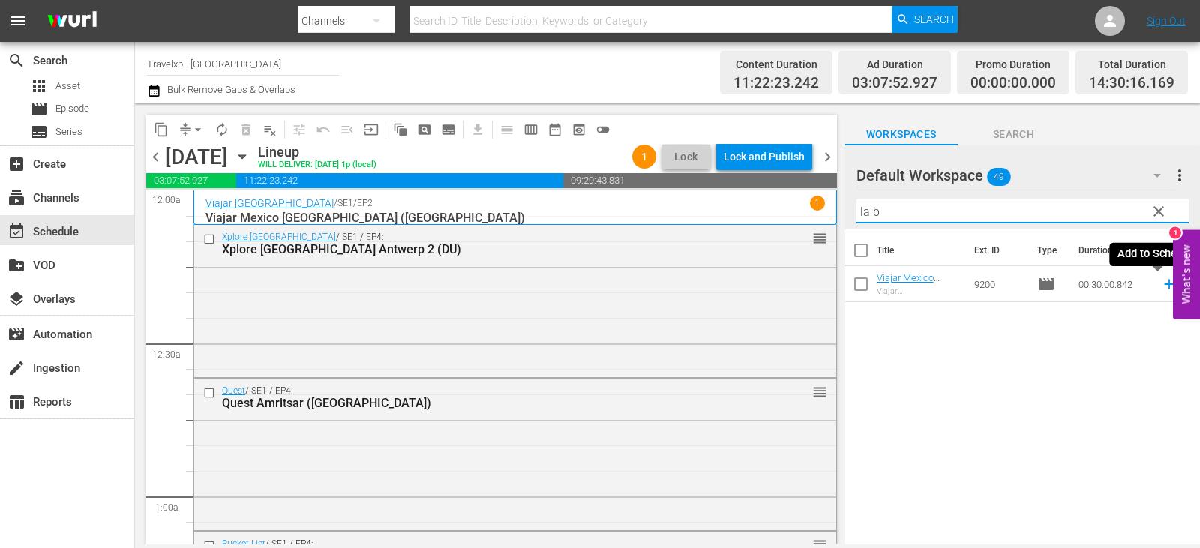
type input "la b"
click at [1161, 284] on icon at bounding box center [1169, 284] width 16 height 16
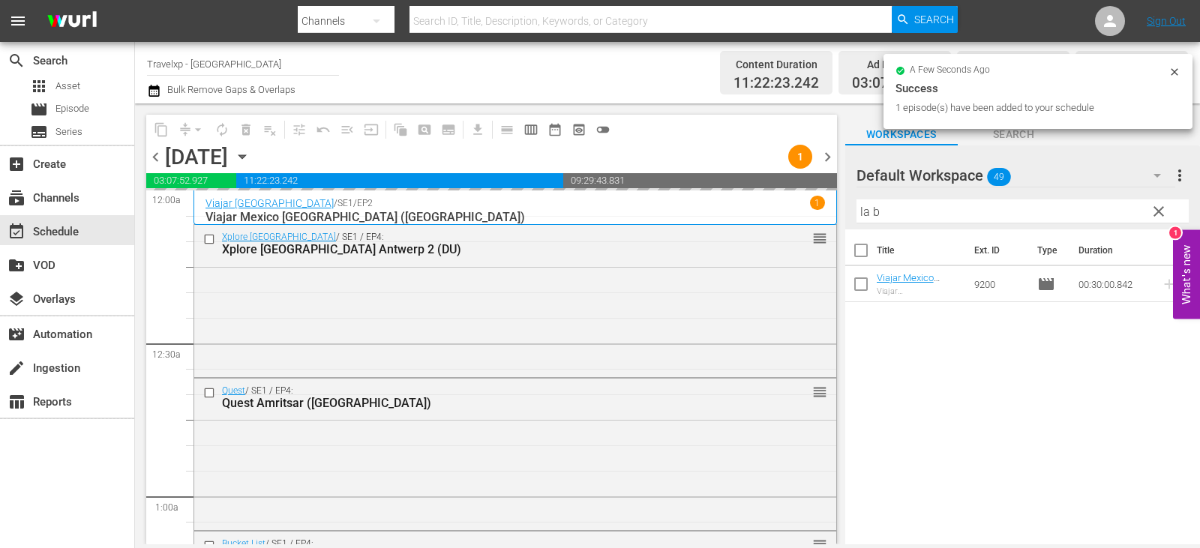
click at [1159, 215] on span "clear" at bounding box center [1158, 211] width 18 height 18
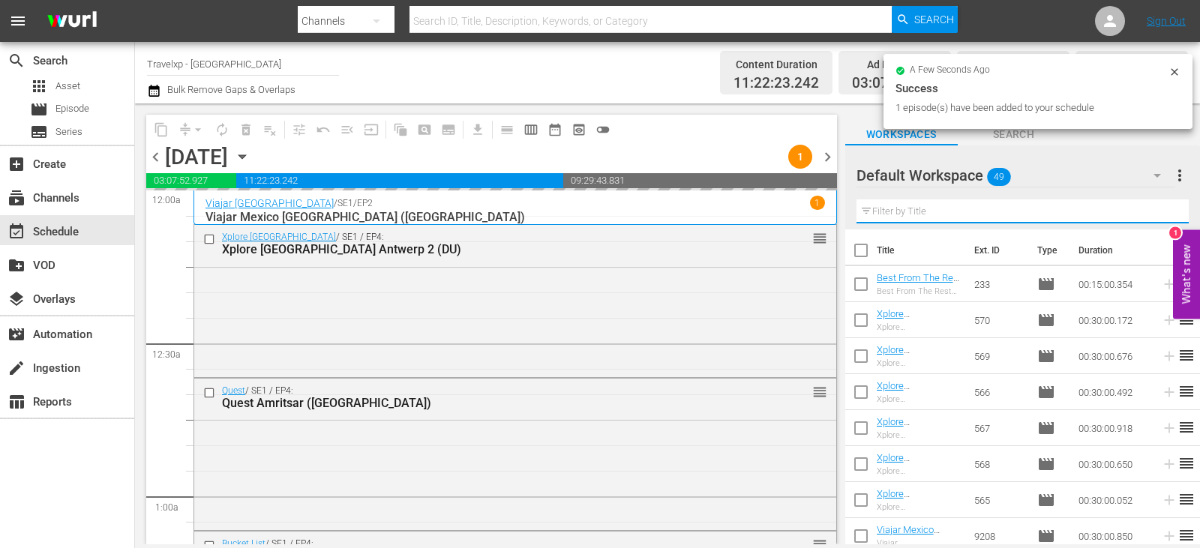
click at [1159, 215] on input "text" at bounding box center [1022, 211] width 332 height 24
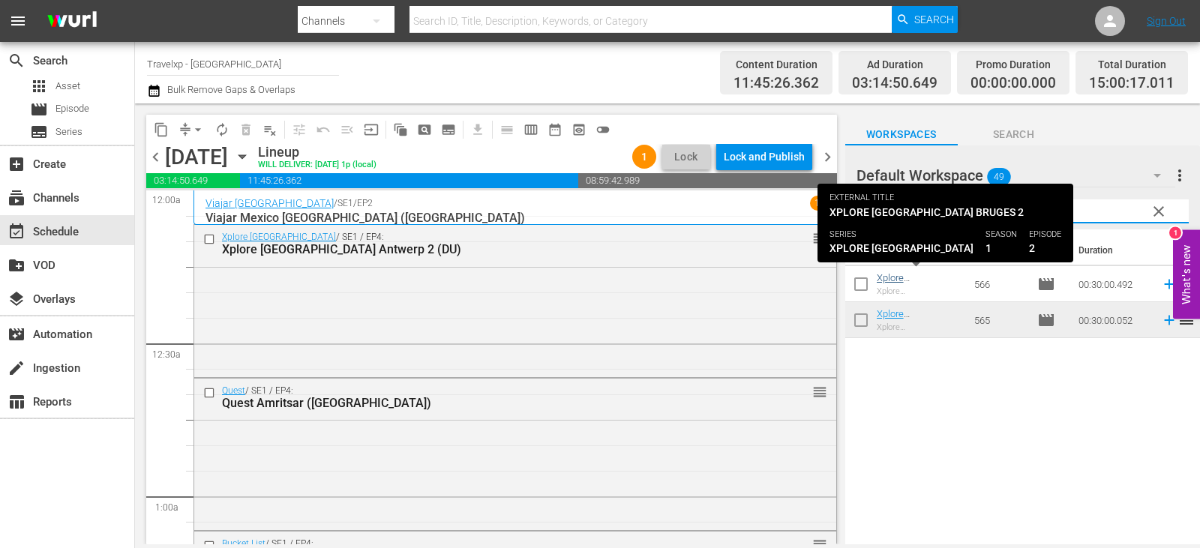
type input "bruges"
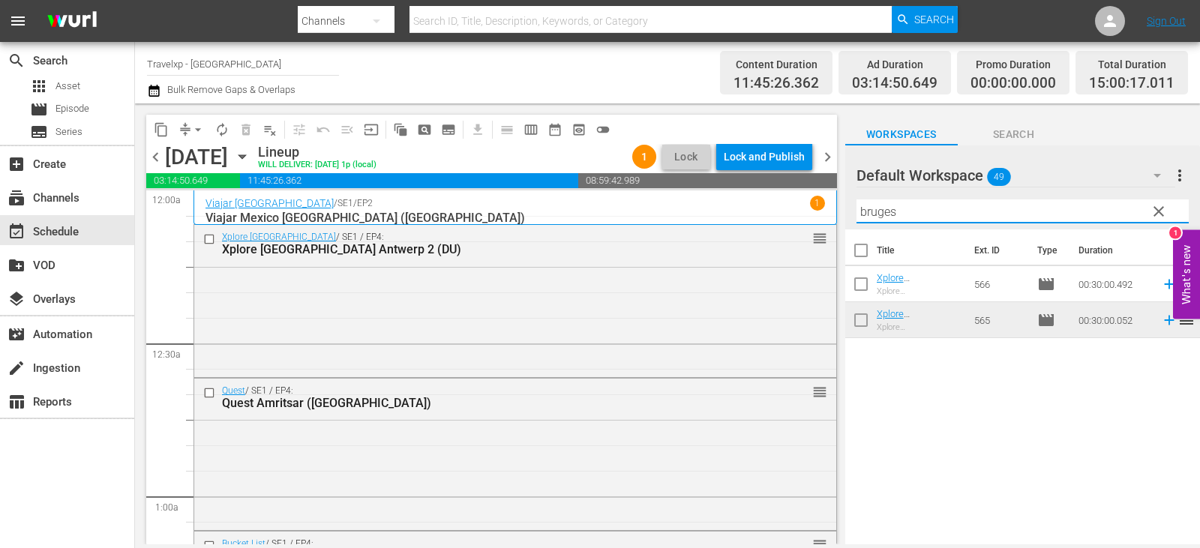
click at [1177, 285] on span "reorder" at bounding box center [1186, 283] width 18 height 18
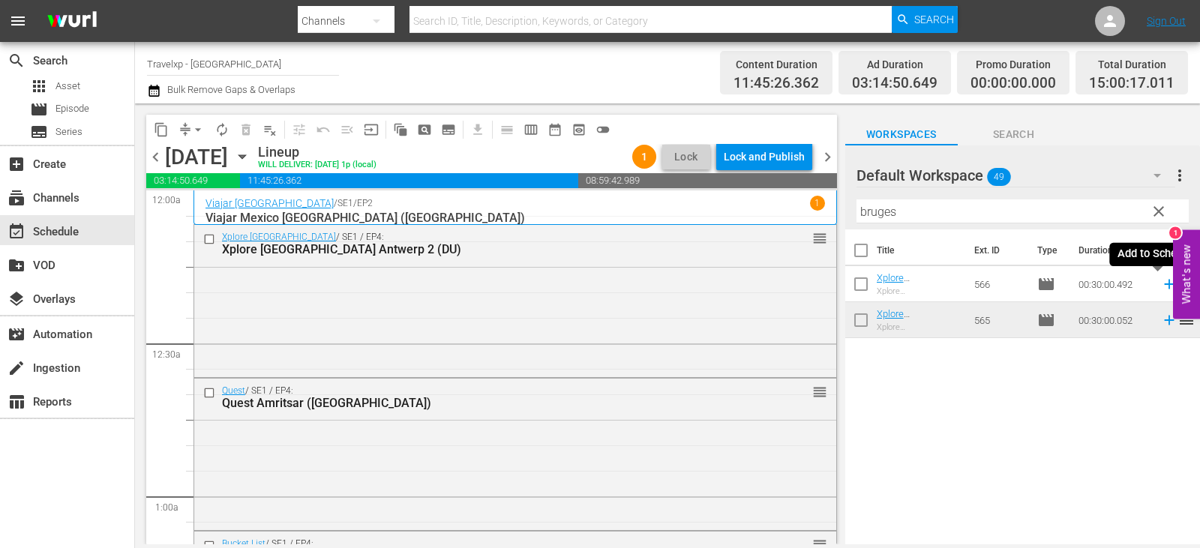
click at [1161, 286] on icon at bounding box center [1169, 284] width 16 height 16
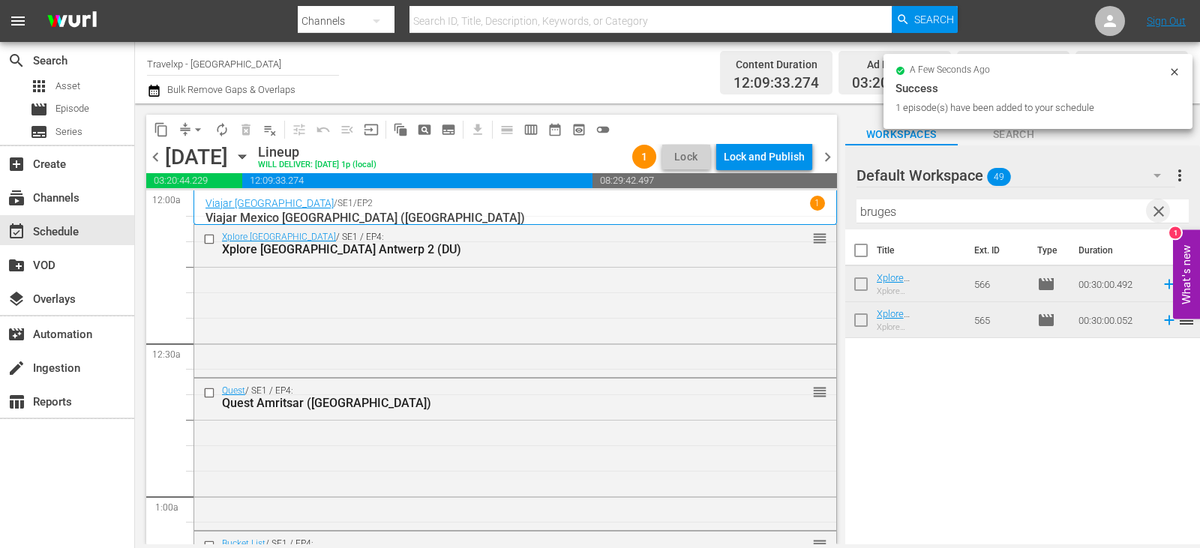
click at [1161, 207] on span "clear" at bounding box center [1158, 211] width 18 height 18
click at [1161, 207] on input "text" at bounding box center [1022, 211] width 332 height 24
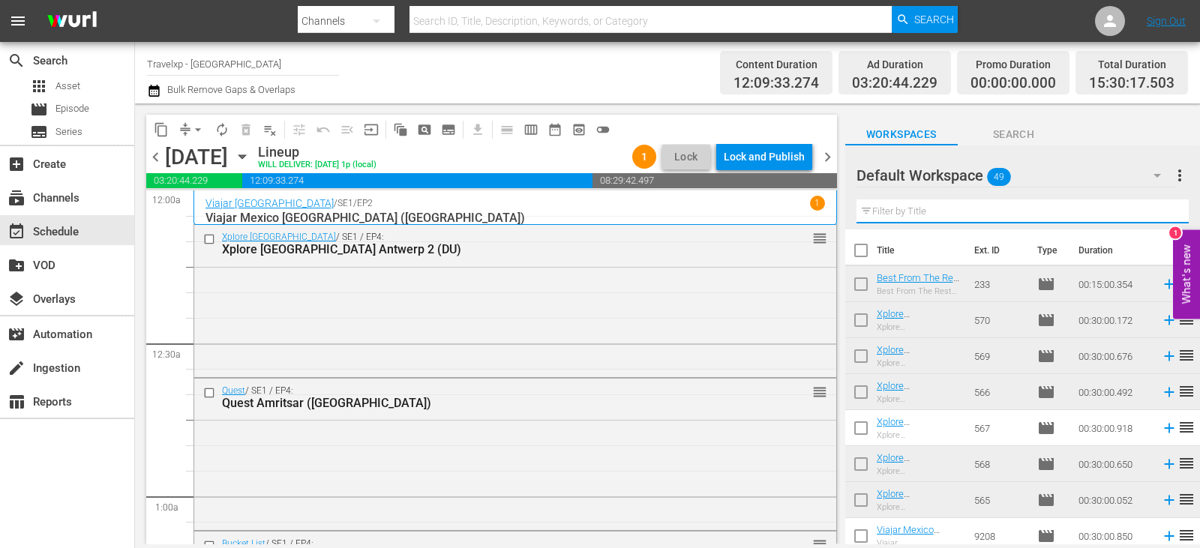
click at [1161, 207] on input "text" at bounding box center [1022, 211] width 332 height 24
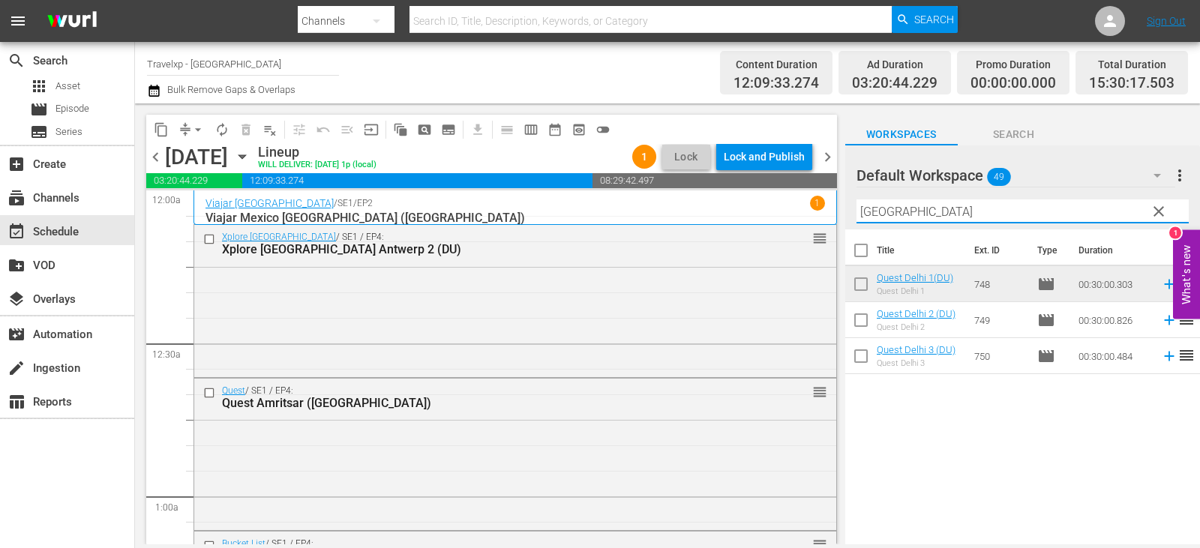
type input "delhi"
click at [1161, 322] on icon at bounding box center [1169, 320] width 16 height 16
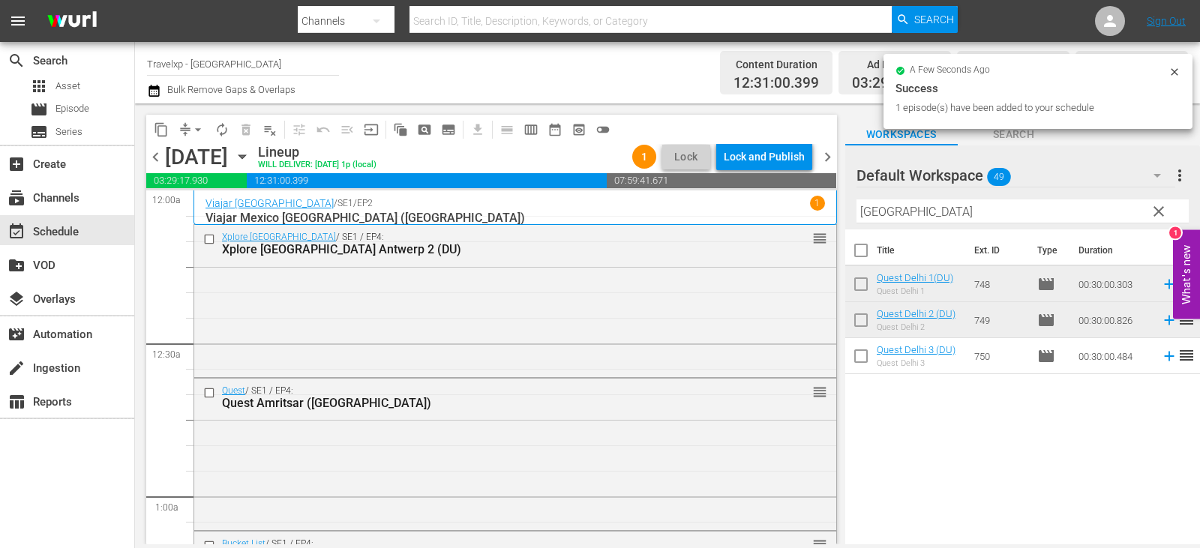
click at [1164, 213] on span "clear" at bounding box center [1158, 211] width 18 height 18
click at [1164, 213] on input "text" at bounding box center [1022, 211] width 332 height 24
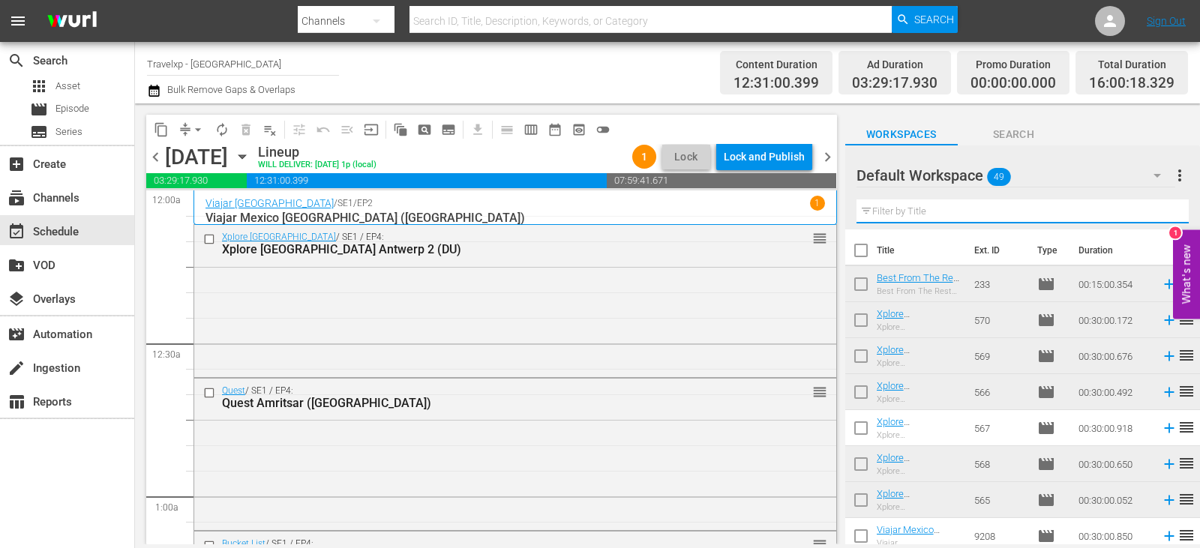
click at [1164, 213] on input "text" at bounding box center [1022, 211] width 332 height 24
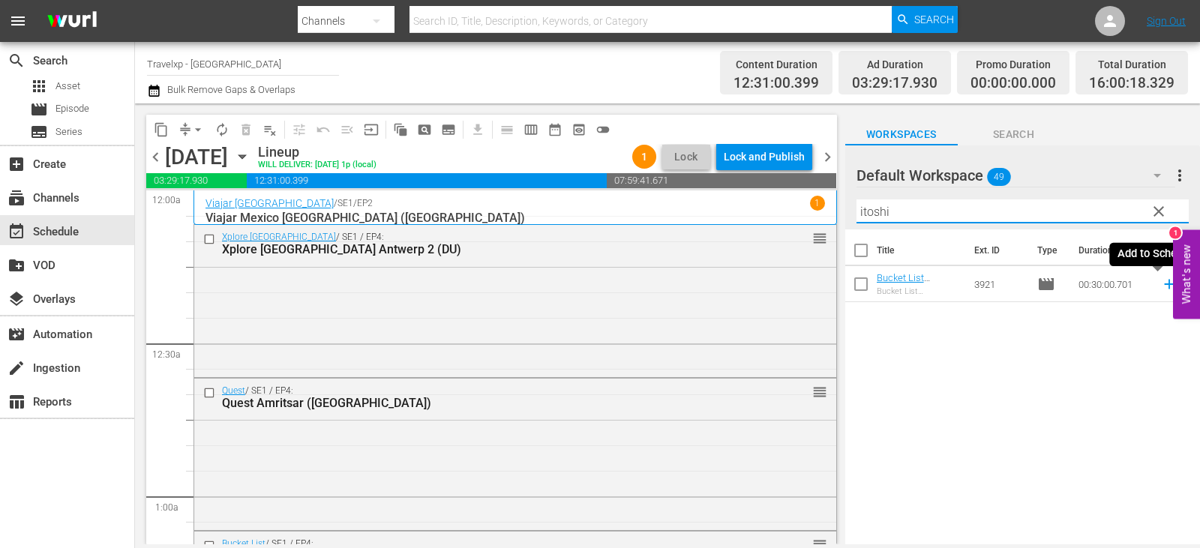
type input "itoshi"
click at [1163, 280] on icon at bounding box center [1169, 284] width 16 height 16
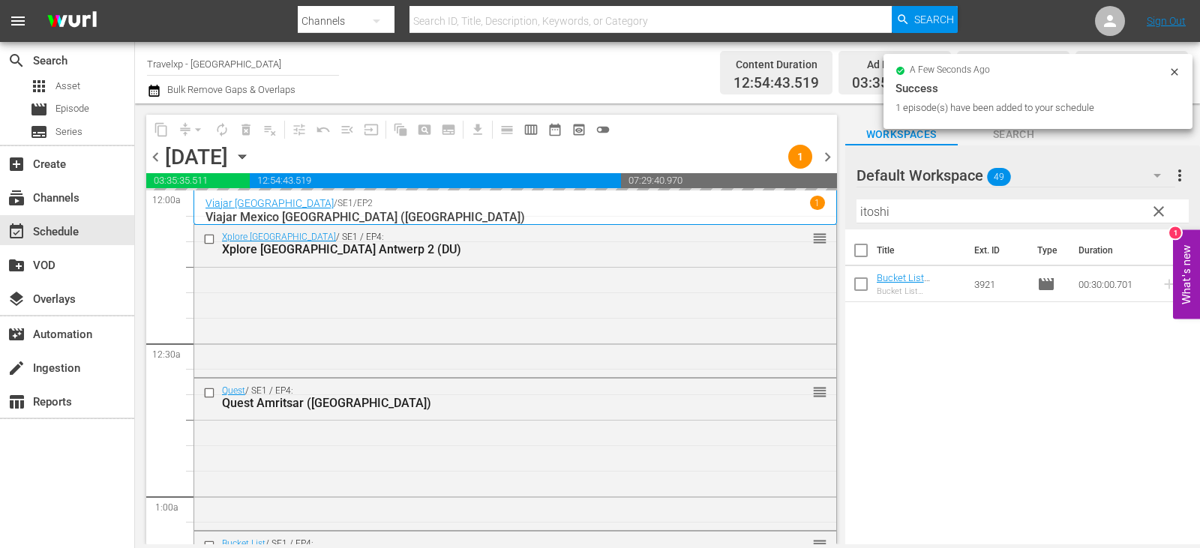
click at [1156, 212] on span "clear" at bounding box center [1158, 211] width 18 height 18
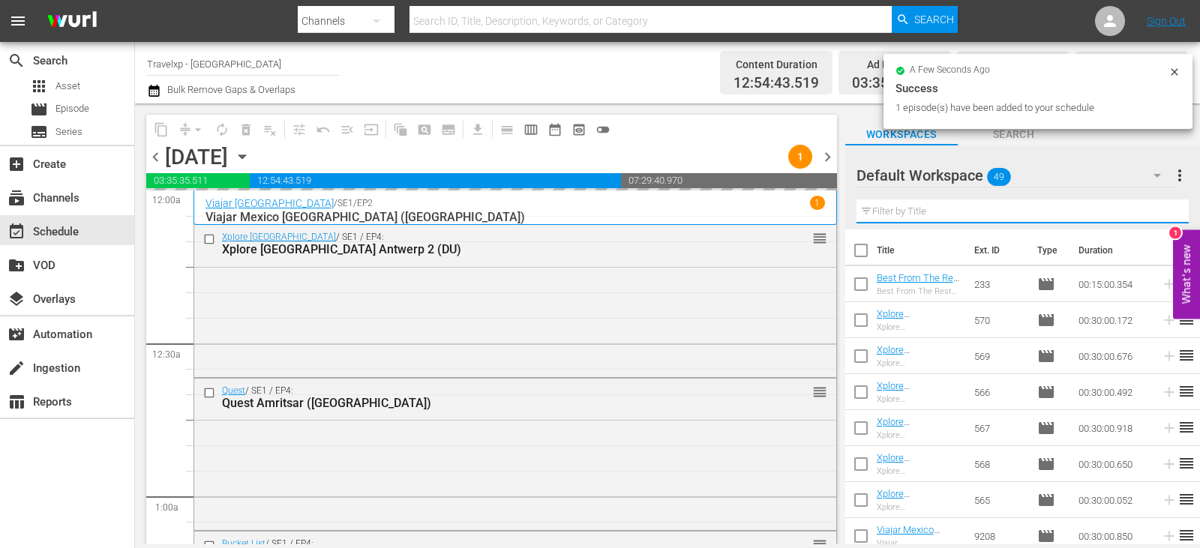
click at [1156, 212] on input "text" at bounding box center [1022, 211] width 332 height 24
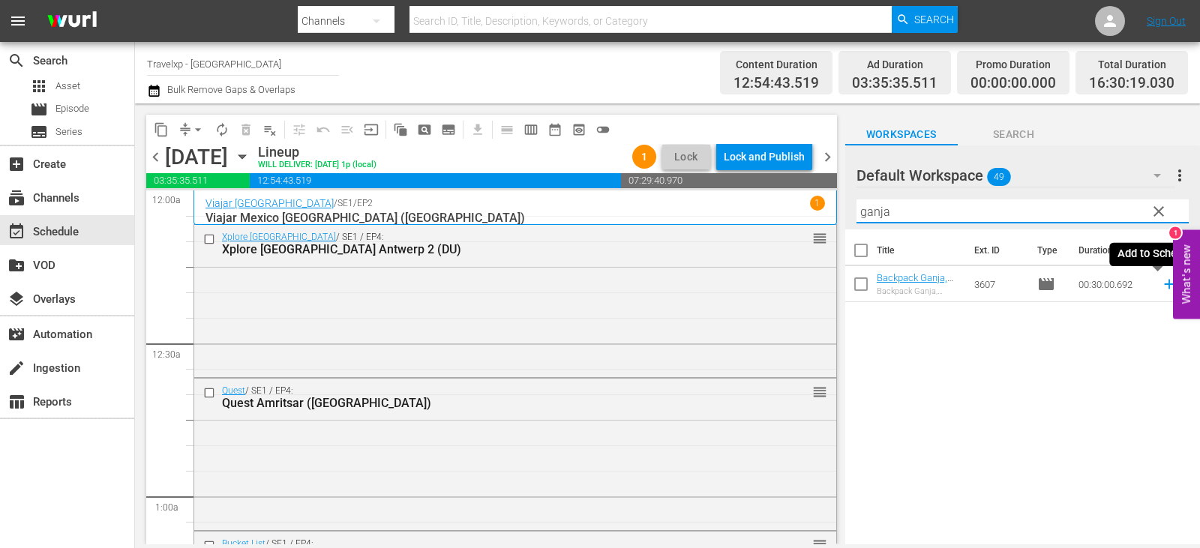
type input "ganja"
click at [1164, 285] on icon at bounding box center [1169, 285] width 10 height 10
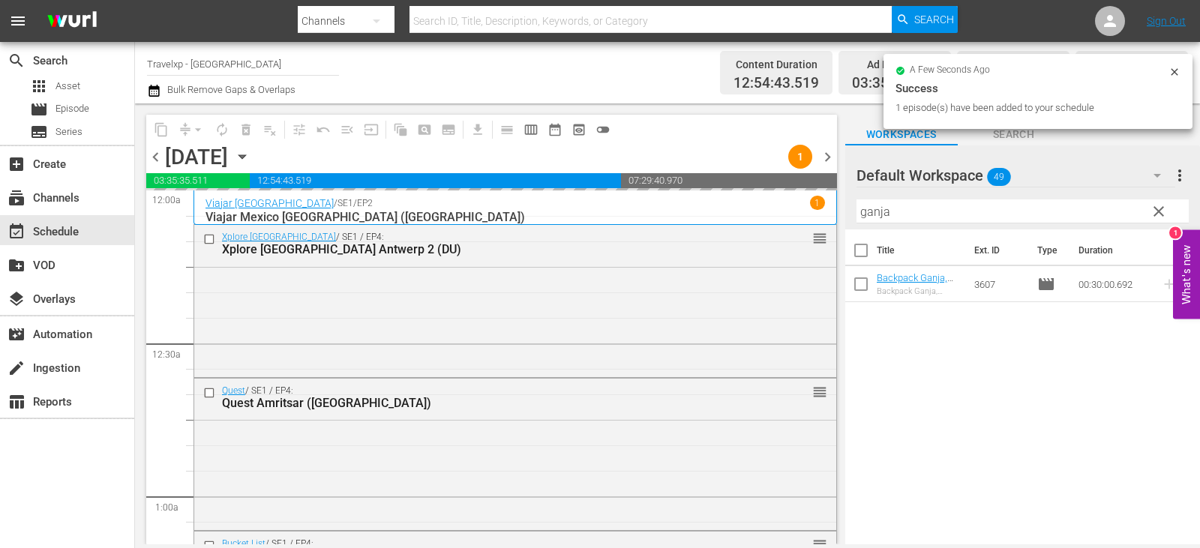
click at [1165, 208] on span "clear" at bounding box center [1158, 211] width 18 height 18
click at [1165, 208] on input "ganja" at bounding box center [1022, 211] width 332 height 24
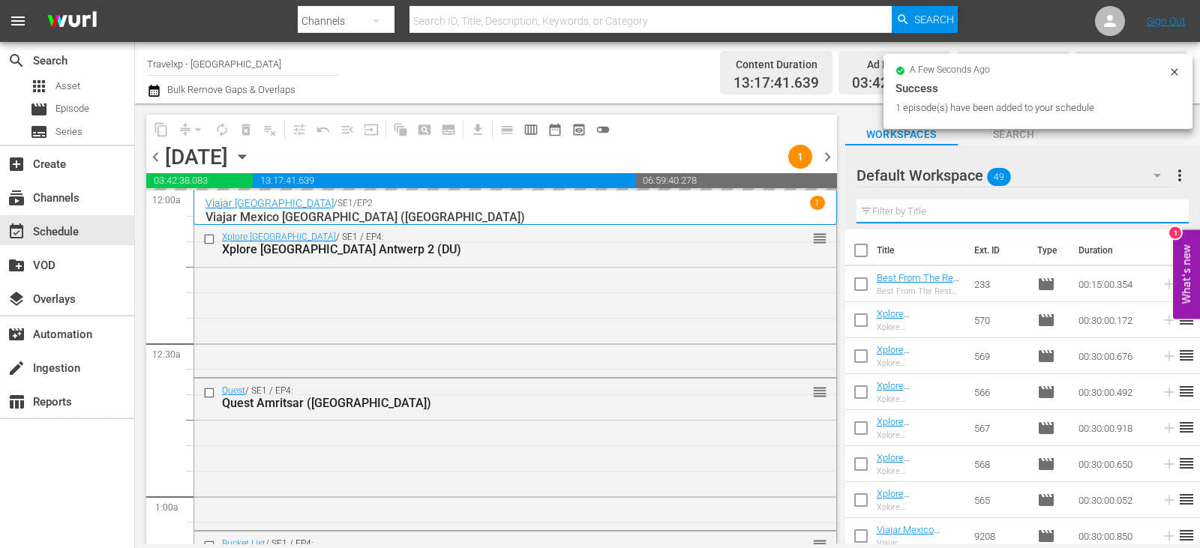
click at [1165, 208] on input "text" at bounding box center [1022, 211] width 332 height 24
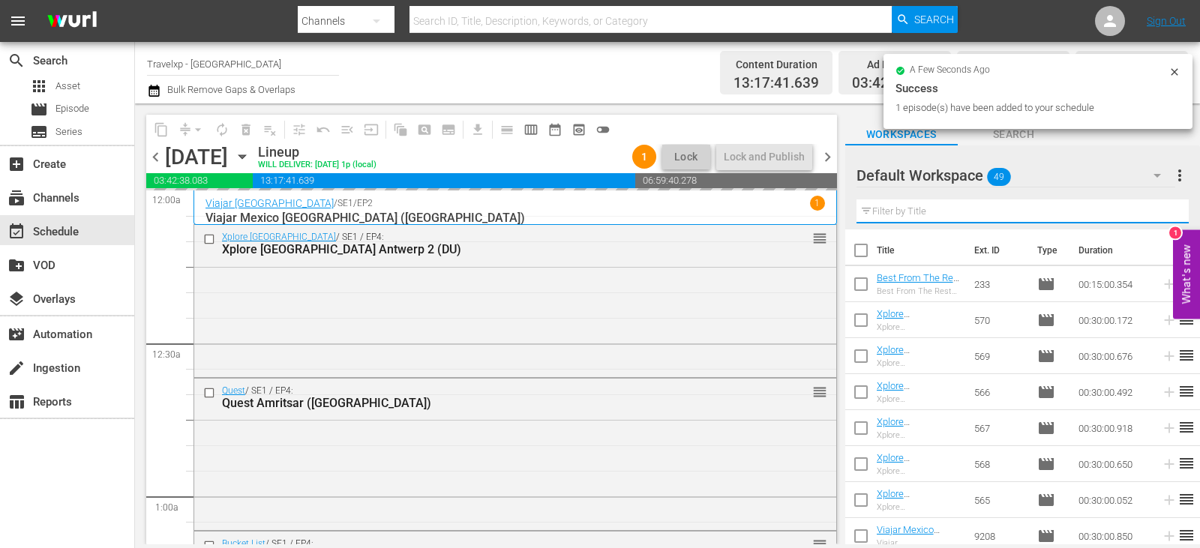
click at [1165, 208] on input "text" at bounding box center [1022, 211] width 332 height 24
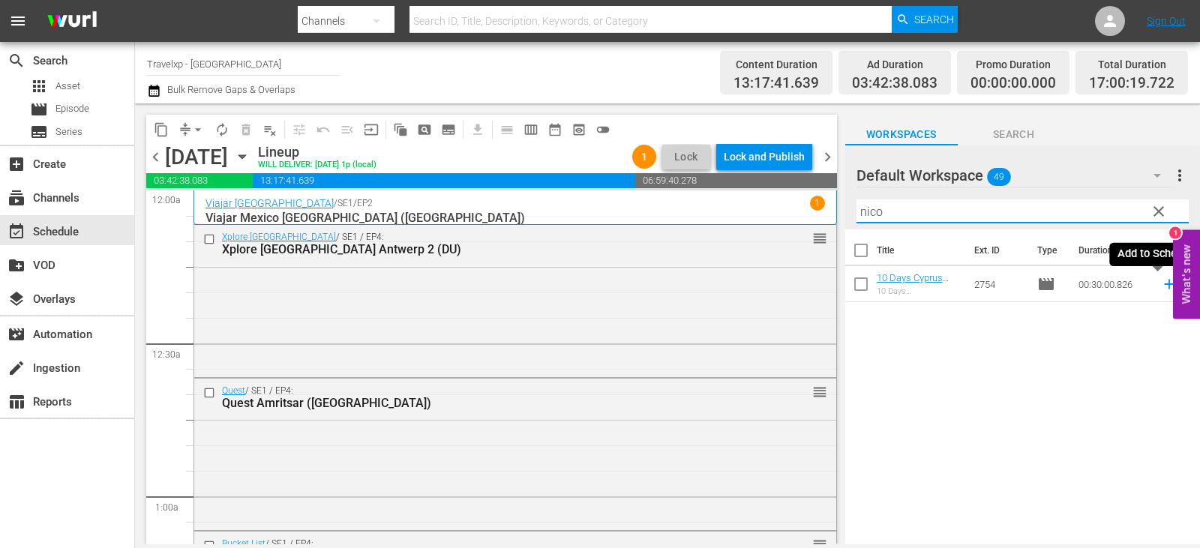
type input "nico"
click at [1161, 286] on icon at bounding box center [1169, 284] width 16 height 16
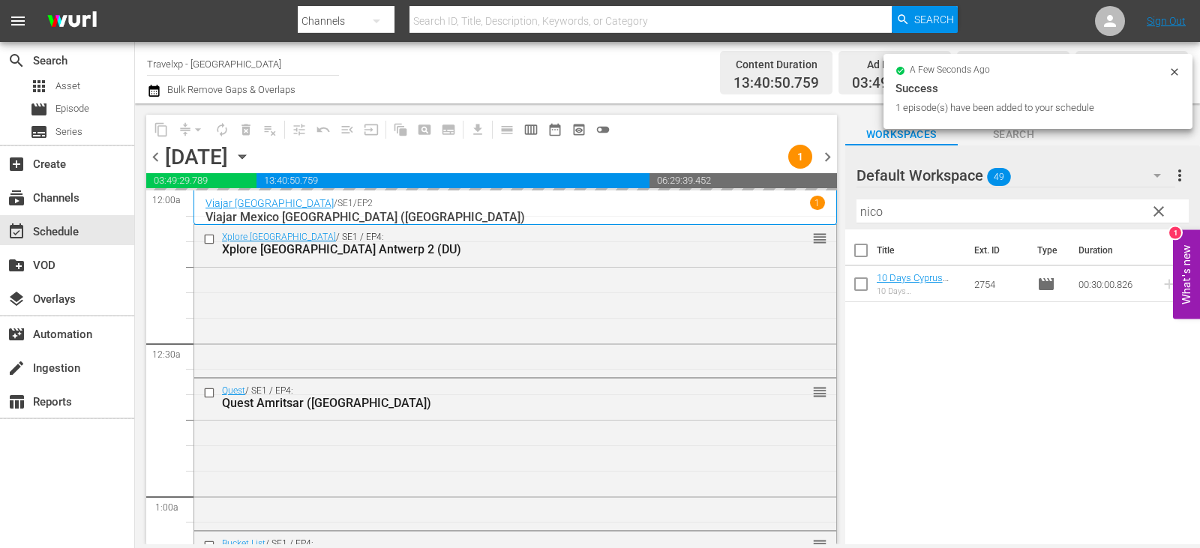
click at [1158, 214] on span "clear" at bounding box center [1158, 211] width 18 height 18
click at [1158, 214] on input "nico" at bounding box center [1022, 211] width 332 height 24
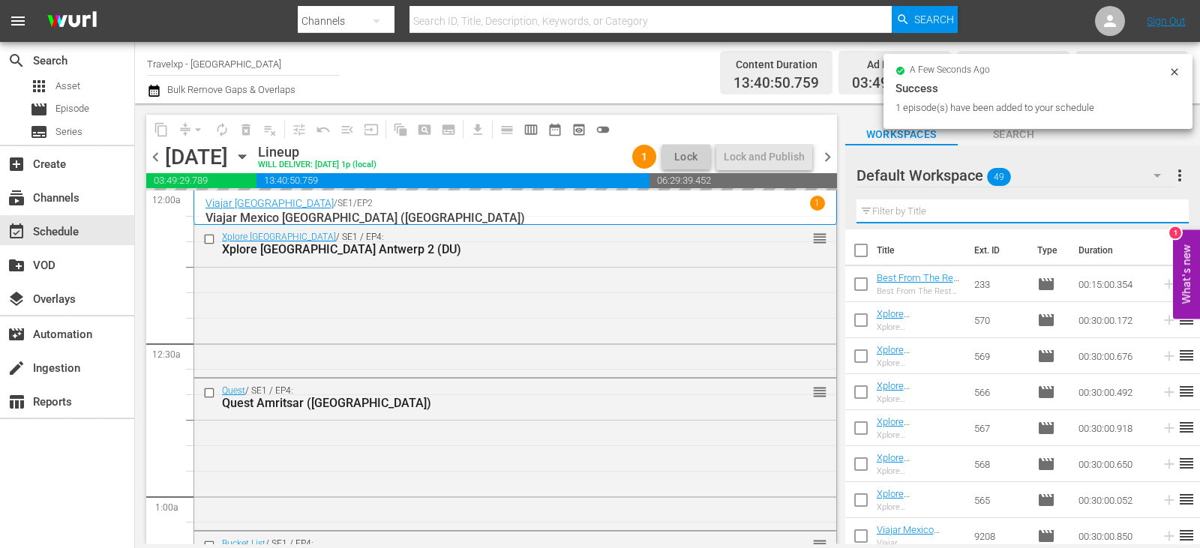
click at [1158, 214] on input "text" at bounding box center [1022, 211] width 332 height 24
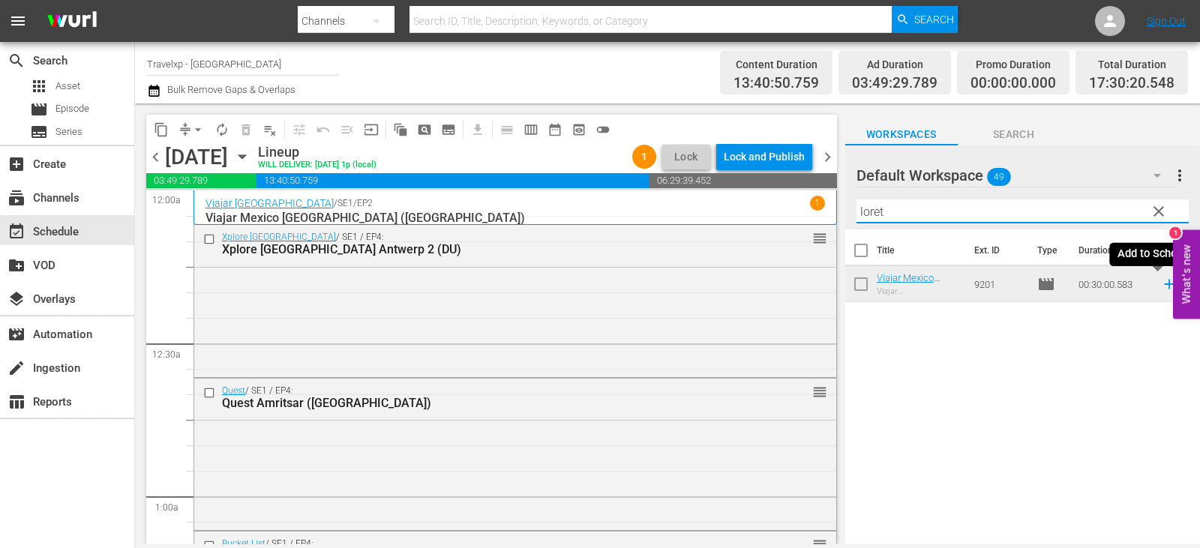
type input "loret"
click at [1161, 282] on icon at bounding box center [1169, 284] width 16 height 16
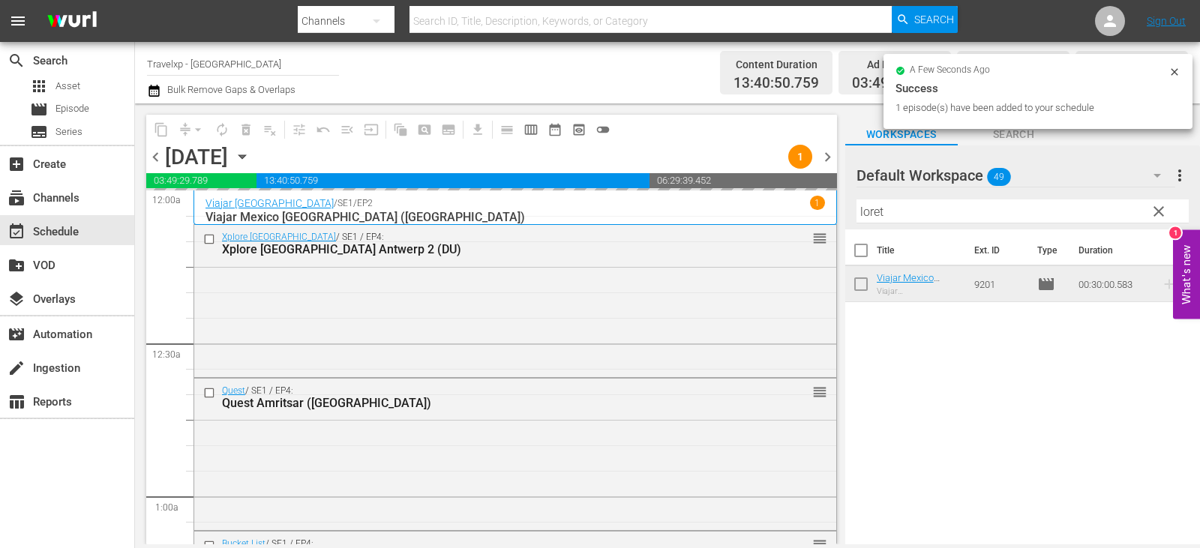
click at [1160, 216] on span "clear" at bounding box center [1158, 211] width 18 height 18
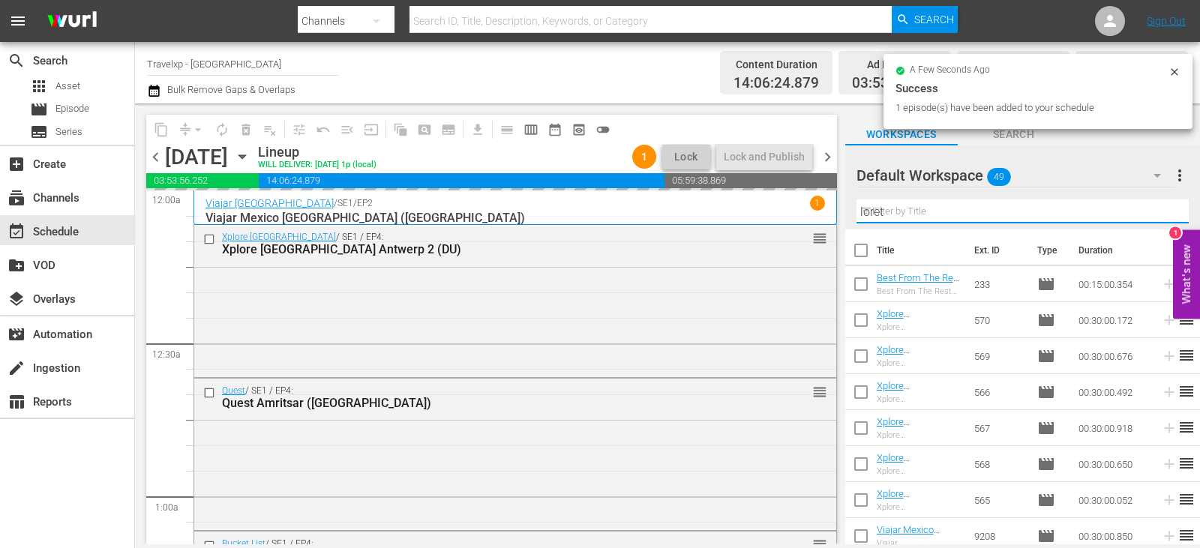
click at [1160, 216] on input "loret" at bounding box center [1022, 211] width 332 height 24
click at [1160, 216] on input "text" at bounding box center [1022, 211] width 332 height 24
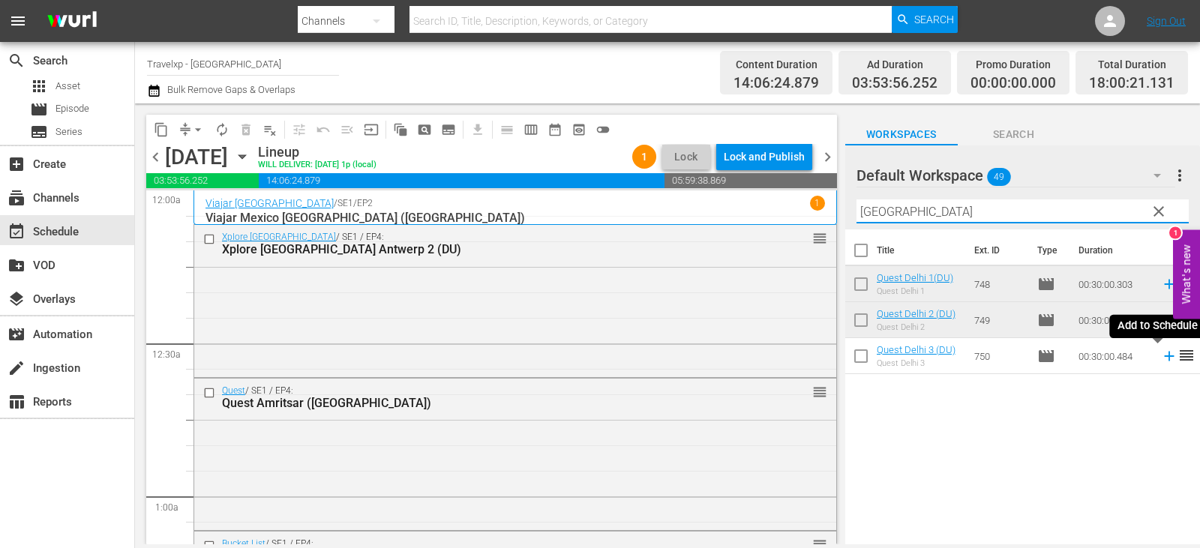
type input "delhi"
click at [1164, 357] on icon at bounding box center [1169, 357] width 10 height 10
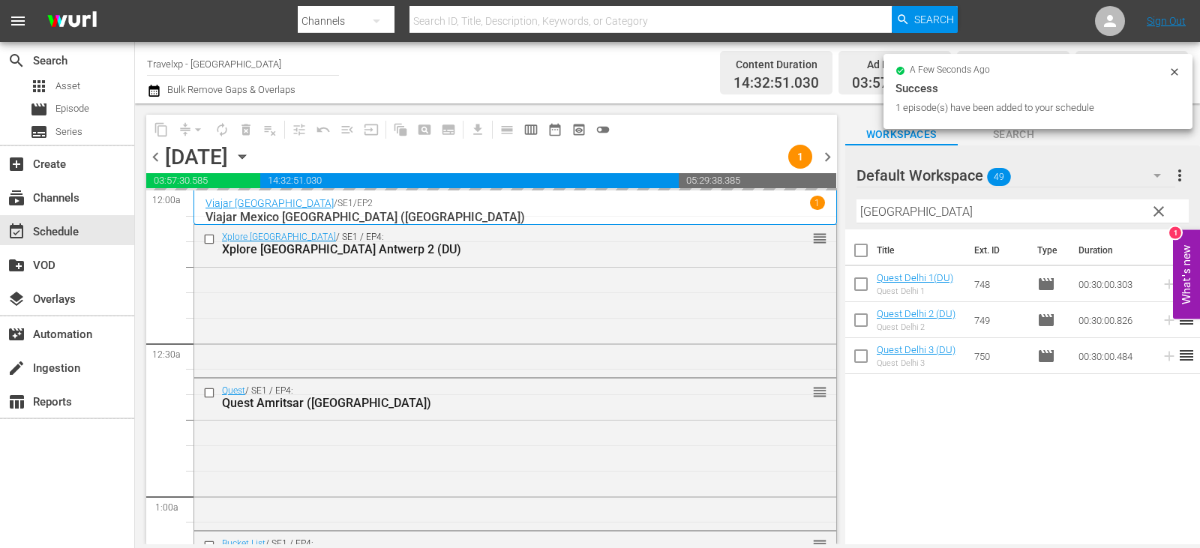
click at [1155, 211] on span "clear" at bounding box center [1158, 211] width 18 height 18
click at [1155, 211] on input "delhi" at bounding box center [1022, 211] width 332 height 24
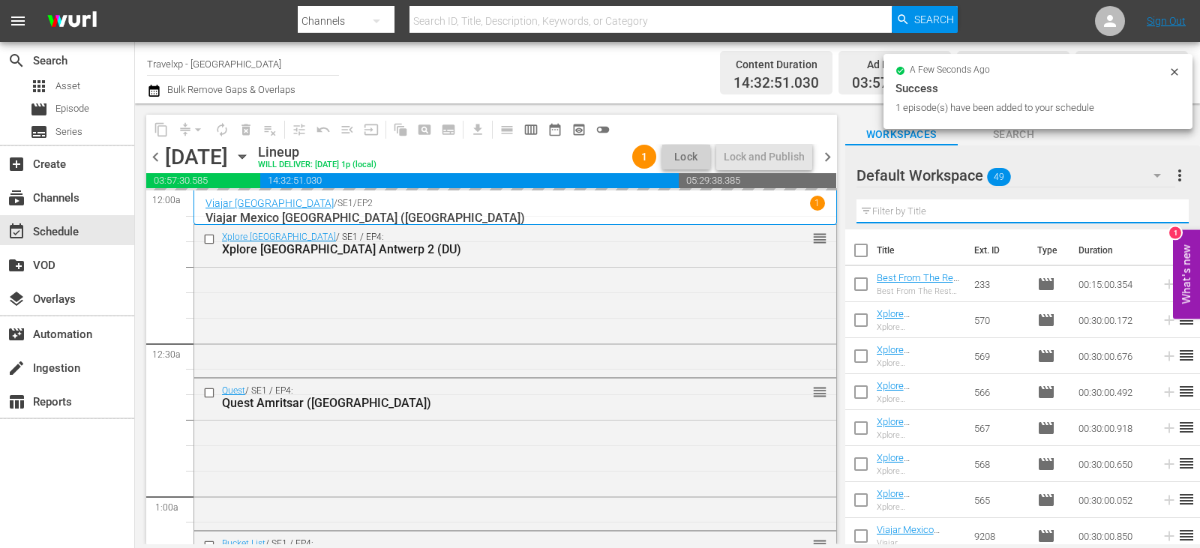
click at [1155, 211] on input "text" at bounding box center [1022, 211] width 332 height 24
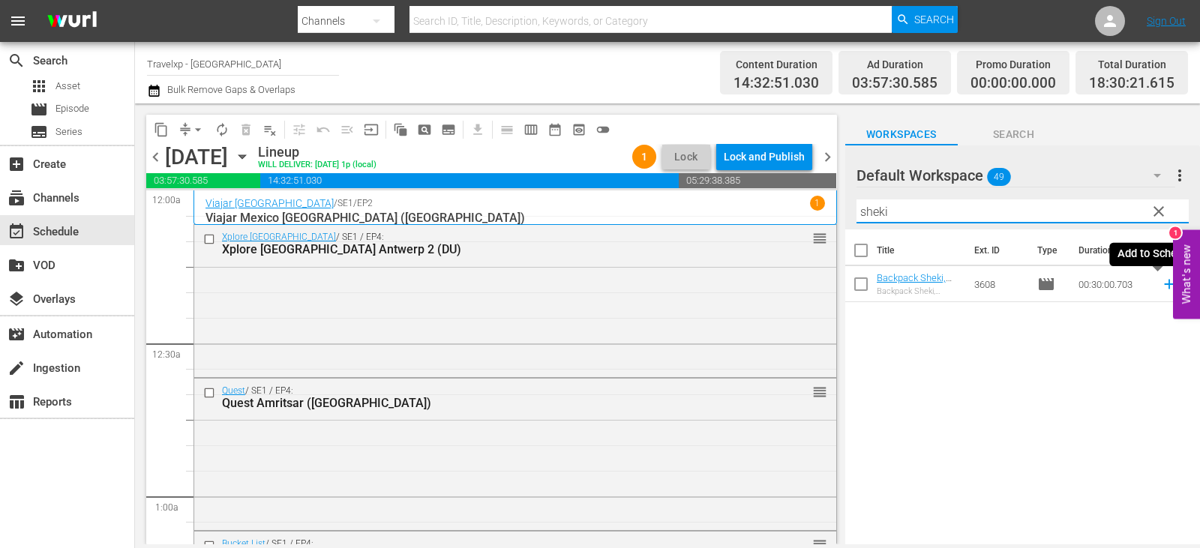
type input "sheki"
click at [1164, 286] on icon at bounding box center [1169, 285] width 10 height 10
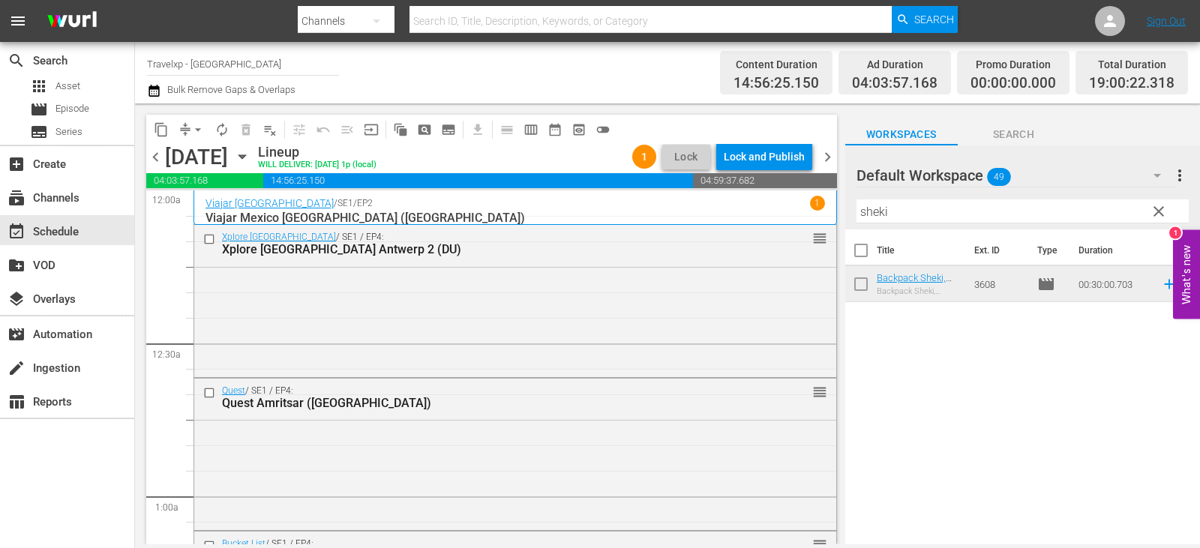
click at [1152, 212] on span "clear" at bounding box center [1158, 211] width 18 height 18
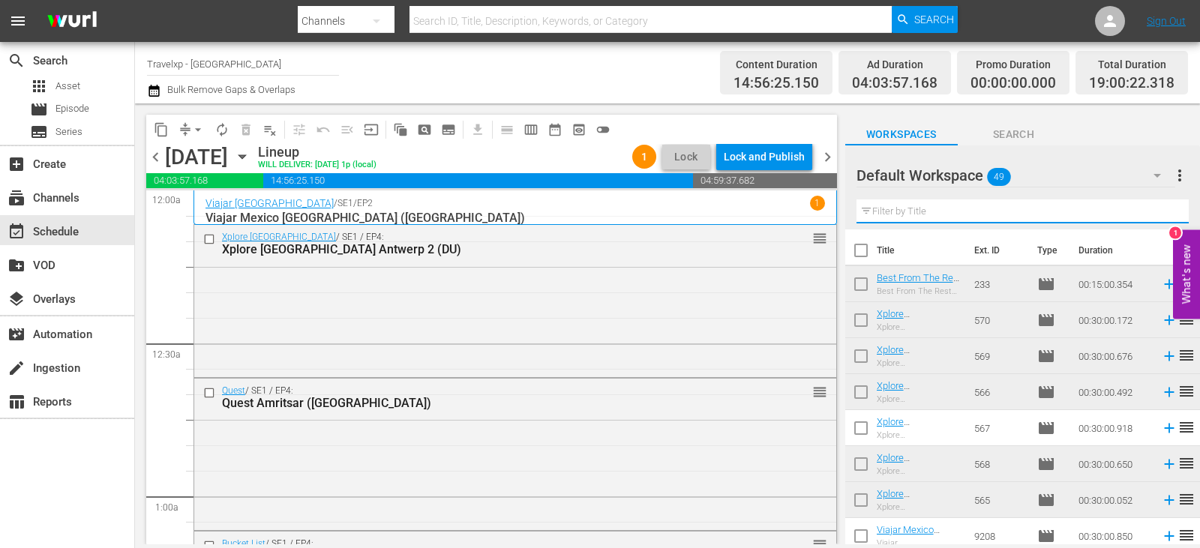
click at [1152, 212] on input "text" at bounding box center [1022, 211] width 332 height 24
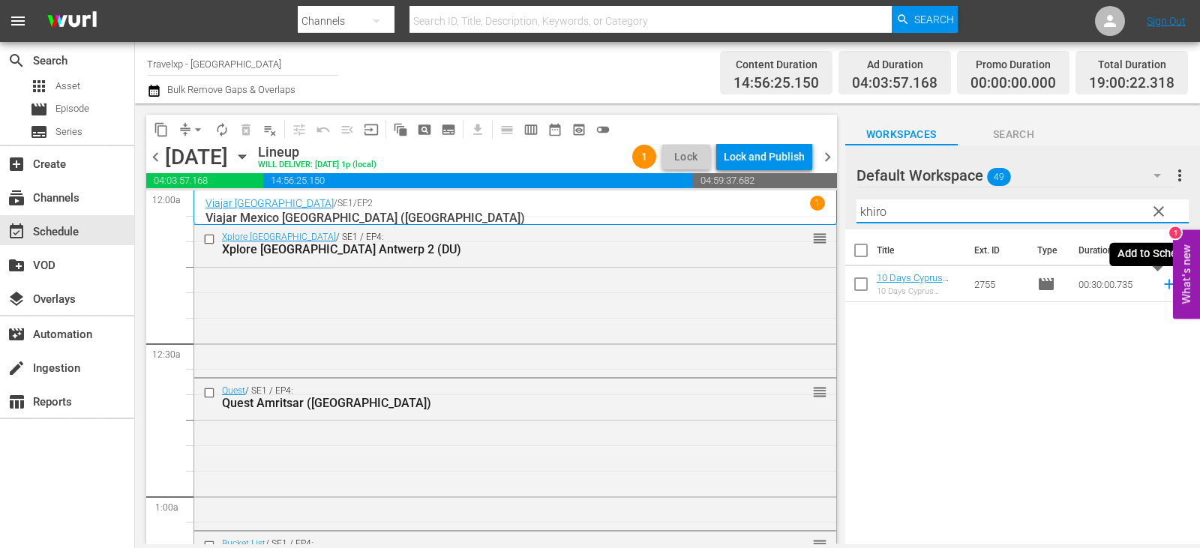
type input "khiro"
click at [1161, 287] on icon at bounding box center [1169, 284] width 16 height 16
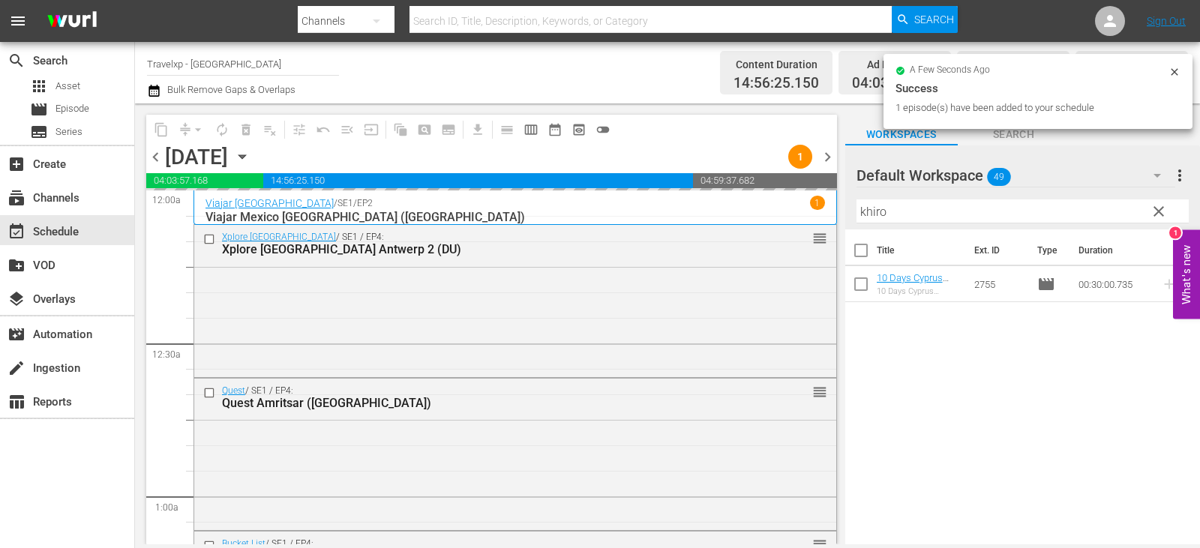
click at [1158, 213] on span "clear" at bounding box center [1158, 211] width 18 height 18
click at [1158, 213] on input "khiro" at bounding box center [1022, 211] width 332 height 24
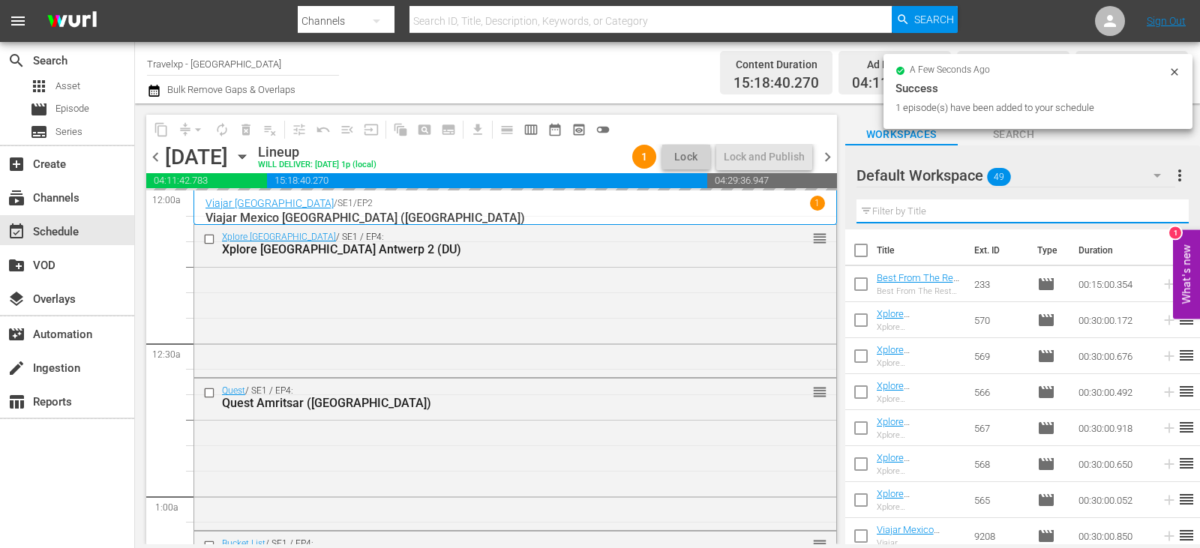
click at [1158, 213] on input "text" at bounding box center [1022, 211] width 332 height 24
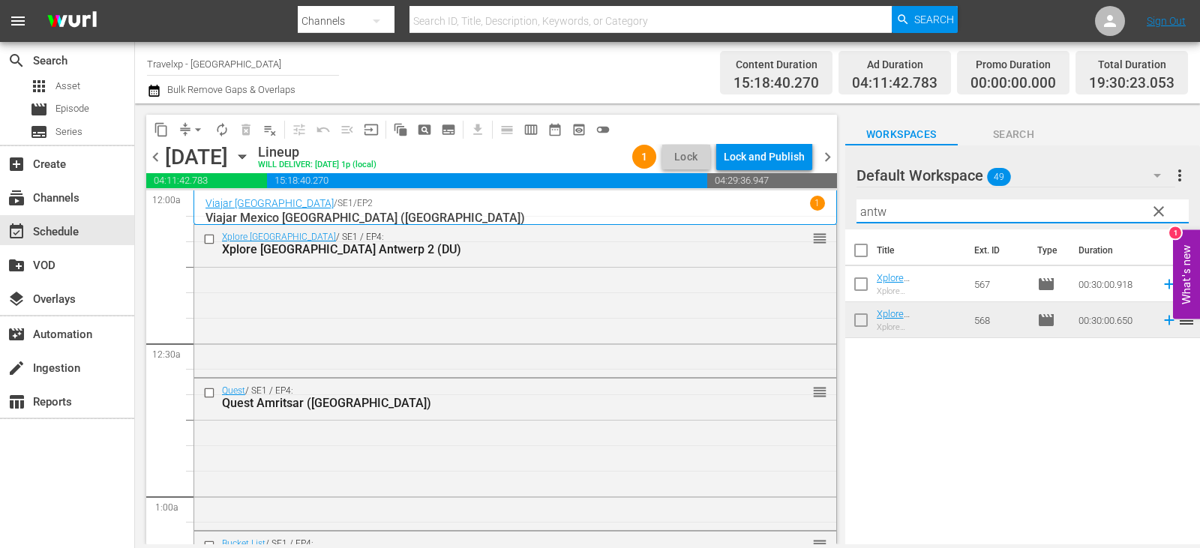
type input "antw"
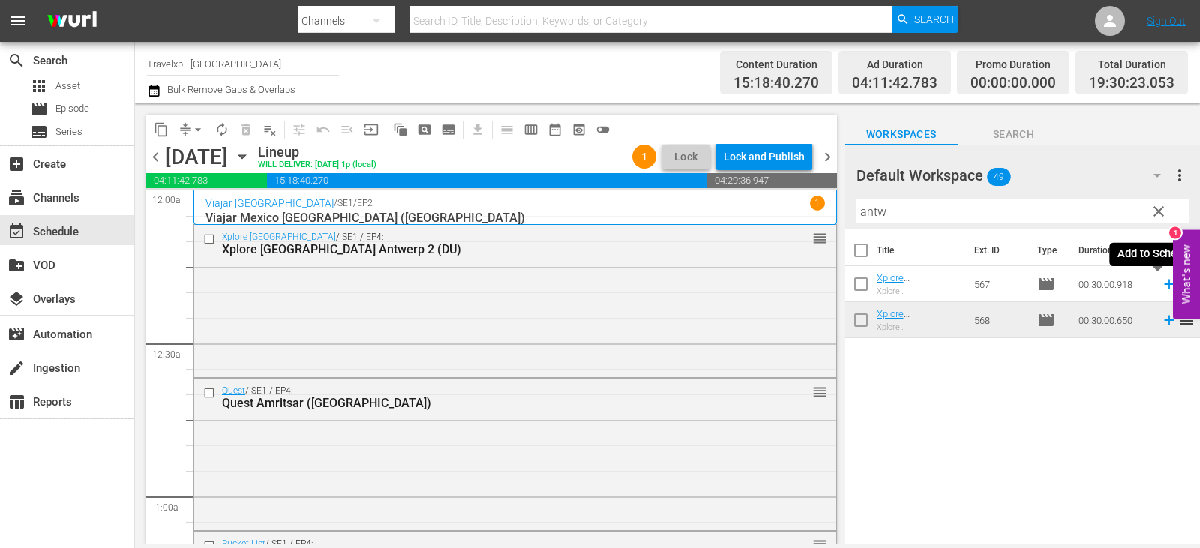
click at [1161, 286] on icon at bounding box center [1169, 284] width 16 height 16
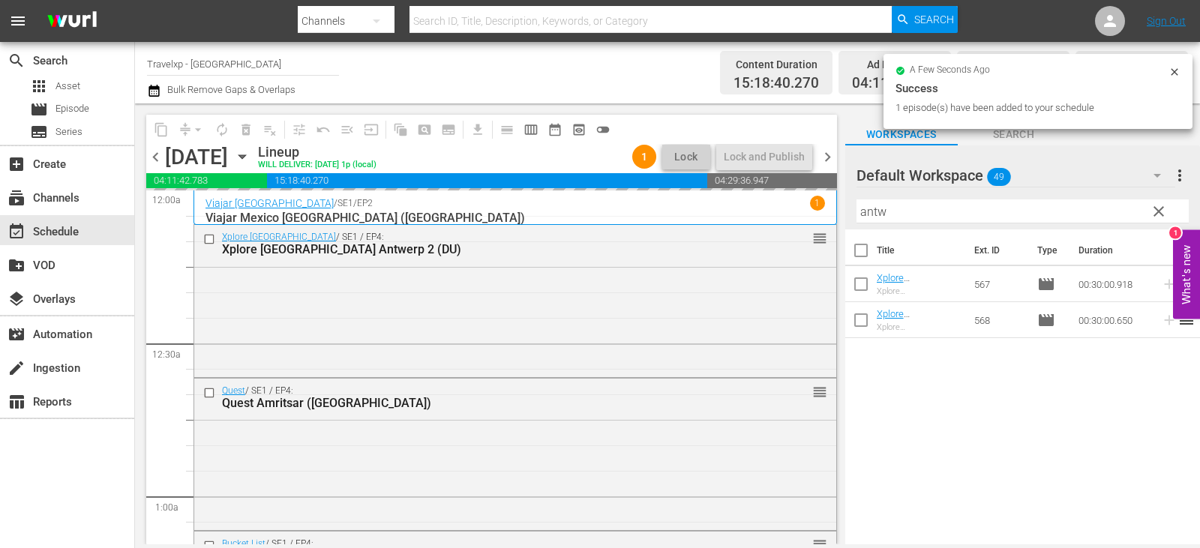
click at [1166, 214] on span "clear" at bounding box center [1158, 211] width 18 height 18
click at [1166, 214] on input "antw" at bounding box center [1022, 211] width 332 height 24
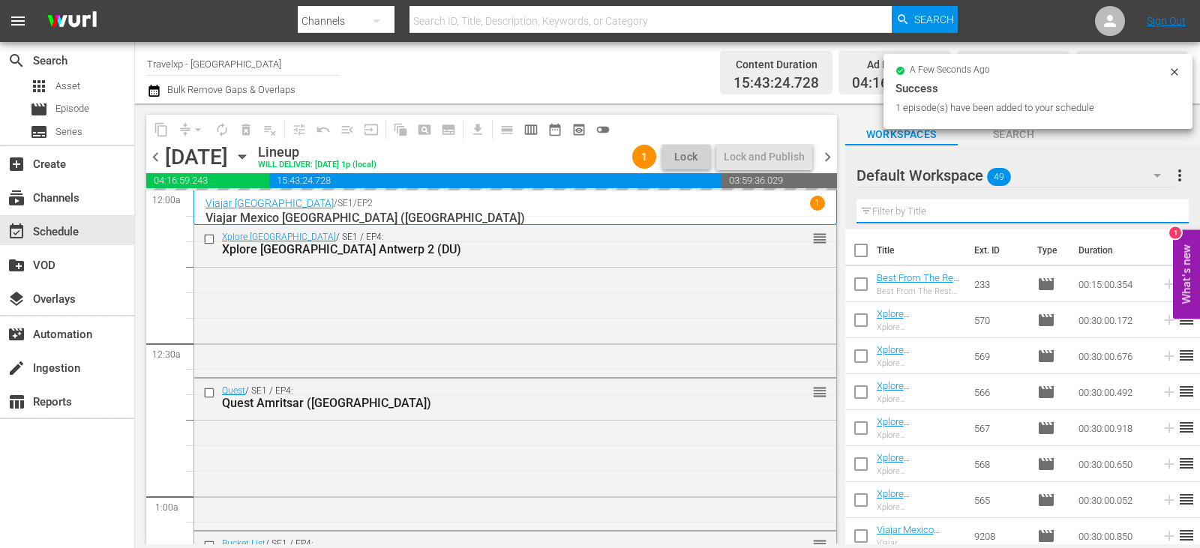
click at [1166, 214] on input "text" at bounding box center [1022, 211] width 332 height 24
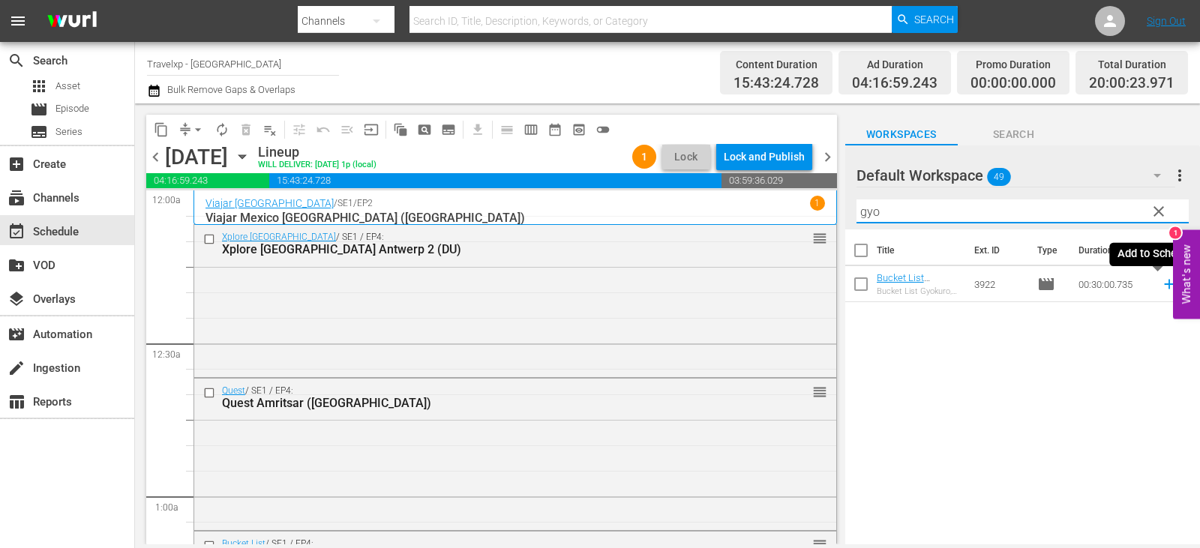
type input "gyo"
click at [1161, 286] on icon at bounding box center [1169, 284] width 16 height 16
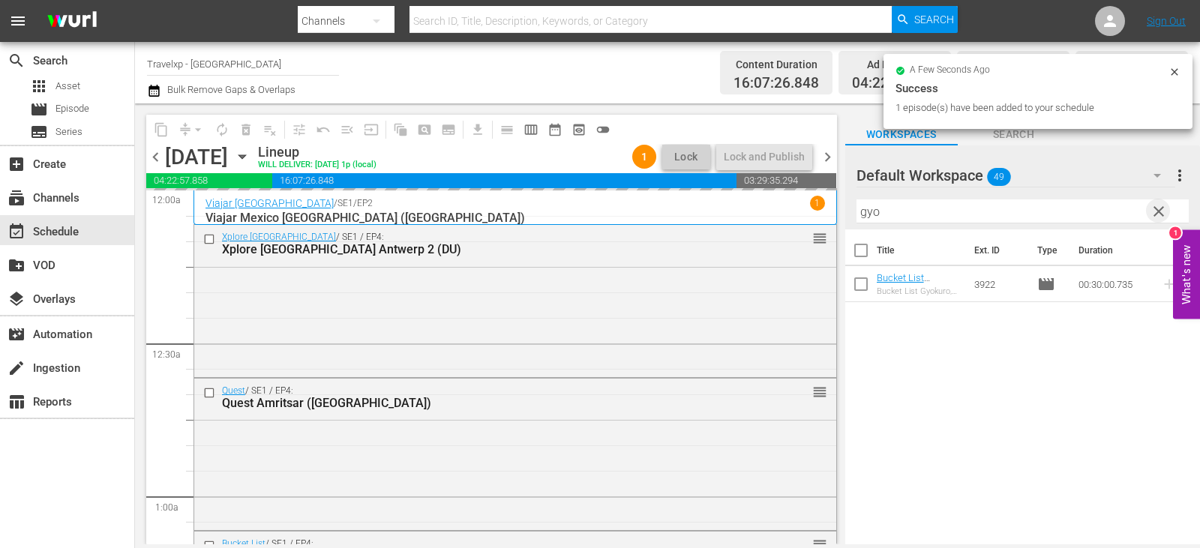
click at [1155, 206] on span "clear" at bounding box center [1158, 211] width 18 height 18
click at [1155, 206] on input "text" at bounding box center [1022, 211] width 332 height 24
click at [1155, 208] on input "text" at bounding box center [1022, 211] width 332 height 24
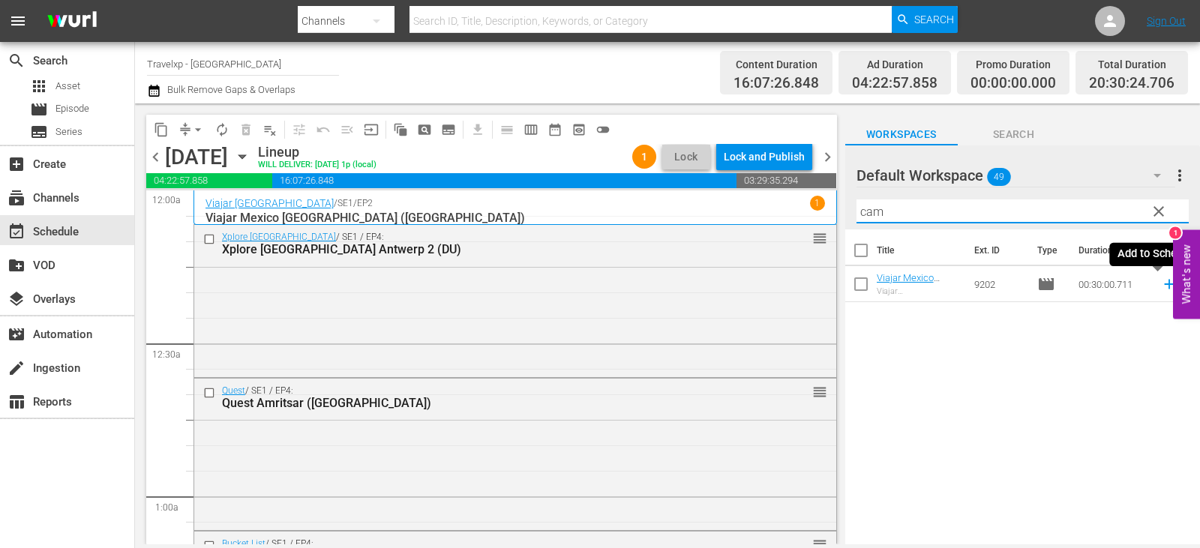
type input "cam"
click at [1161, 282] on icon at bounding box center [1169, 284] width 16 height 16
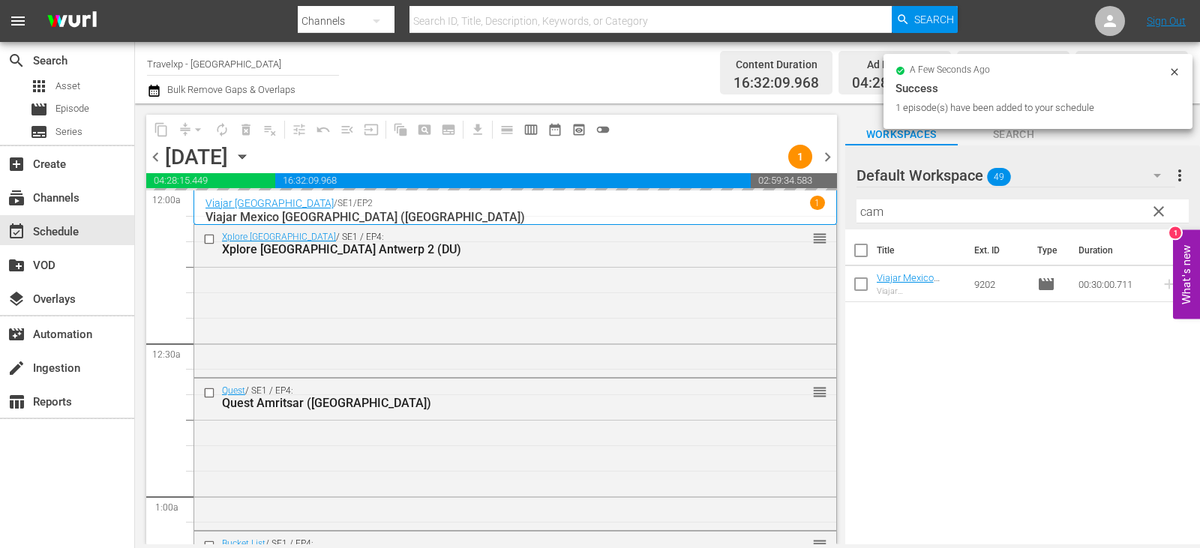
click at [1157, 218] on span "clear" at bounding box center [1158, 211] width 18 height 18
click at [1157, 218] on input "cam" at bounding box center [1022, 211] width 332 height 24
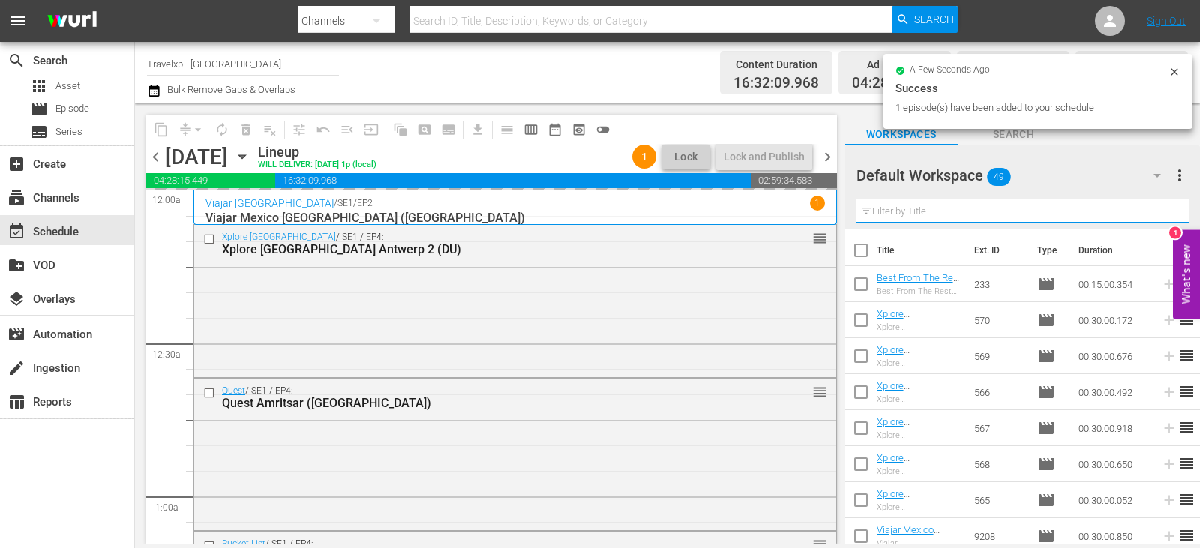
click at [1157, 218] on input "text" at bounding box center [1022, 211] width 332 height 24
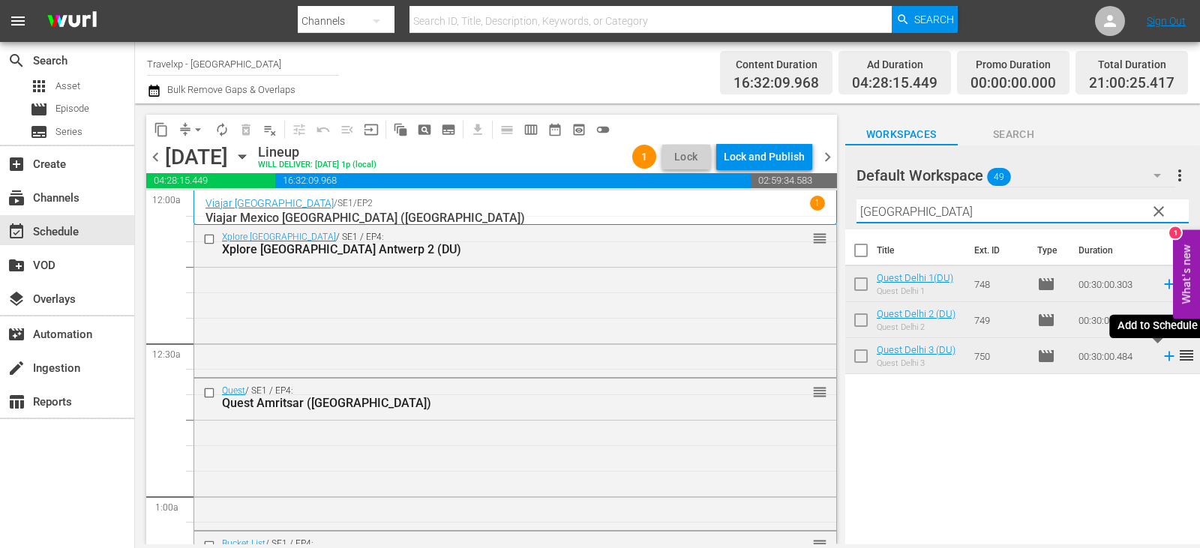
type input "delhi"
click at [1161, 361] on icon at bounding box center [1169, 356] width 16 height 16
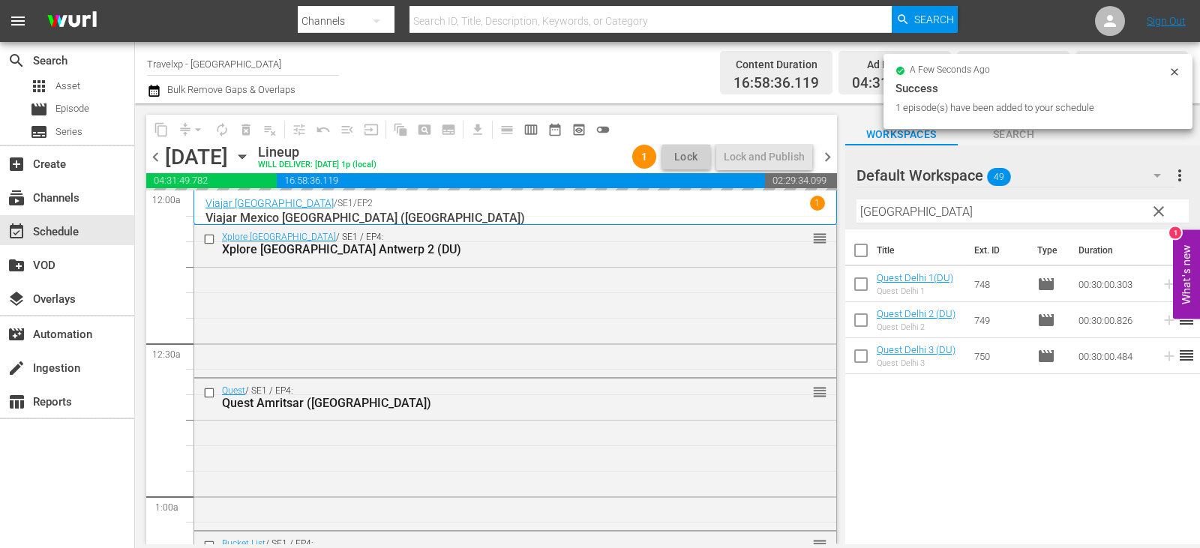
click at [1153, 210] on span "clear" at bounding box center [1158, 211] width 18 height 18
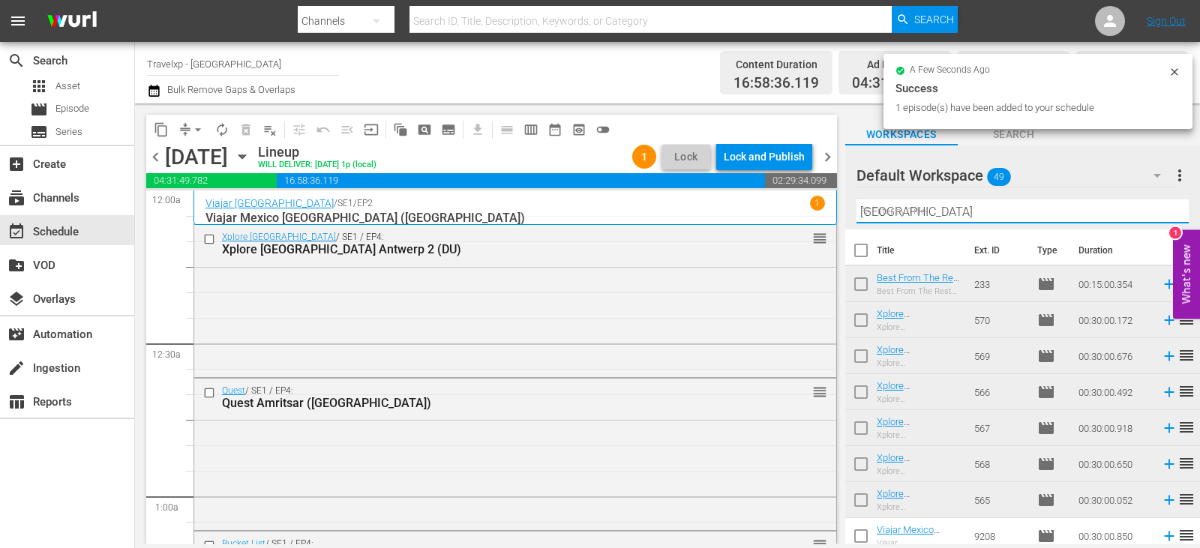
click at [1153, 210] on input "delhi" at bounding box center [1022, 211] width 332 height 24
click at [1153, 210] on input "text" at bounding box center [1022, 211] width 332 height 24
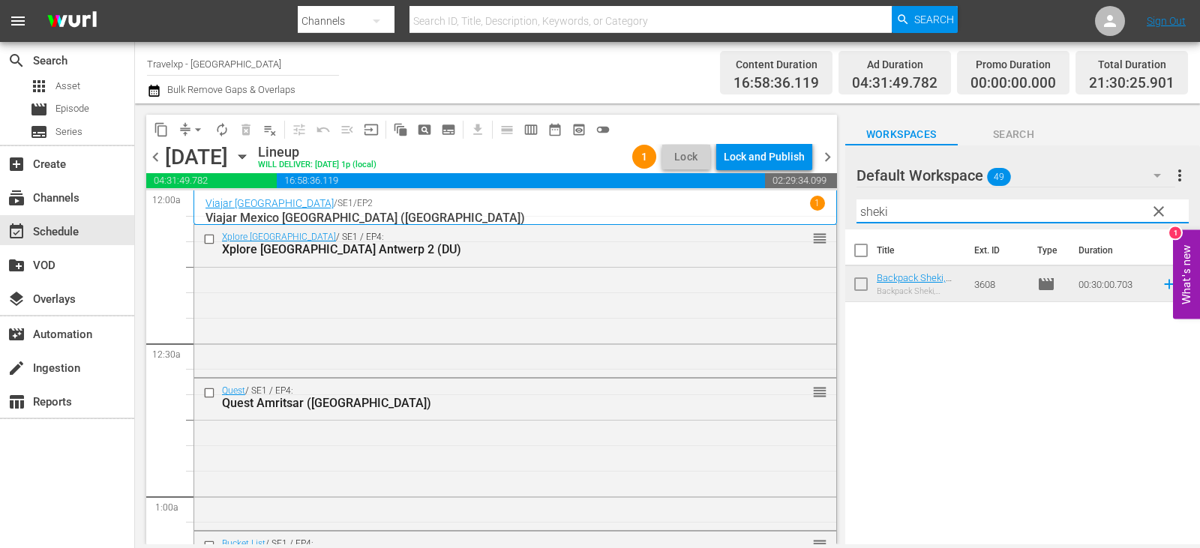
type input "sheki"
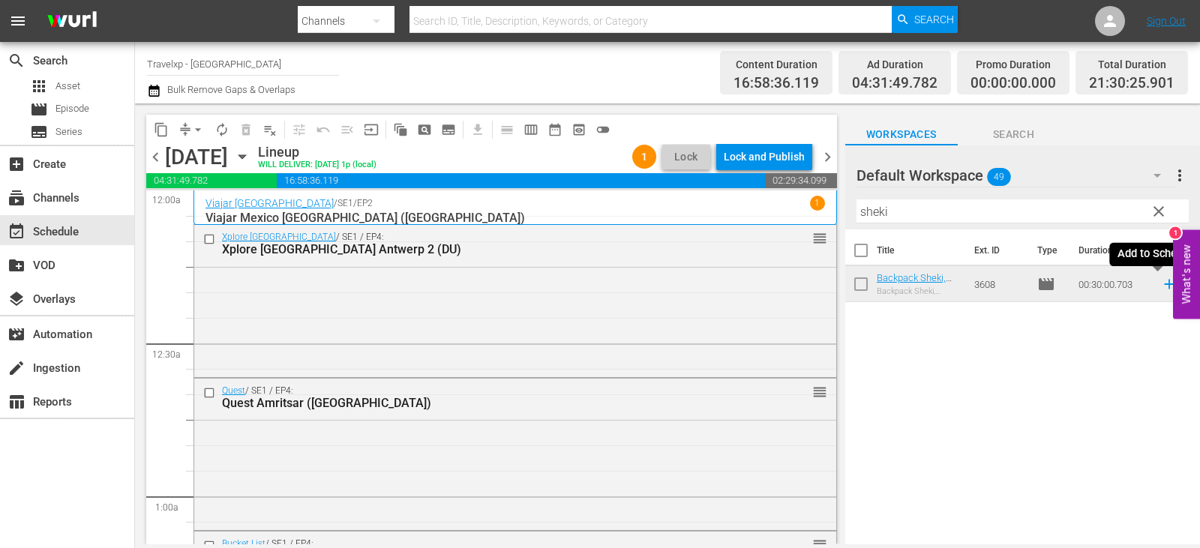
click at [1161, 284] on icon at bounding box center [1169, 284] width 16 height 16
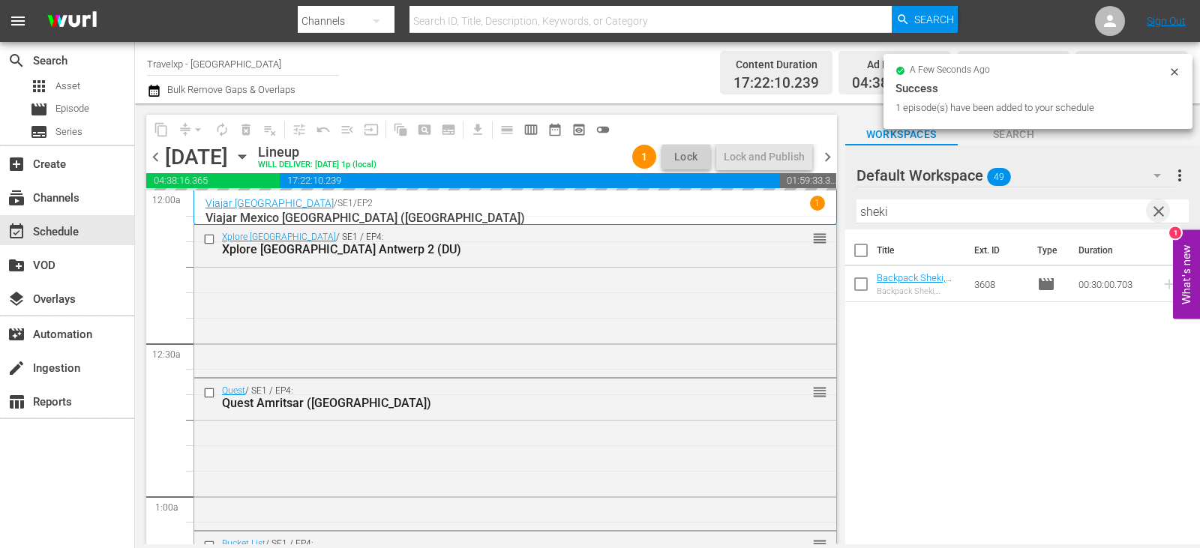
click at [1155, 217] on span "clear" at bounding box center [1158, 211] width 18 height 18
click at [1155, 217] on input "sheki" at bounding box center [1022, 211] width 332 height 24
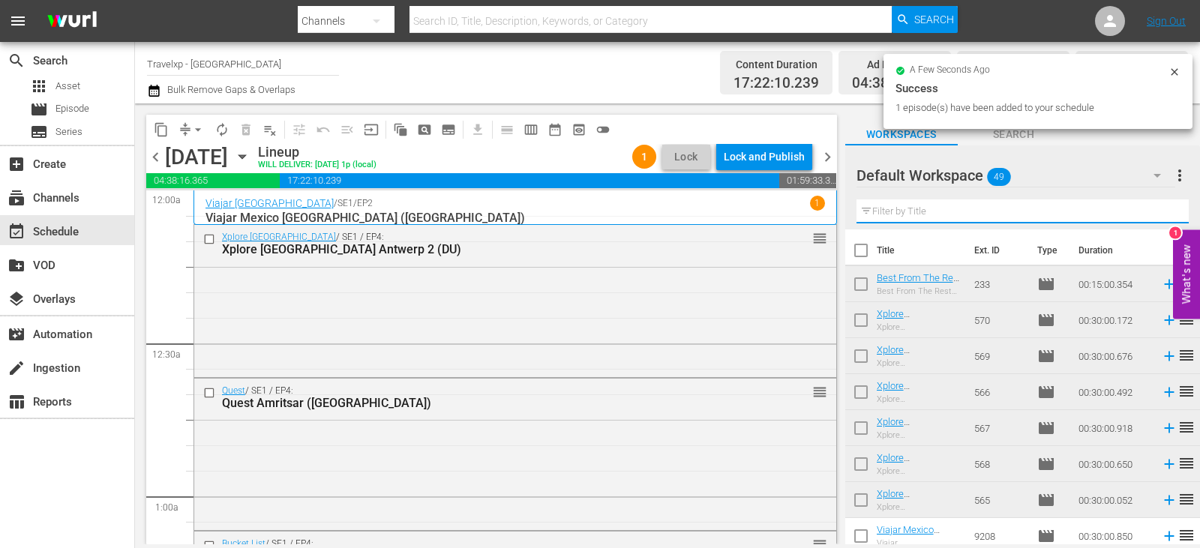
click at [1155, 217] on input "text" at bounding box center [1022, 211] width 332 height 24
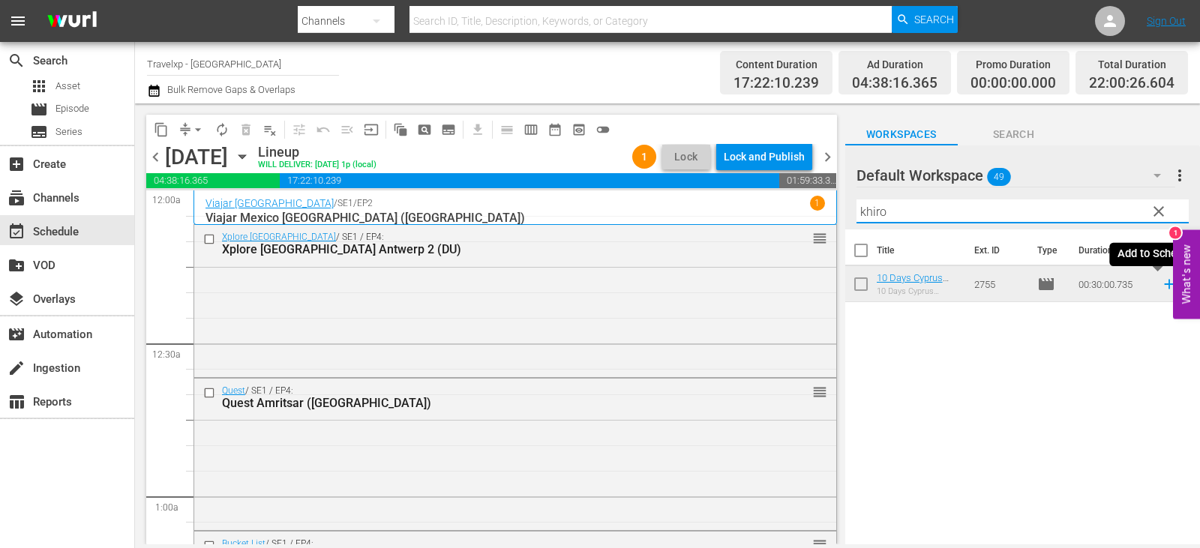
type input "khiro"
click at [1161, 283] on icon at bounding box center [1169, 284] width 16 height 16
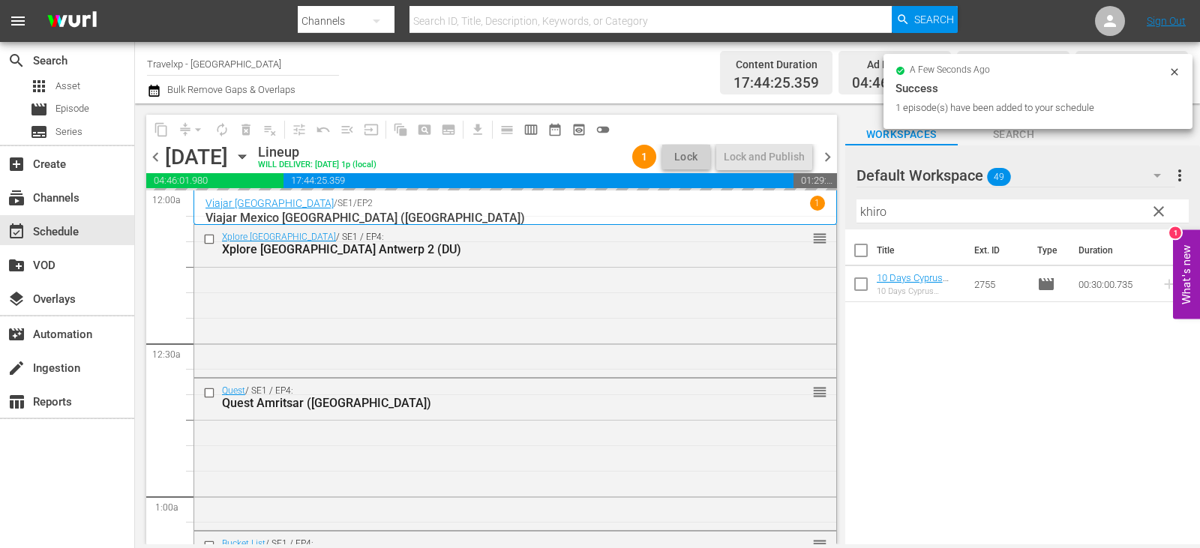
click at [1158, 217] on span "clear" at bounding box center [1158, 211] width 18 height 18
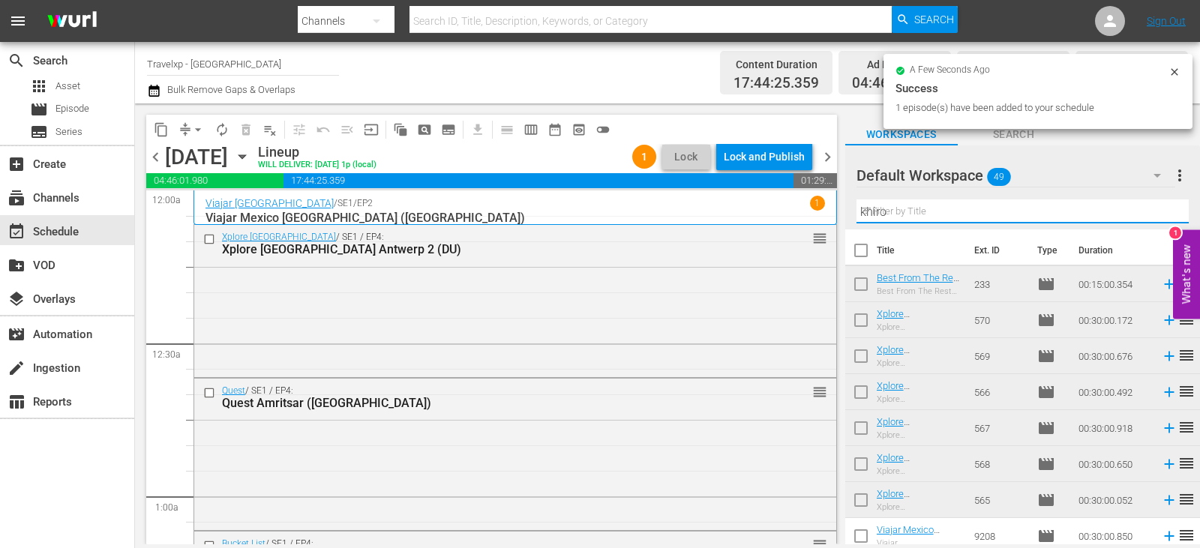
click at [1158, 217] on input "khiro" at bounding box center [1022, 211] width 332 height 24
click at [1158, 217] on input "text" at bounding box center [1022, 211] width 332 height 24
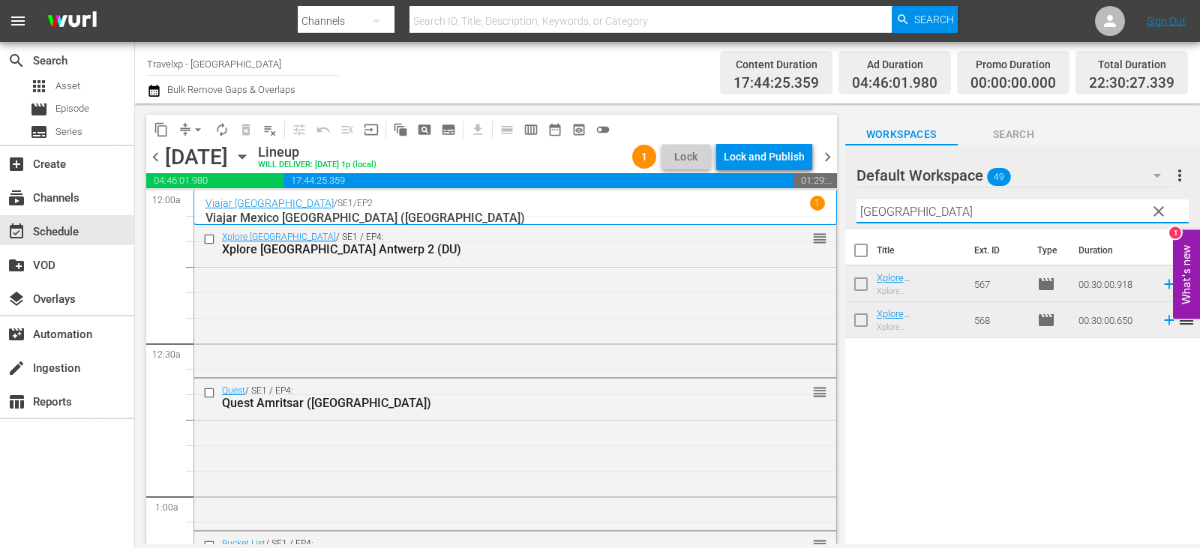
type input "antwerp"
click at [1177, 283] on span "reorder" at bounding box center [1186, 283] width 18 height 18
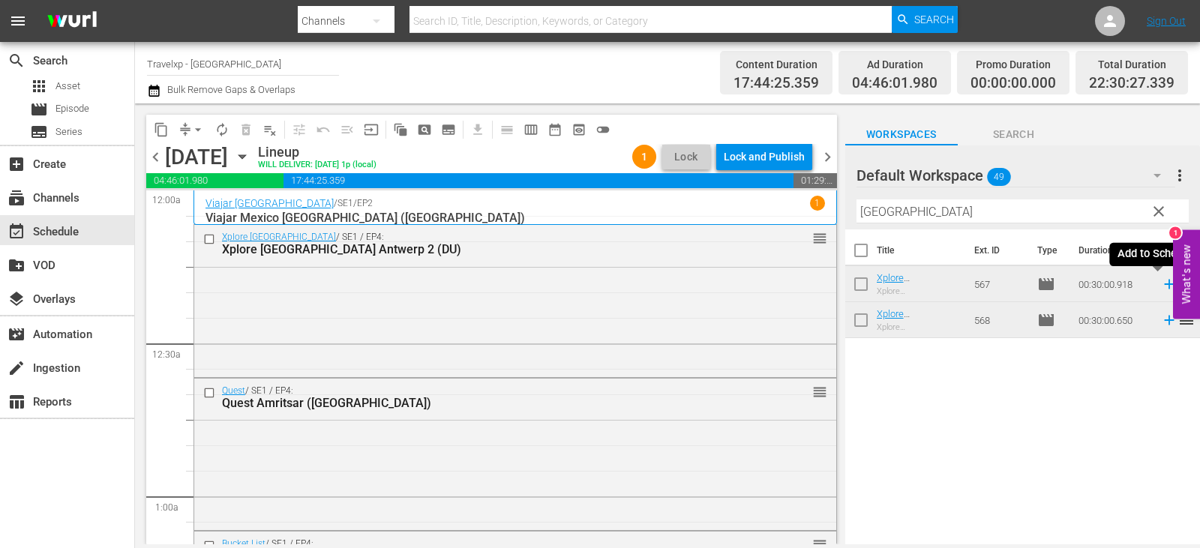
click at [1161, 286] on icon at bounding box center [1169, 284] width 16 height 16
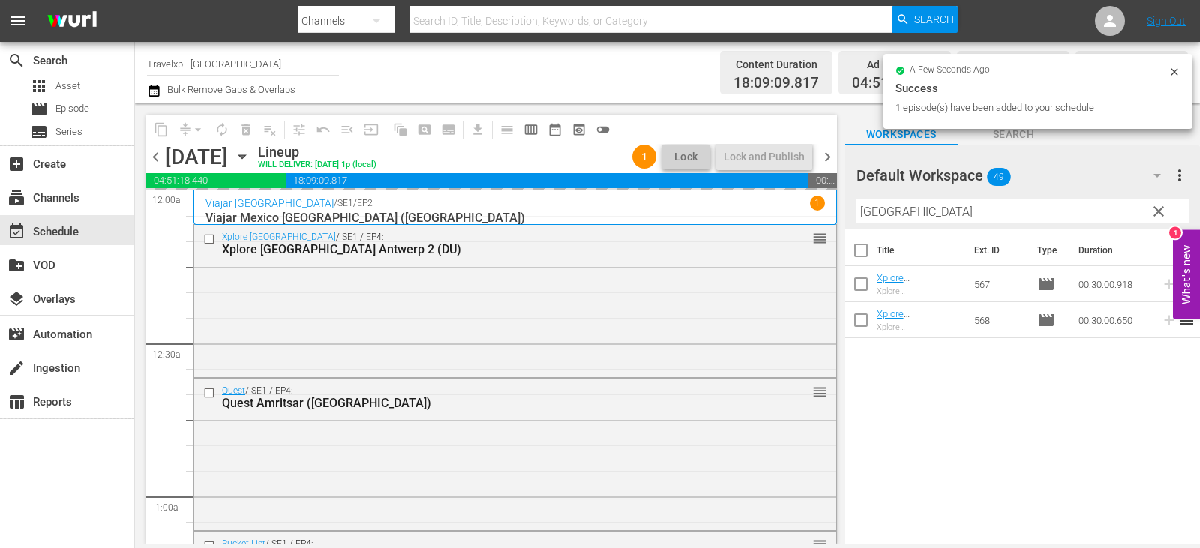
click at [1153, 208] on span "clear" at bounding box center [1158, 211] width 18 height 18
click at [1153, 208] on input "antwerp" at bounding box center [1022, 211] width 332 height 24
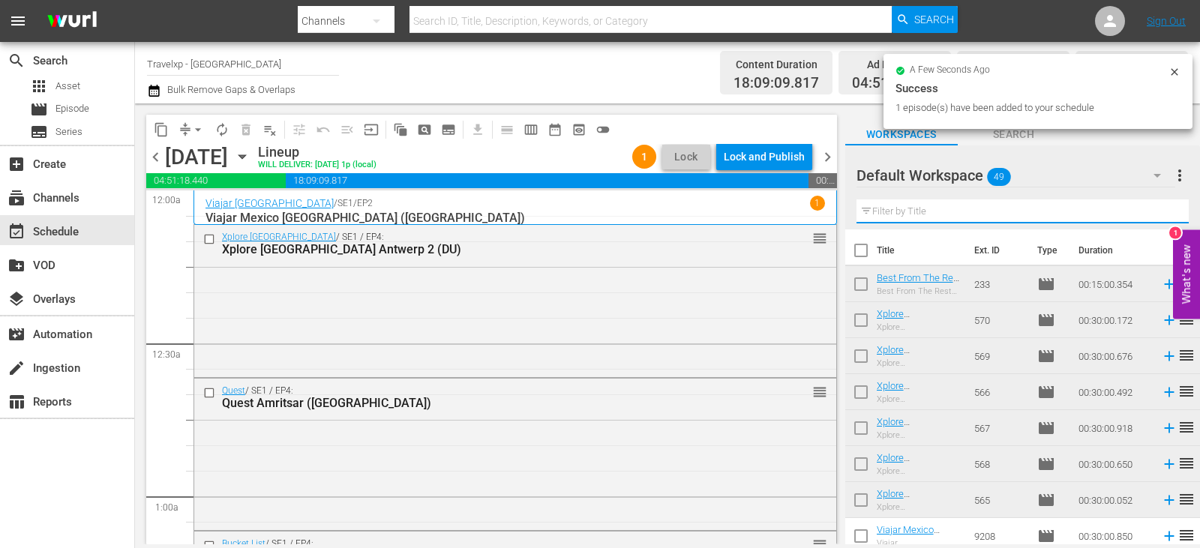
click at [1153, 208] on input "text" at bounding box center [1022, 211] width 332 height 24
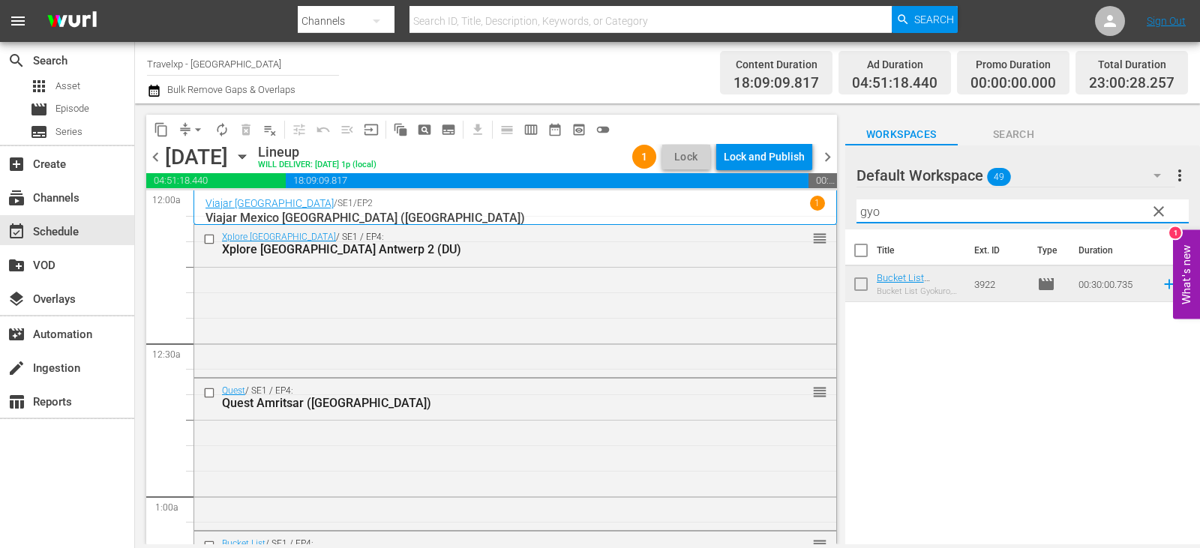
type input "gyo"
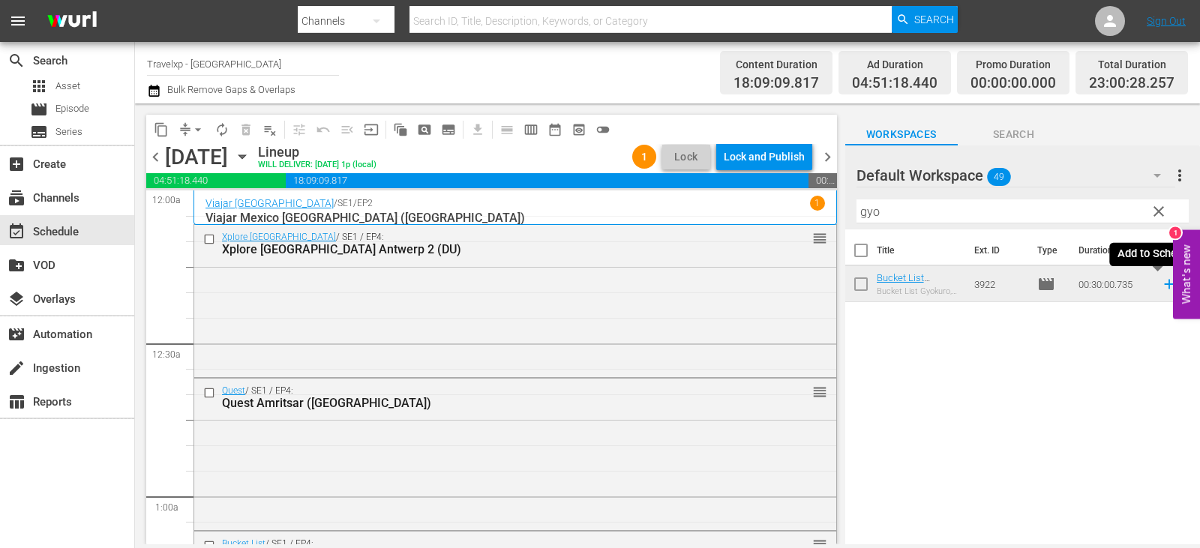
click at [1164, 285] on icon at bounding box center [1169, 285] width 10 height 10
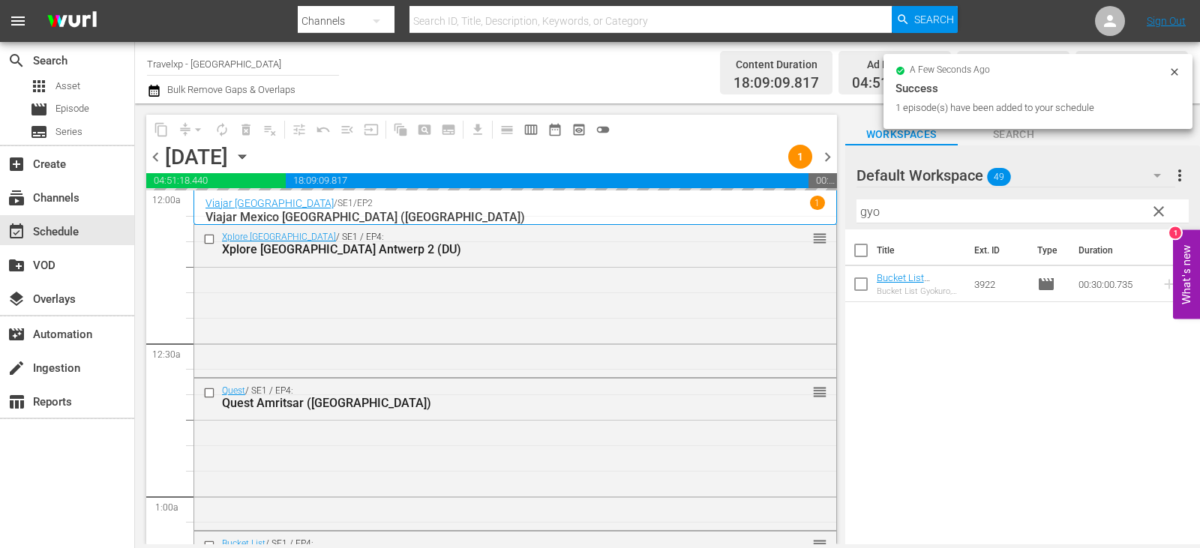
click at [1161, 213] on span "clear" at bounding box center [1158, 211] width 18 height 18
click at [1161, 213] on input "gyo" at bounding box center [1022, 211] width 332 height 24
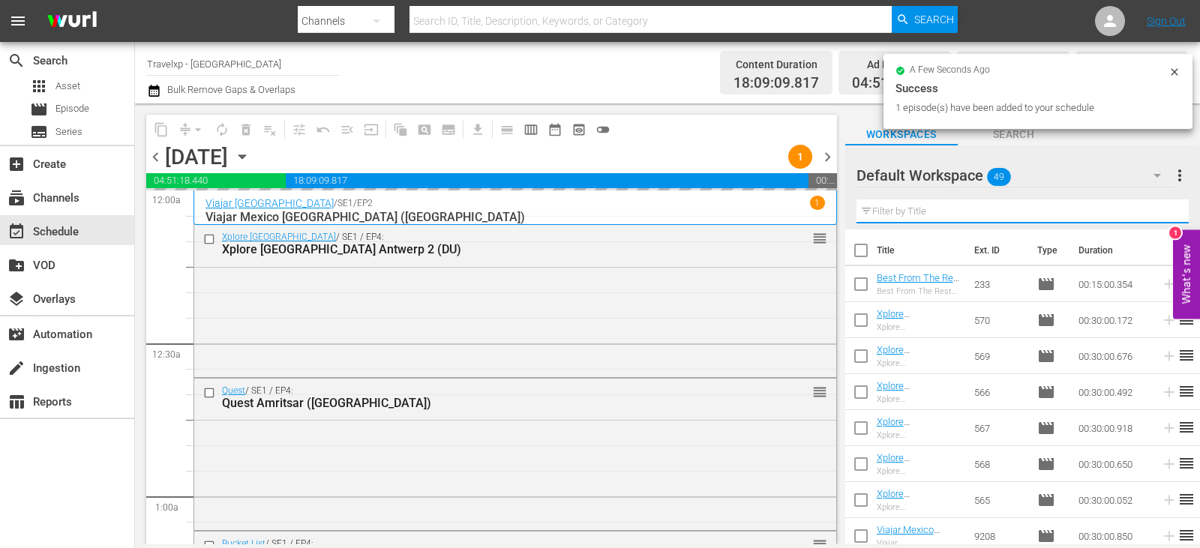
click at [1161, 213] on input "text" at bounding box center [1022, 211] width 332 height 24
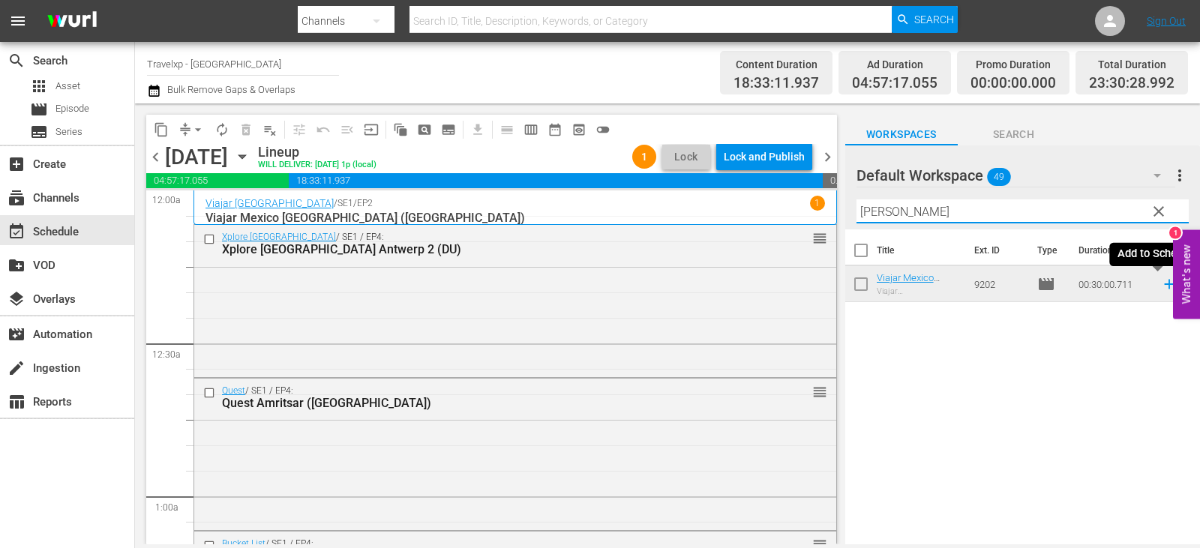
type input "campe"
click at [1161, 287] on icon at bounding box center [1169, 284] width 16 height 16
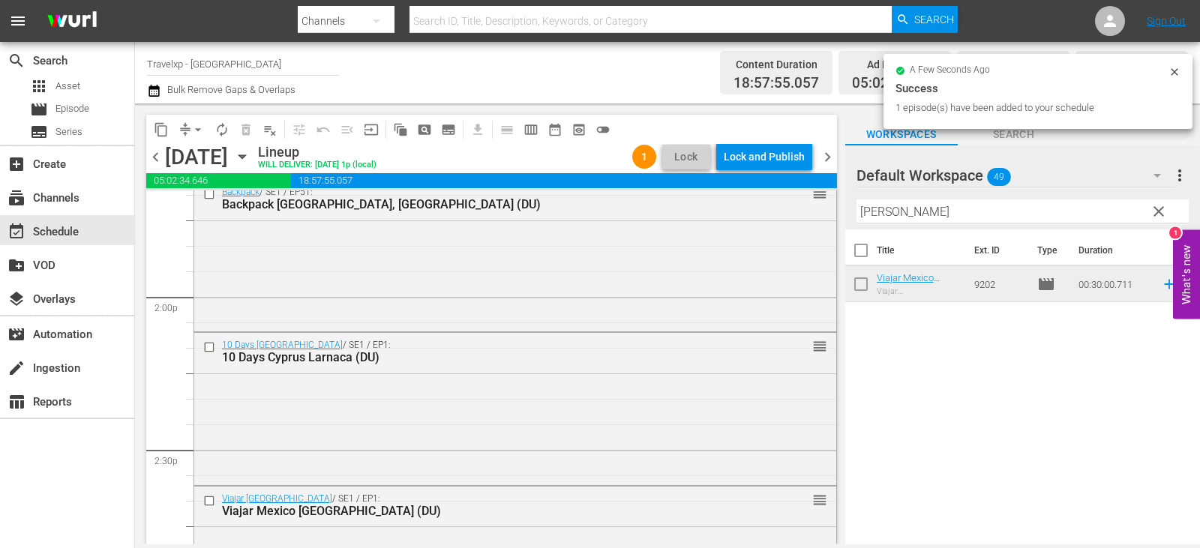
scroll to position [6988, 0]
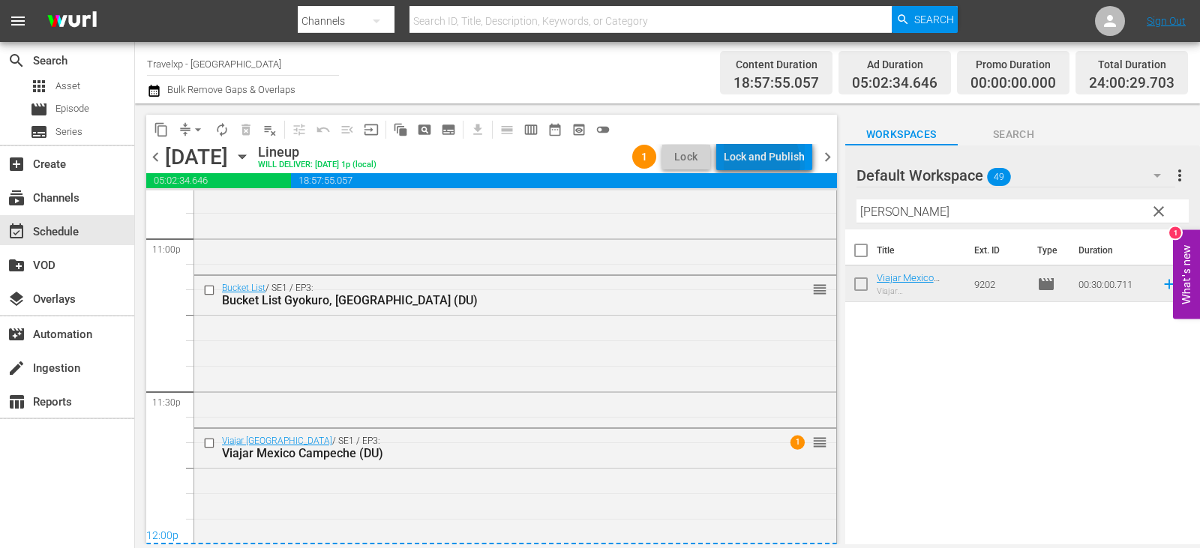
click at [760, 162] on div "Lock and Publish" at bounding box center [764, 156] width 81 height 27
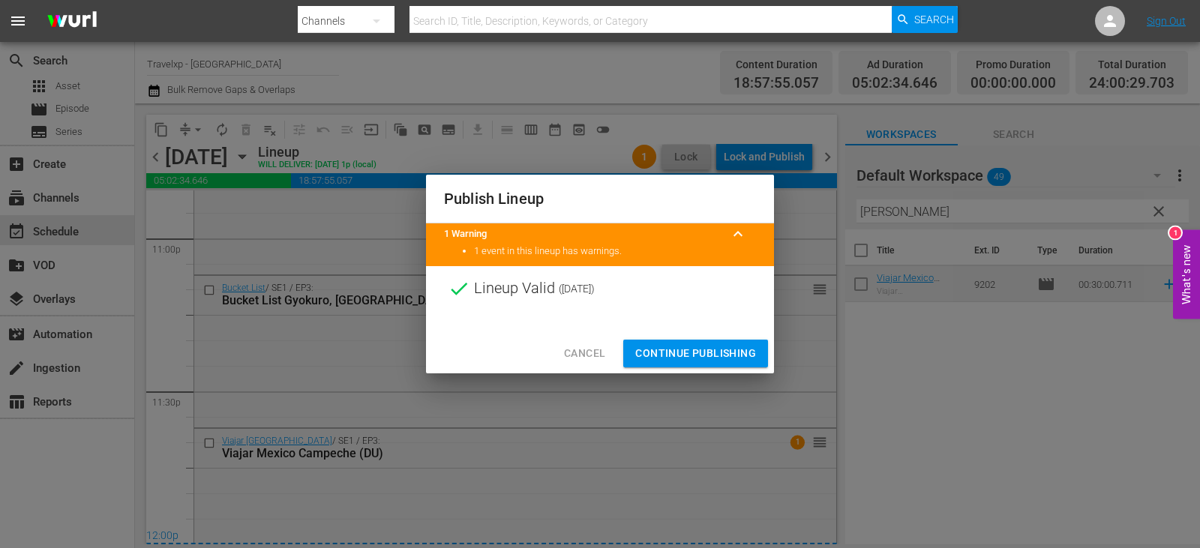
click at [683, 345] on span "Continue Publishing" at bounding box center [695, 353] width 121 height 19
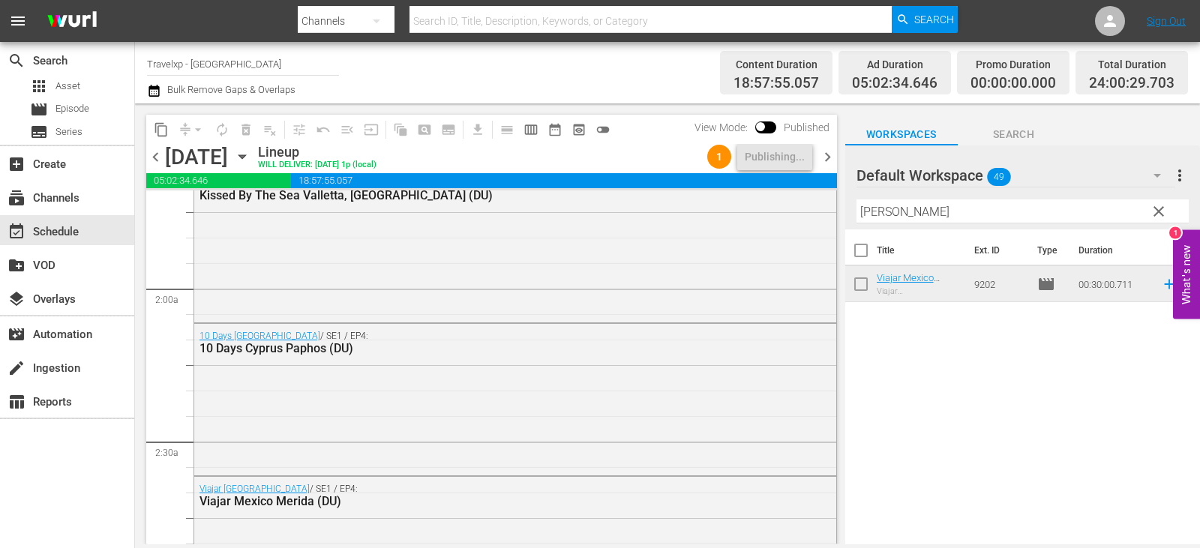
scroll to position [0, 0]
